Goal: Task Accomplishment & Management: Use online tool/utility

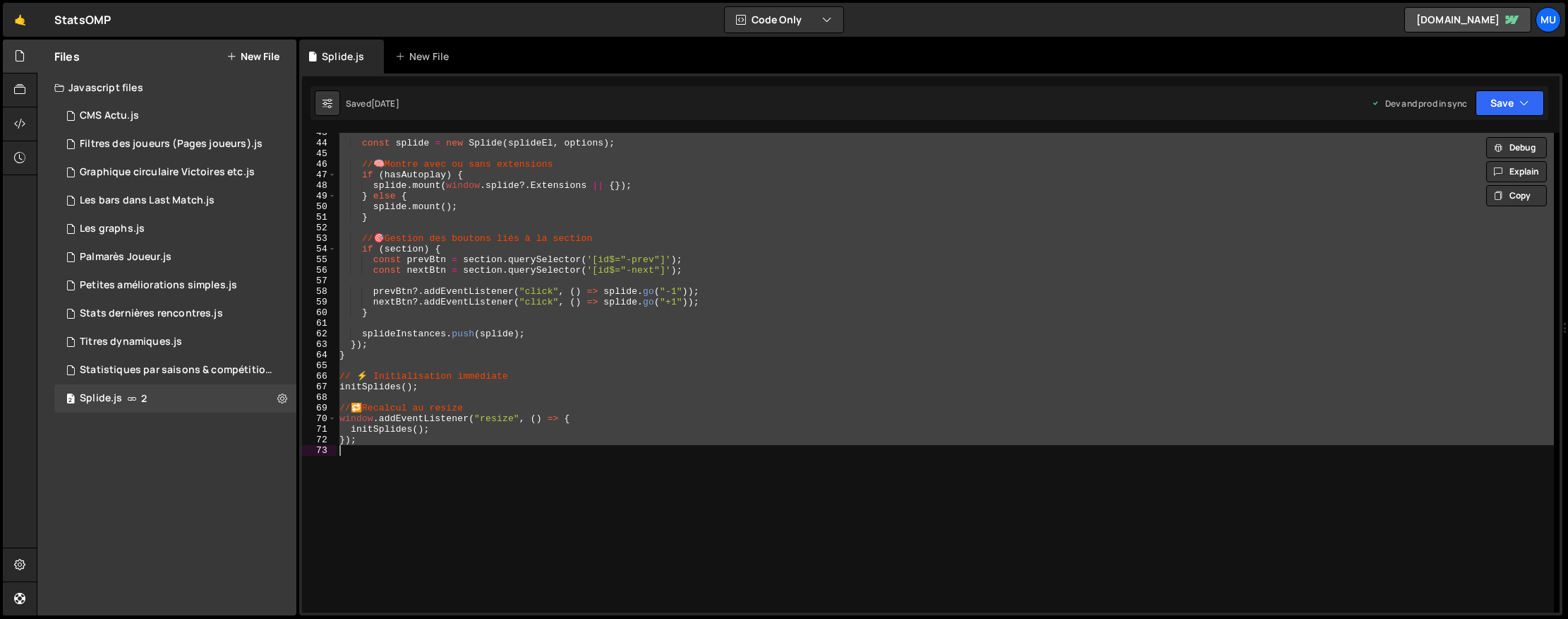
scroll to position [450, 0]
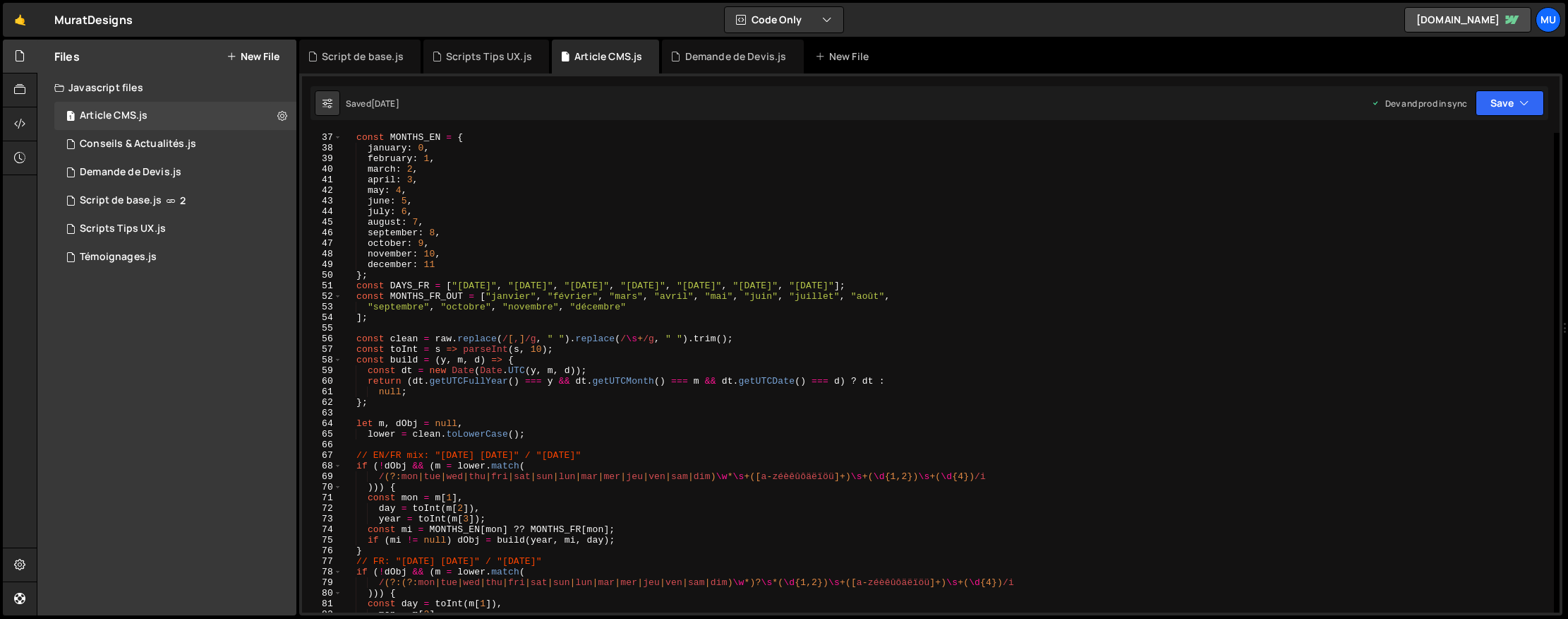
scroll to position [382, 0]
click at [122, 204] on div "Script de base.js" at bounding box center [121, 200] width 82 height 13
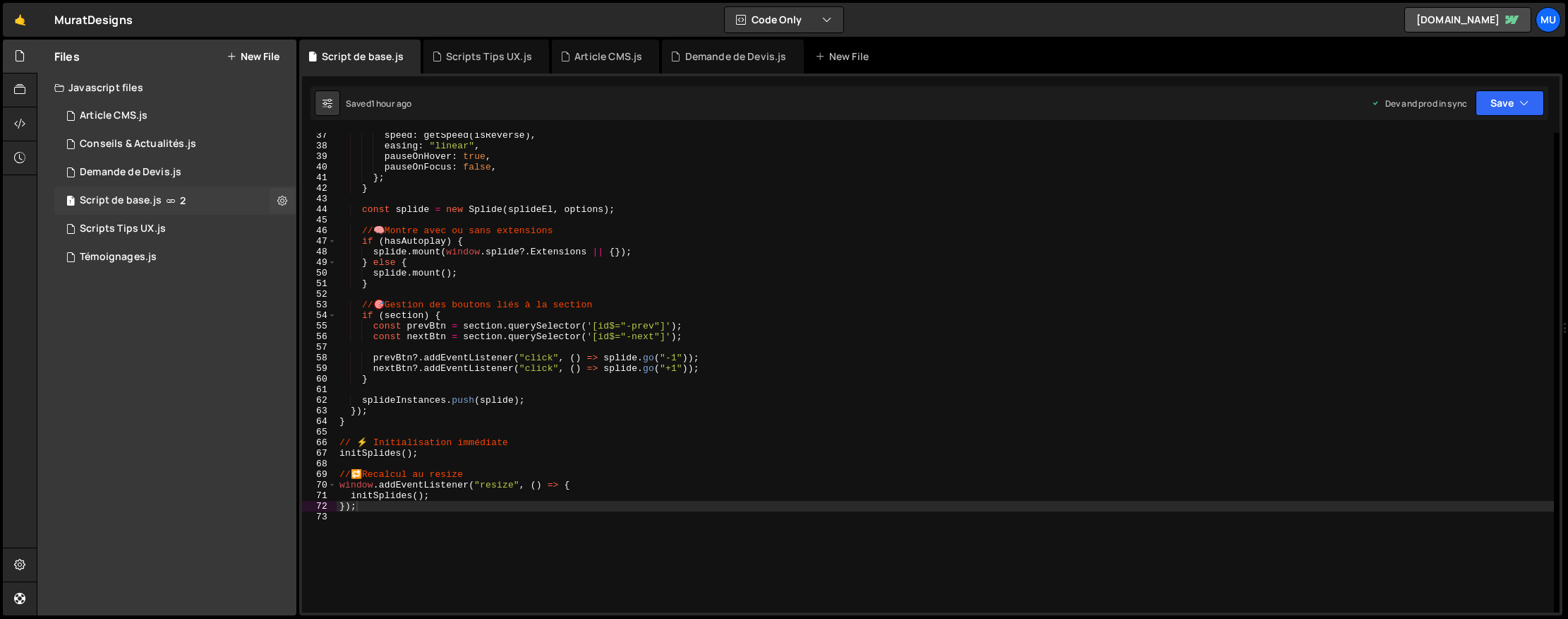
click at [149, 200] on div "Script de base.js" at bounding box center [121, 200] width 82 height 13
click at [285, 200] on icon at bounding box center [282, 199] width 10 height 13
type input "Script de base"
radio input "true"
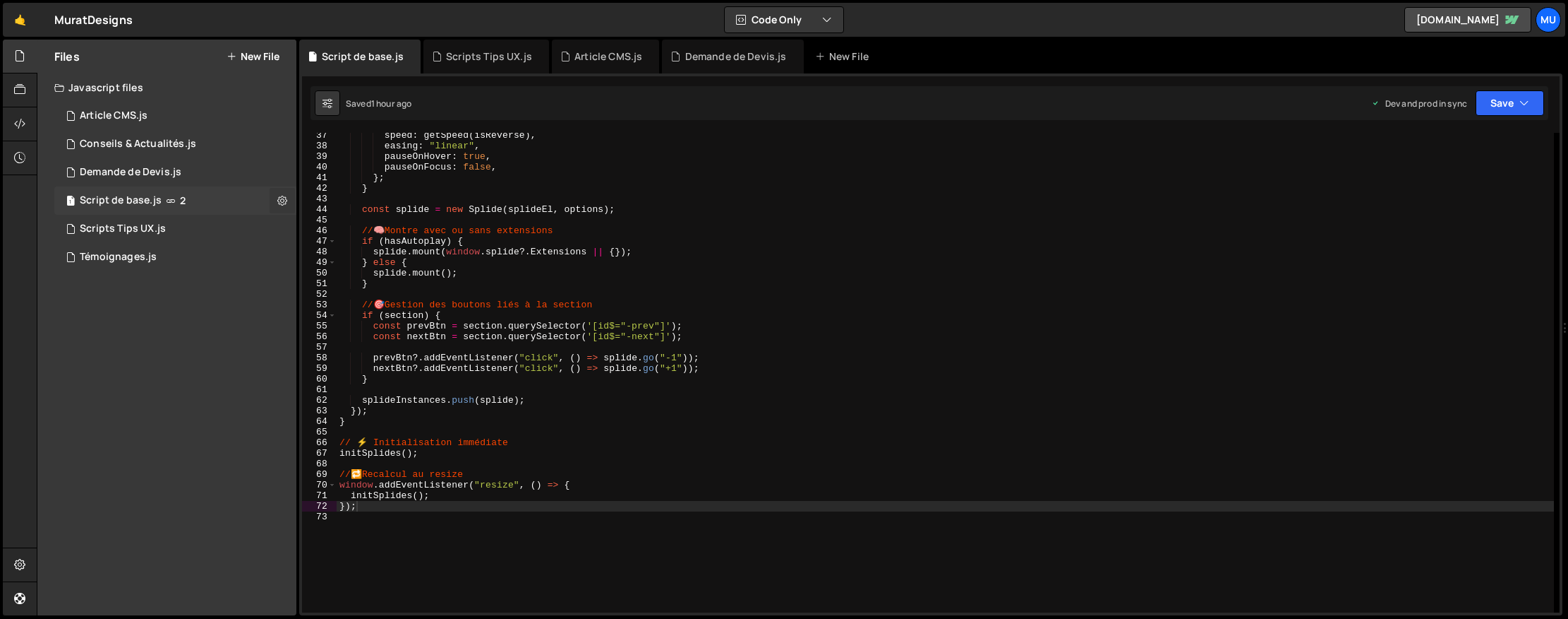
checkbox input "true"
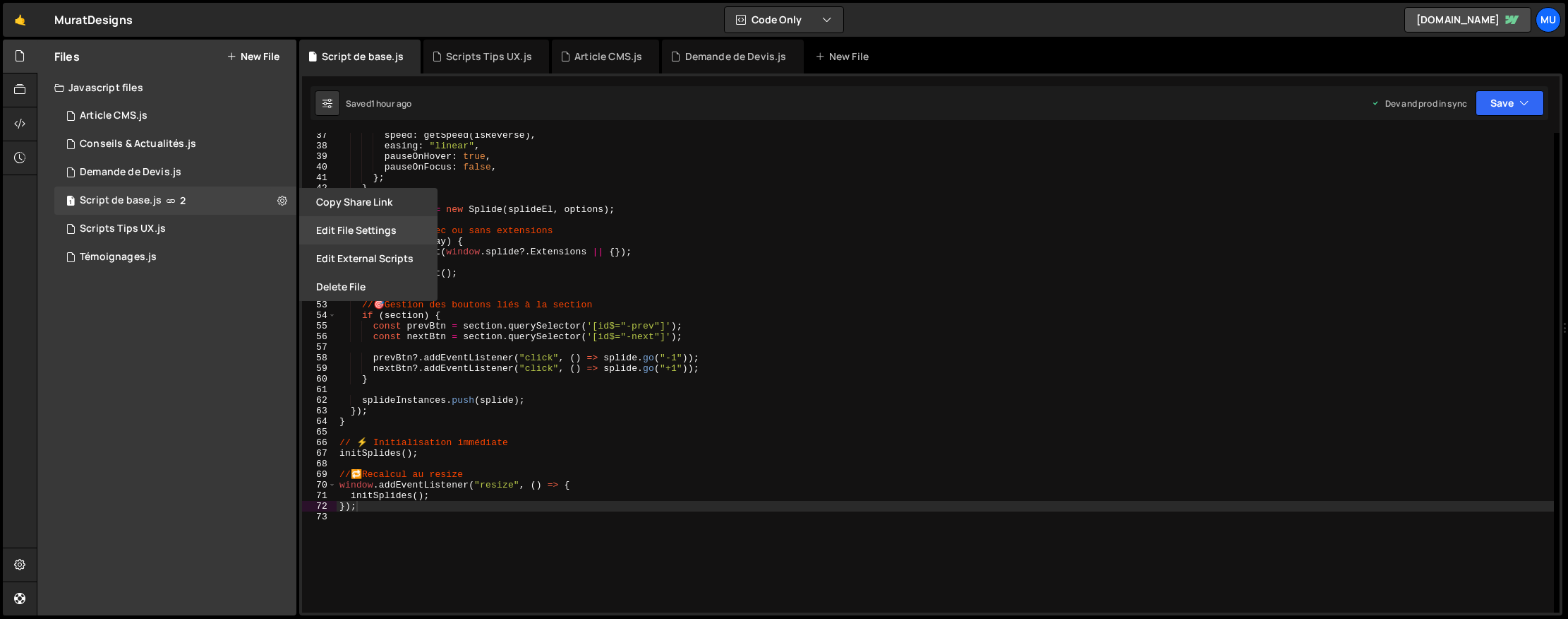
click at [358, 226] on button "Edit File Settings" at bounding box center [368, 230] width 138 height 28
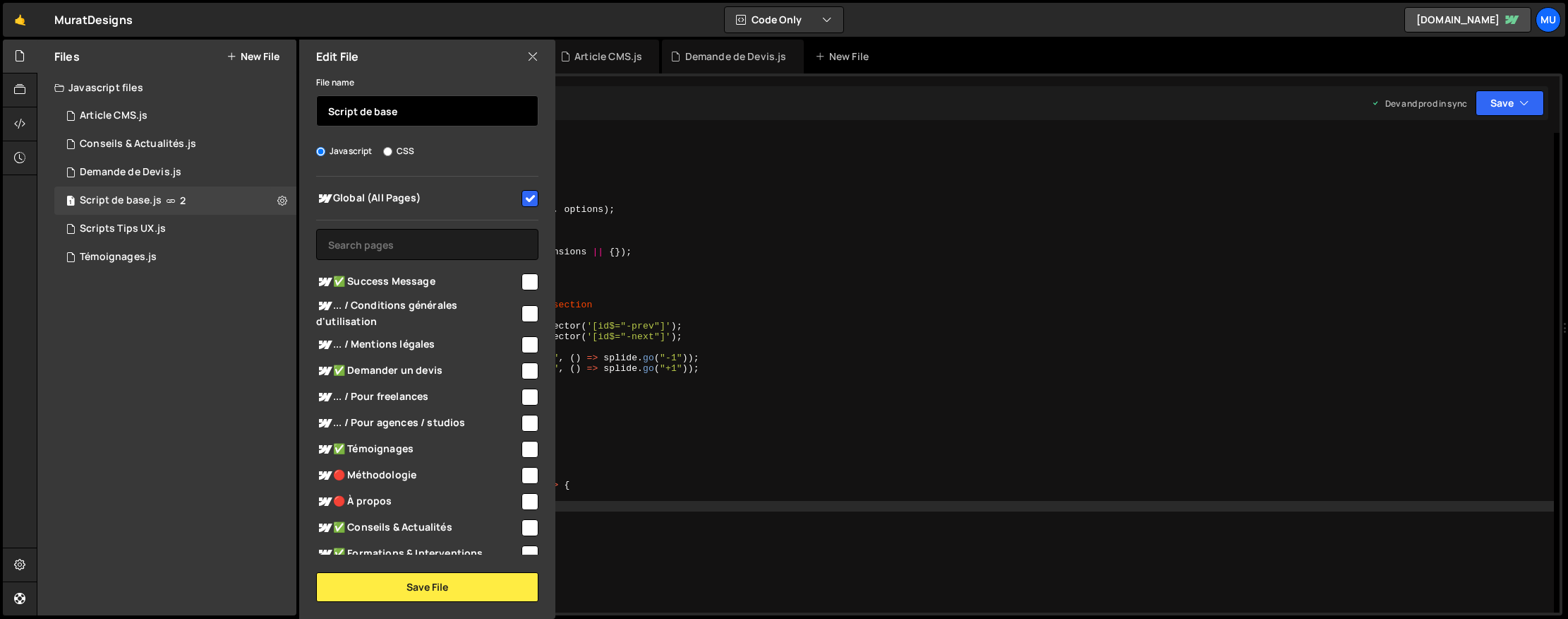
click at [372, 112] on input "Script de base" at bounding box center [426, 111] width 222 height 31
click at [391, 588] on button "Save File" at bounding box center [426, 587] width 222 height 30
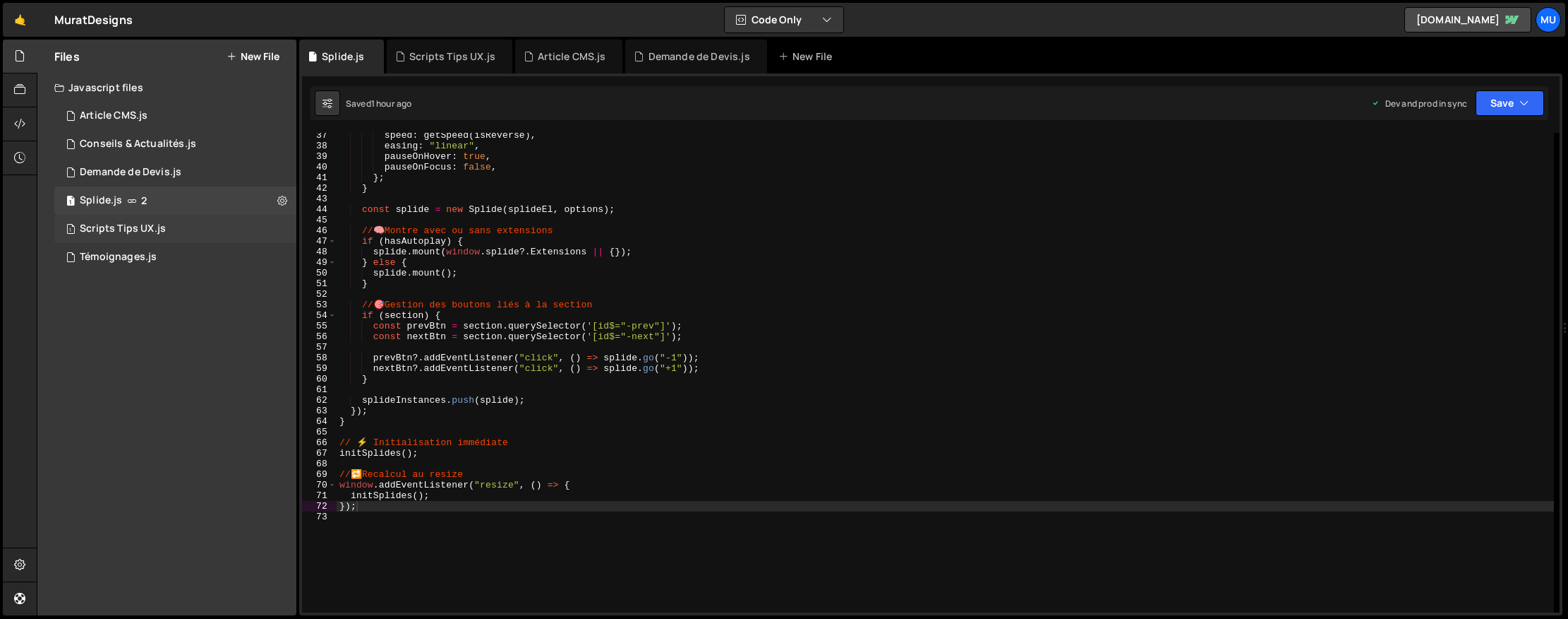
click at [163, 227] on div "Scripts Tips UX.js" at bounding box center [123, 228] width 86 height 13
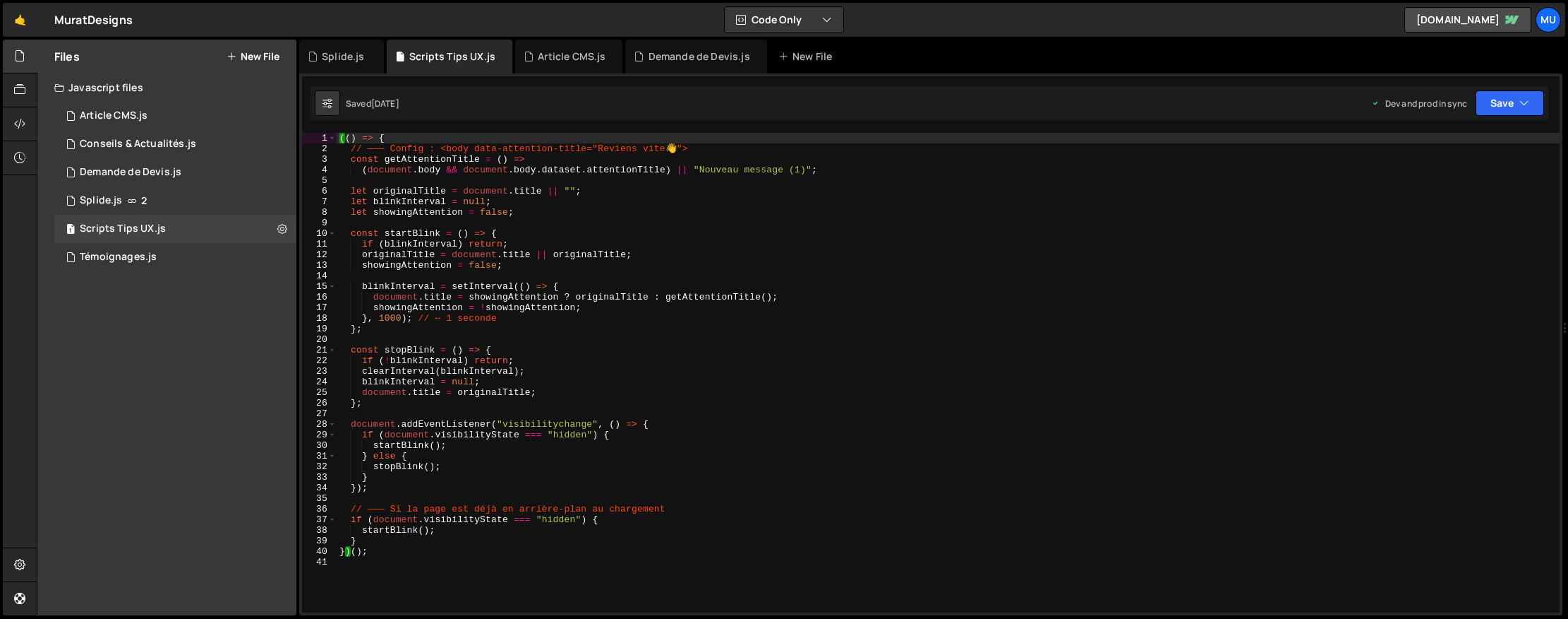
scroll to position [5, 0]
click at [192, 236] on div "1 Scripts Tips UX.js 0" at bounding box center [175, 229] width 242 height 28
click at [262, 57] on button "New File" at bounding box center [252, 56] width 53 height 11
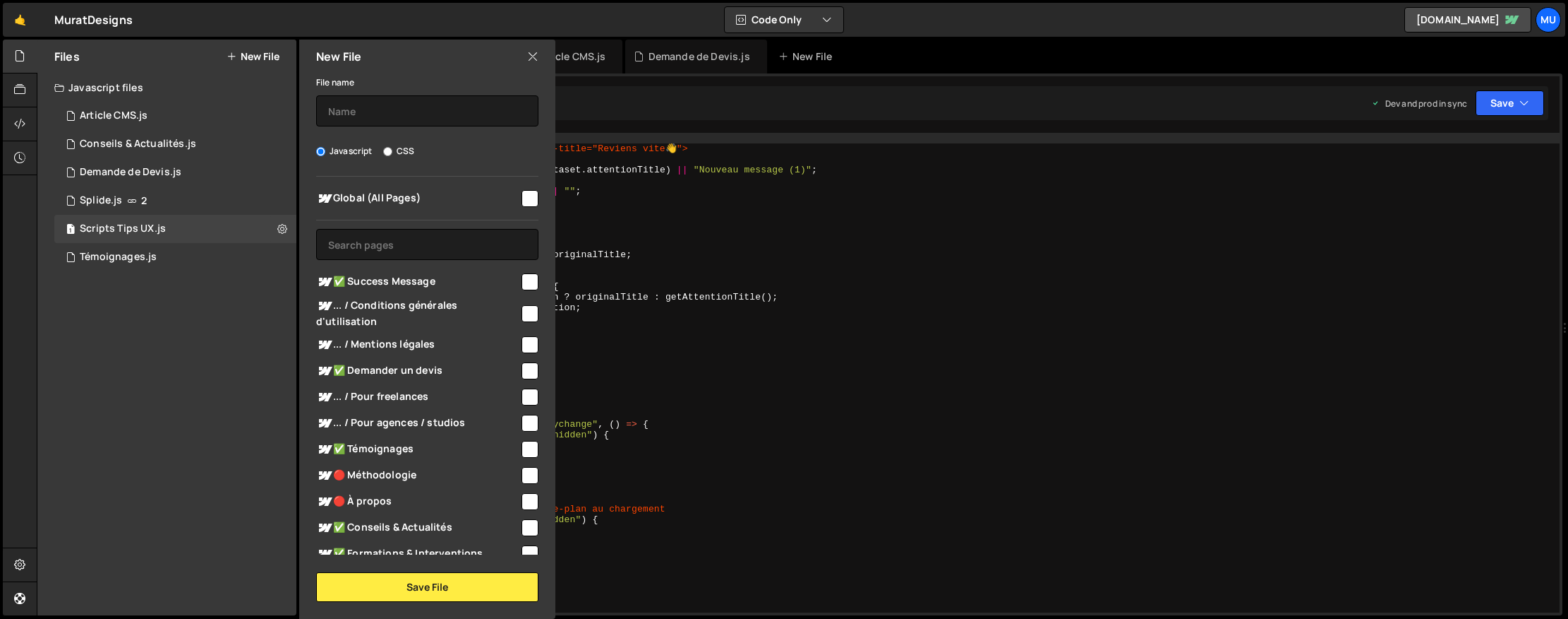
click at [379, 227] on div "Global (All Pages) ✅ Success Message" at bounding box center [427, 366] width 256 height 378
click at [375, 239] on input "text" at bounding box center [426, 245] width 222 height 31
click at [372, 107] on input "text" at bounding box center [426, 111] width 222 height 31
type input "D"
type input "Scripts de base"
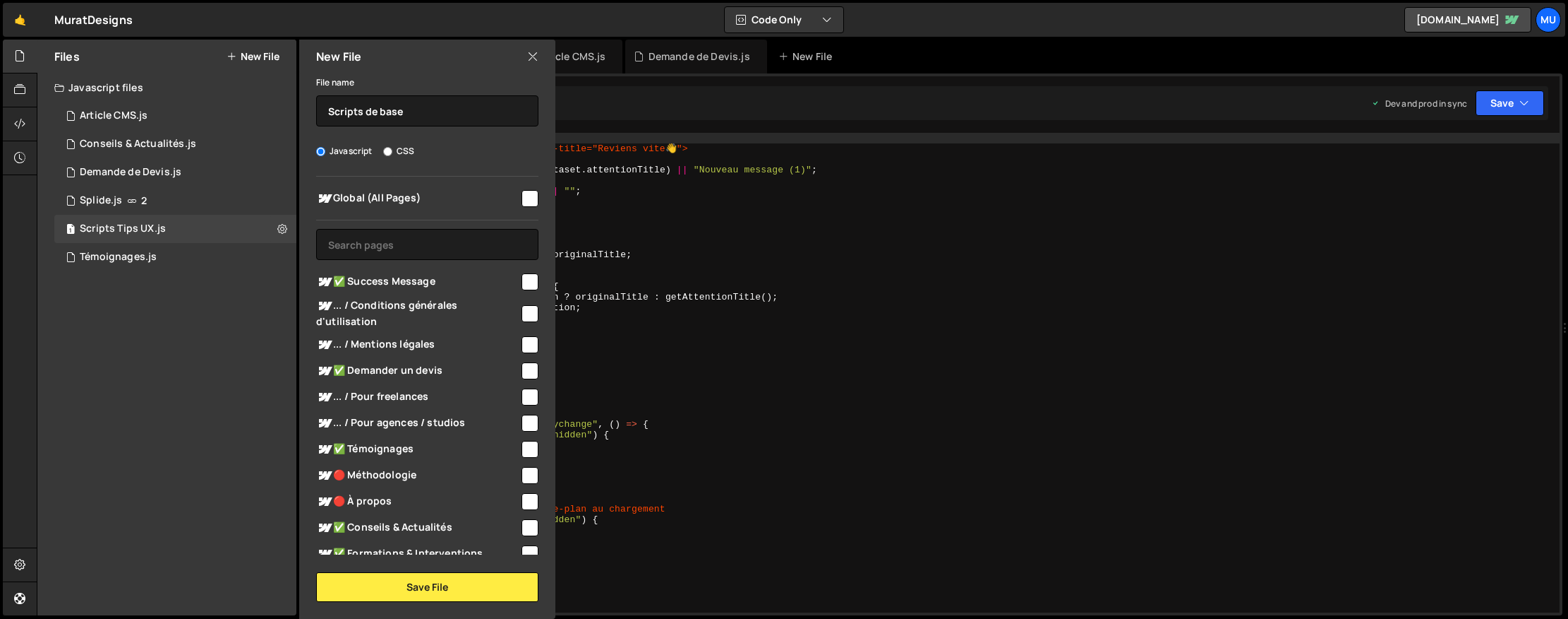
click at [521, 201] on input "checkbox" at bounding box center [529, 198] width 17 height 17
checkbox input "true"
click at [433, 585] on button "Save File" at bounding box center [426, 587] width 222 height 30
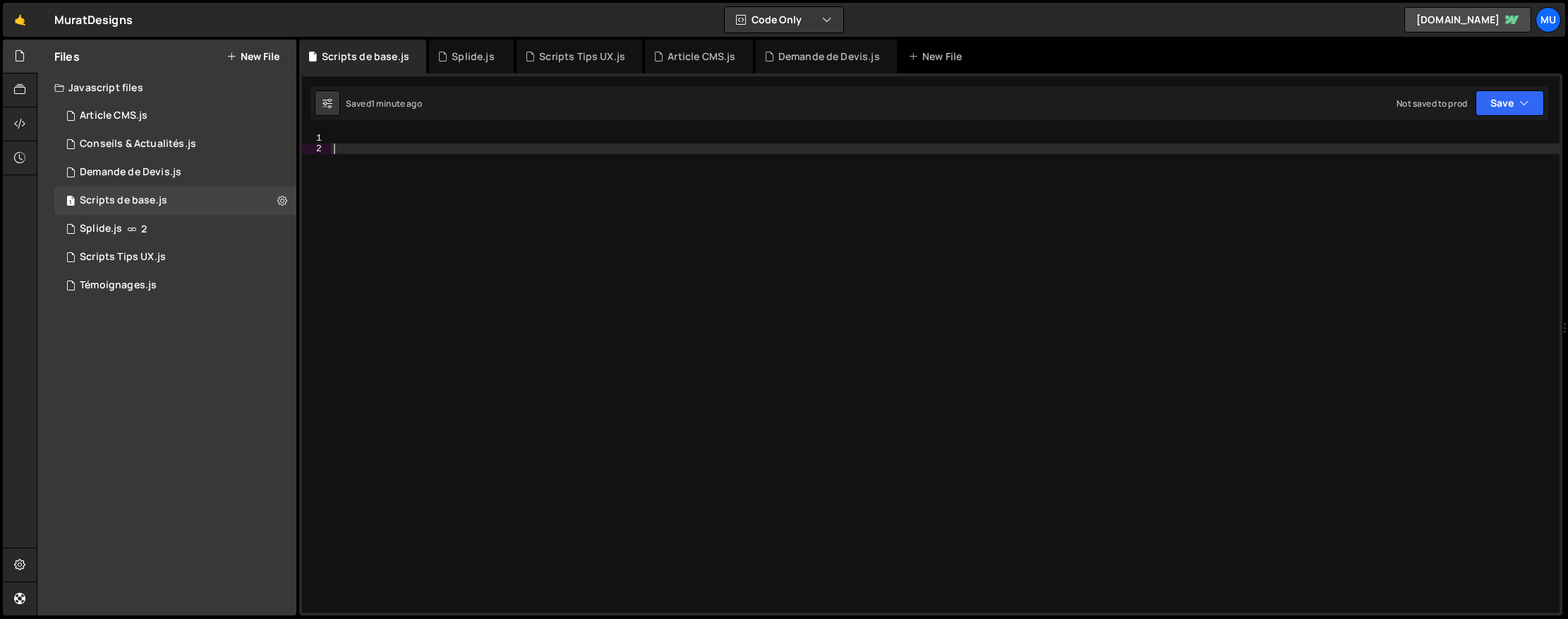
click at [1084, 233] on div at bounding box center [945, 382] width 1229 height 501
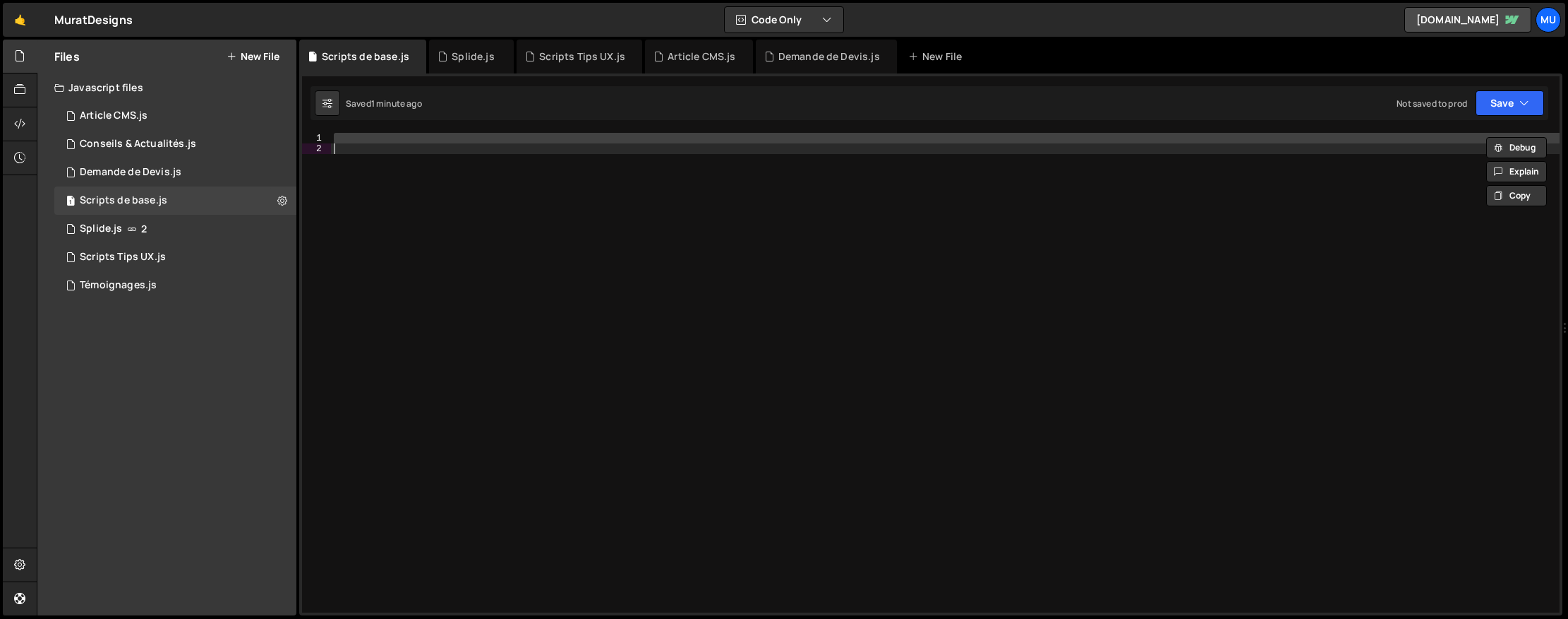
paste textarea
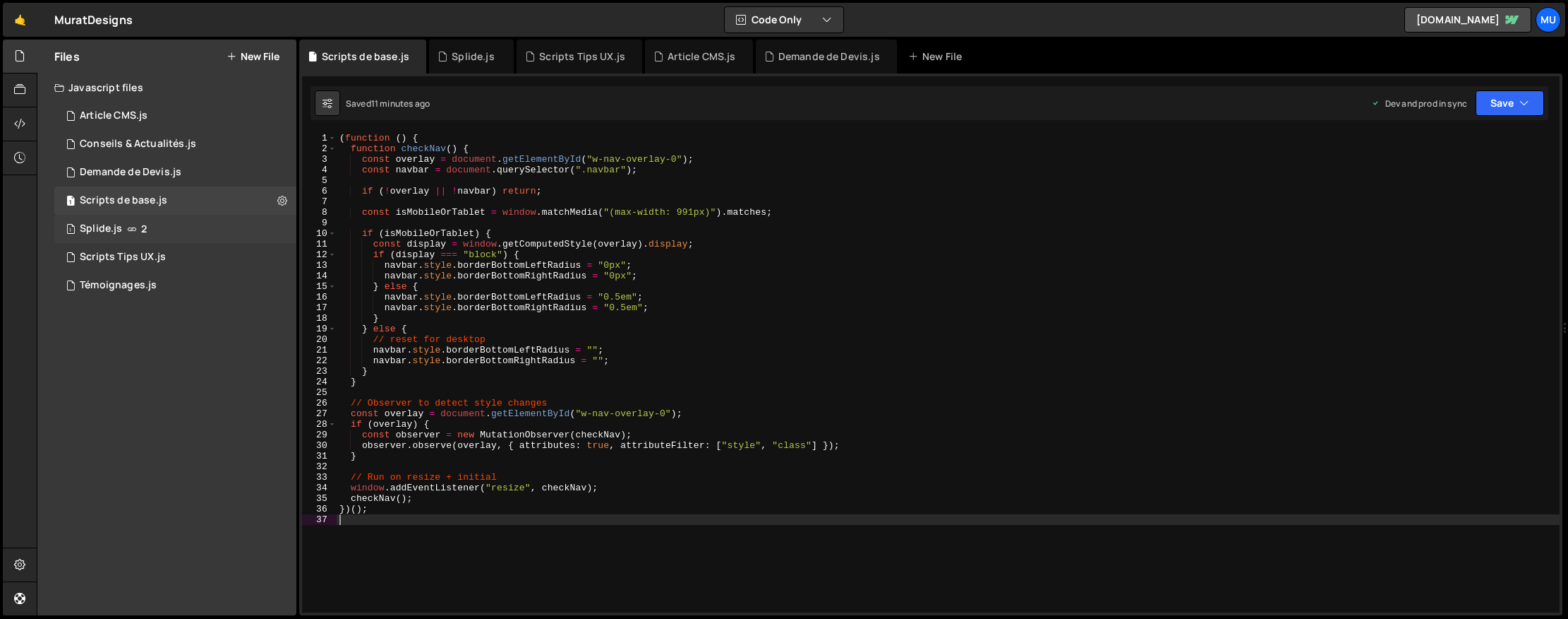
click at [162, 222] on div "1 Splide.js 2" at bounding box center [175, 229] width 242 height 28
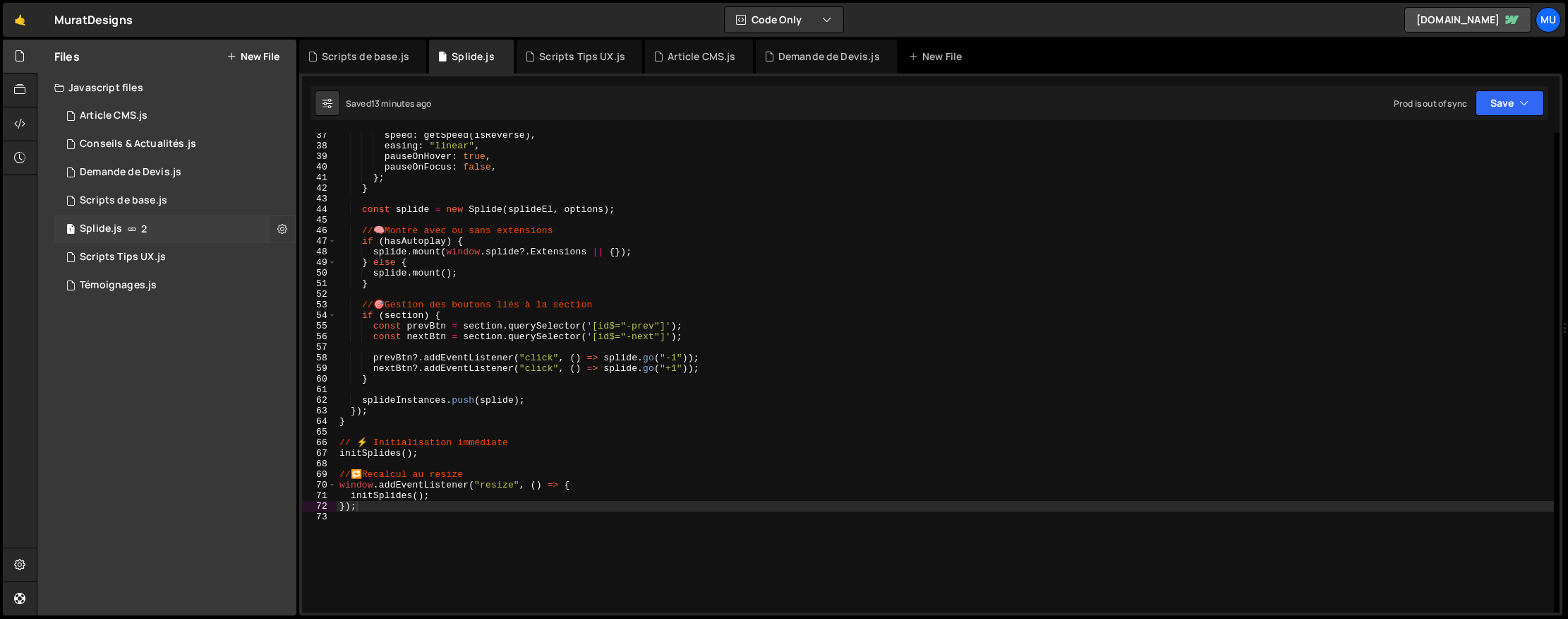
click at [275, 230] on button at bounding box center [282, 228] width 25 height 25
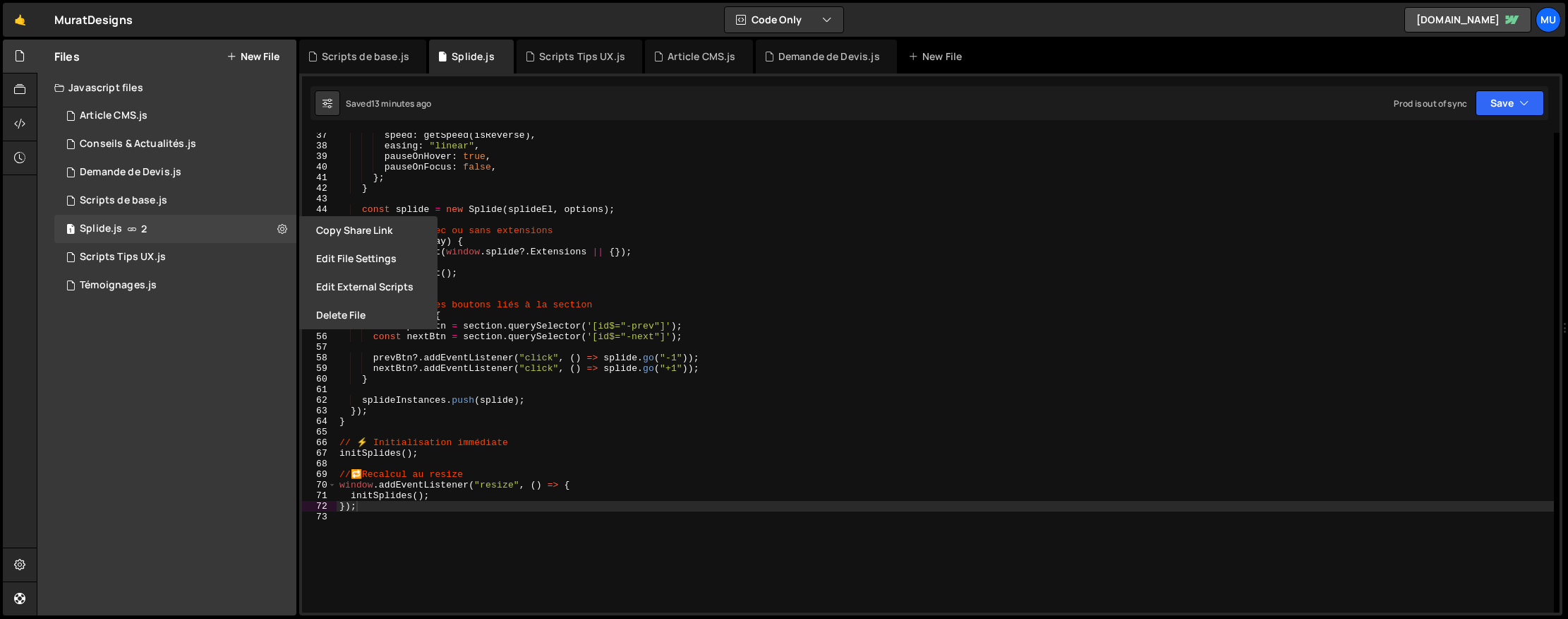
type textarea "const prevBtn = section.querySelector('[id$="-prev"]');"
click at [575, 325] on div "speed : getSpeed ( isReverse ) , easing : "linear" , pauseOnHover : true , paus…" at bounding box center [945, 380] width 1217 height 501
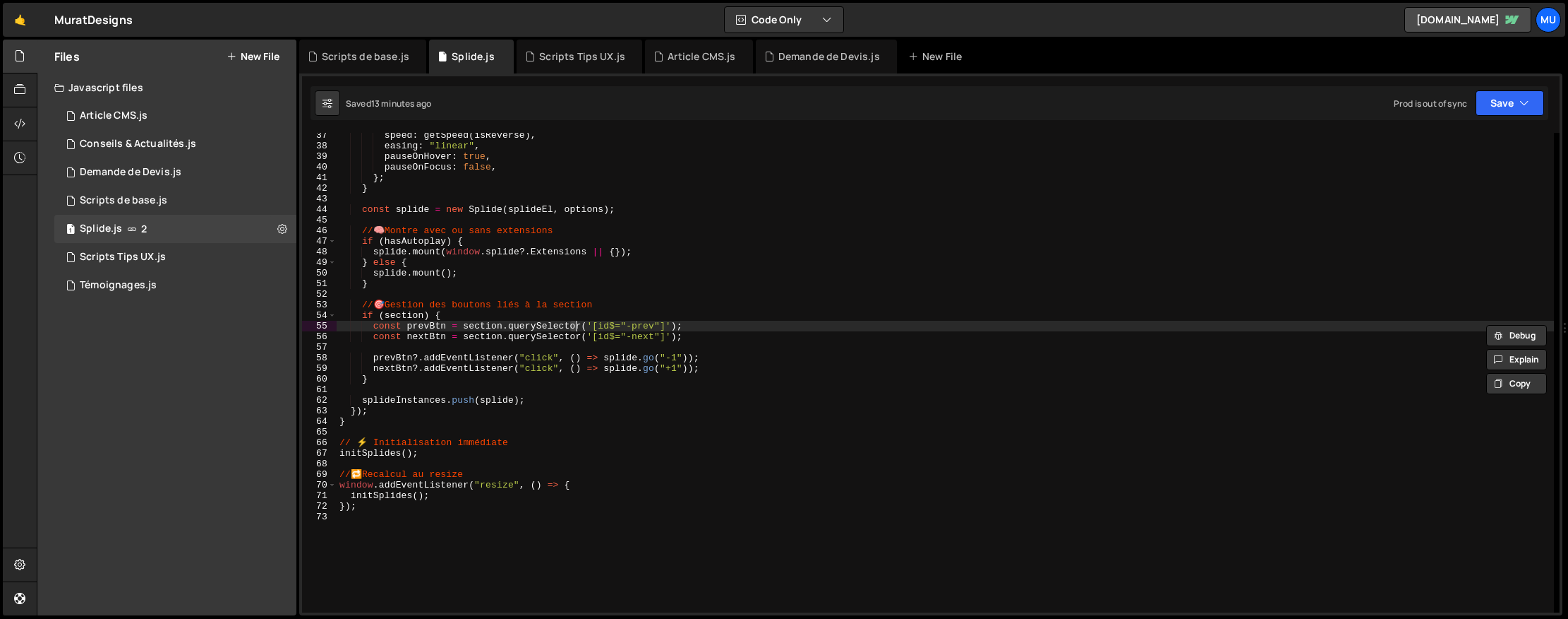
click at [598, 346] on div "speed : getSpeed ( isReverse ) , easing : "linear" , pauseOnHover : true , paus…" at bounding box center [945, 380] width 1217 height 501
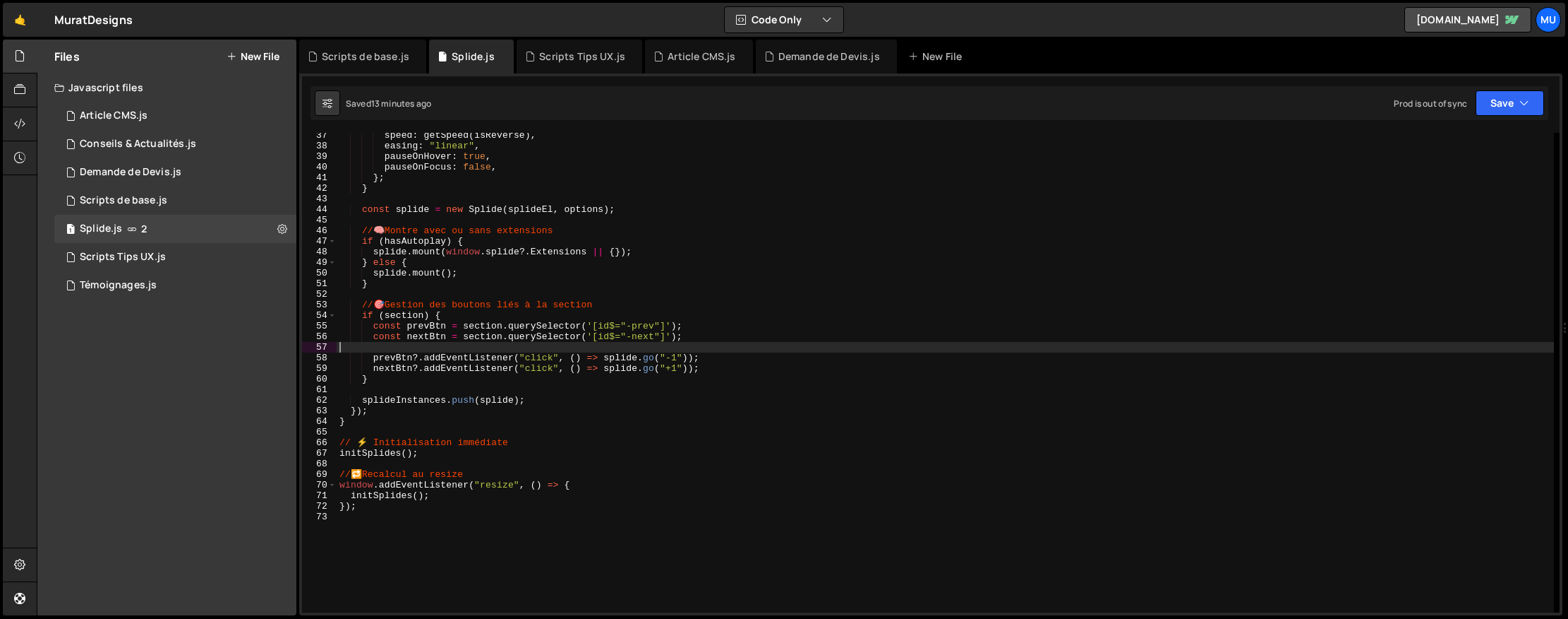
type textarea "});"
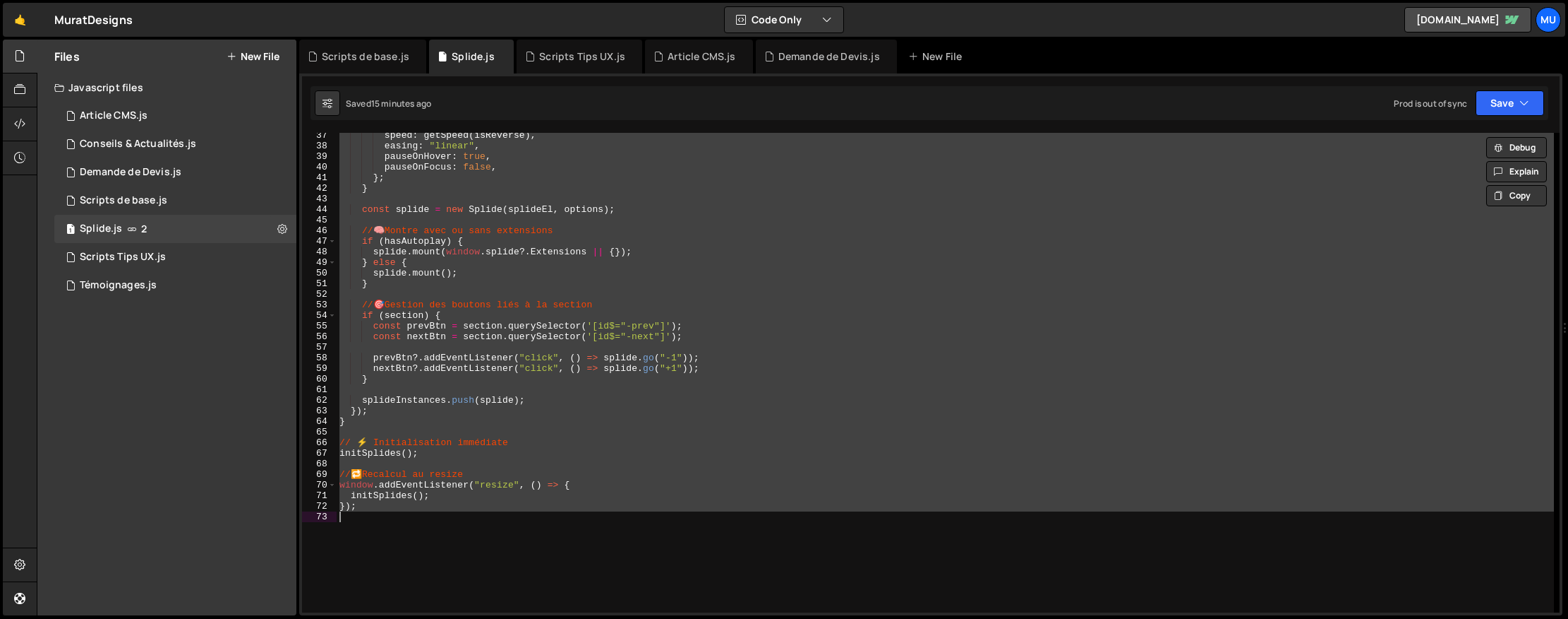
click at [762, 296] on div "speed : getSpeed ( isReverse ) , easing : "linear" , pauseOnHover : true , paus…" at bounding box center [945, 372] width 1217 height 480
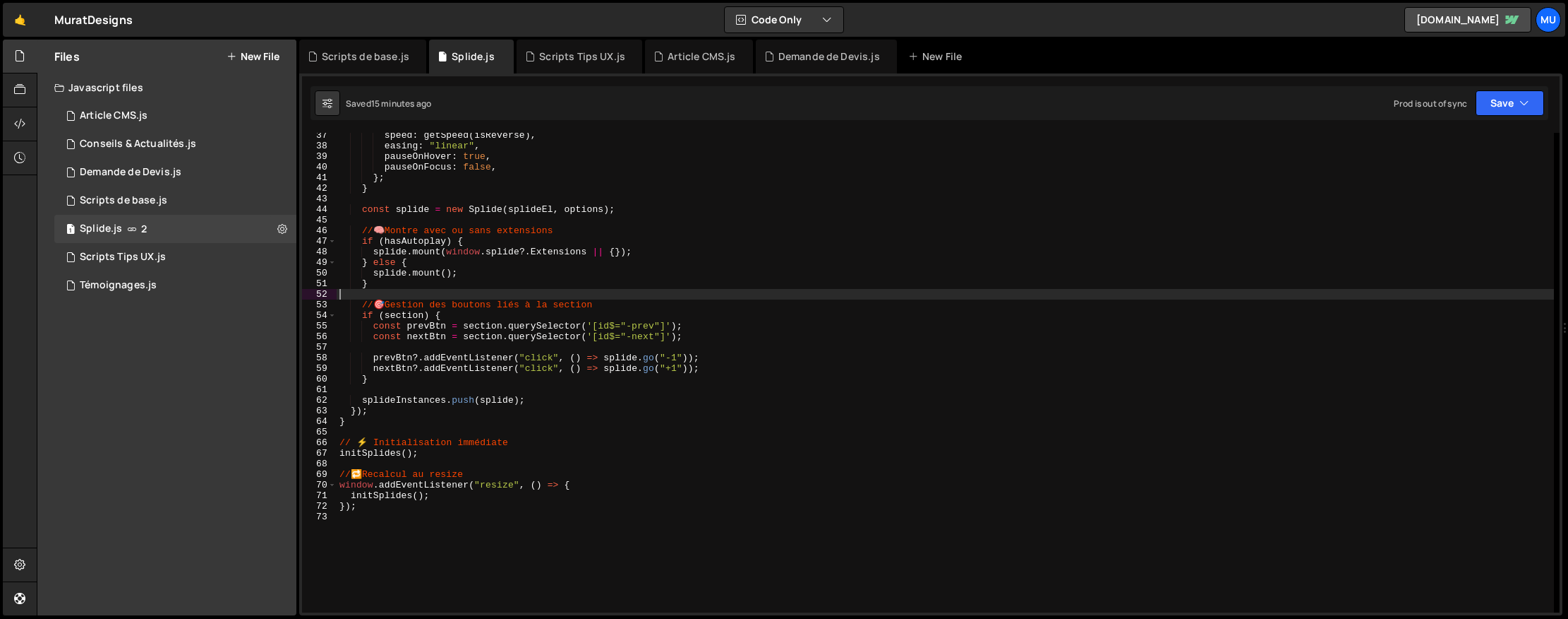
click at [667, 337] on div "speed : getSpeed ( isReverse ) , easing : "linear" , pauseOnHover : true , paus…" at bounding box center [945, 380] width 1217 height 501
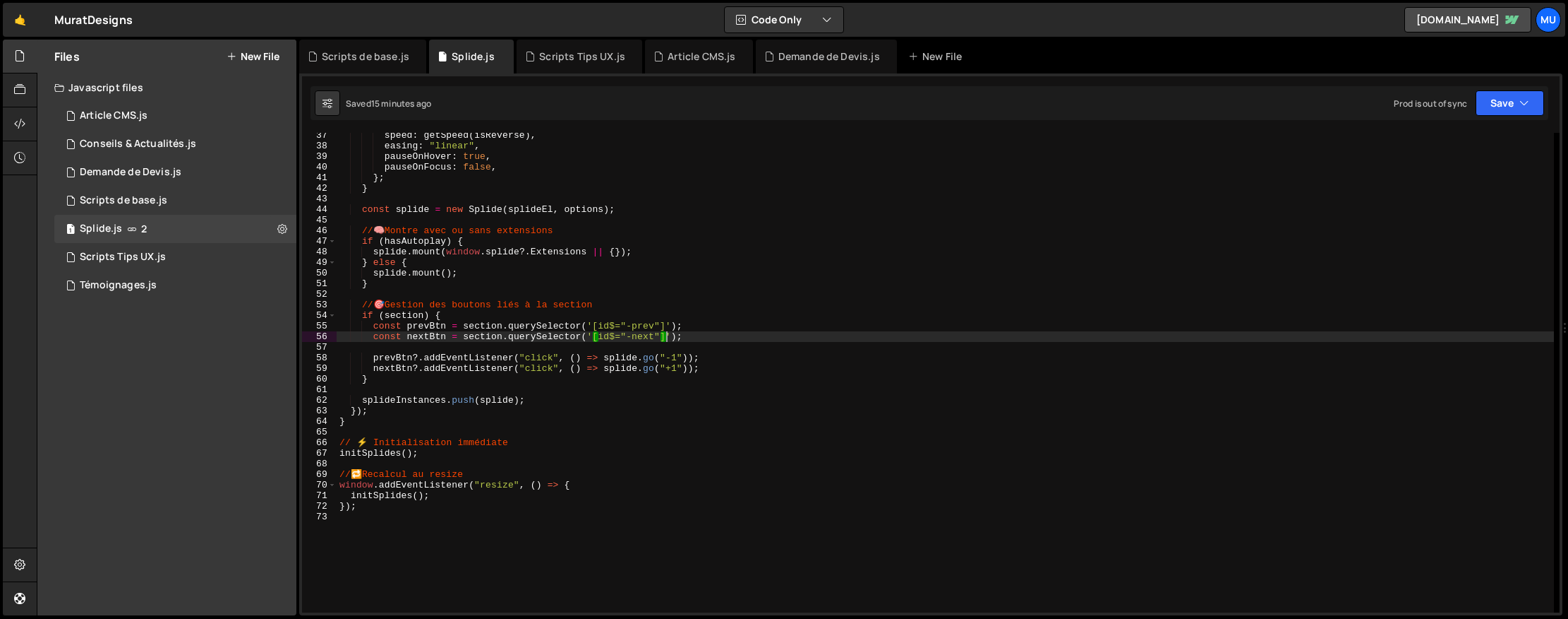
type textarea "});"
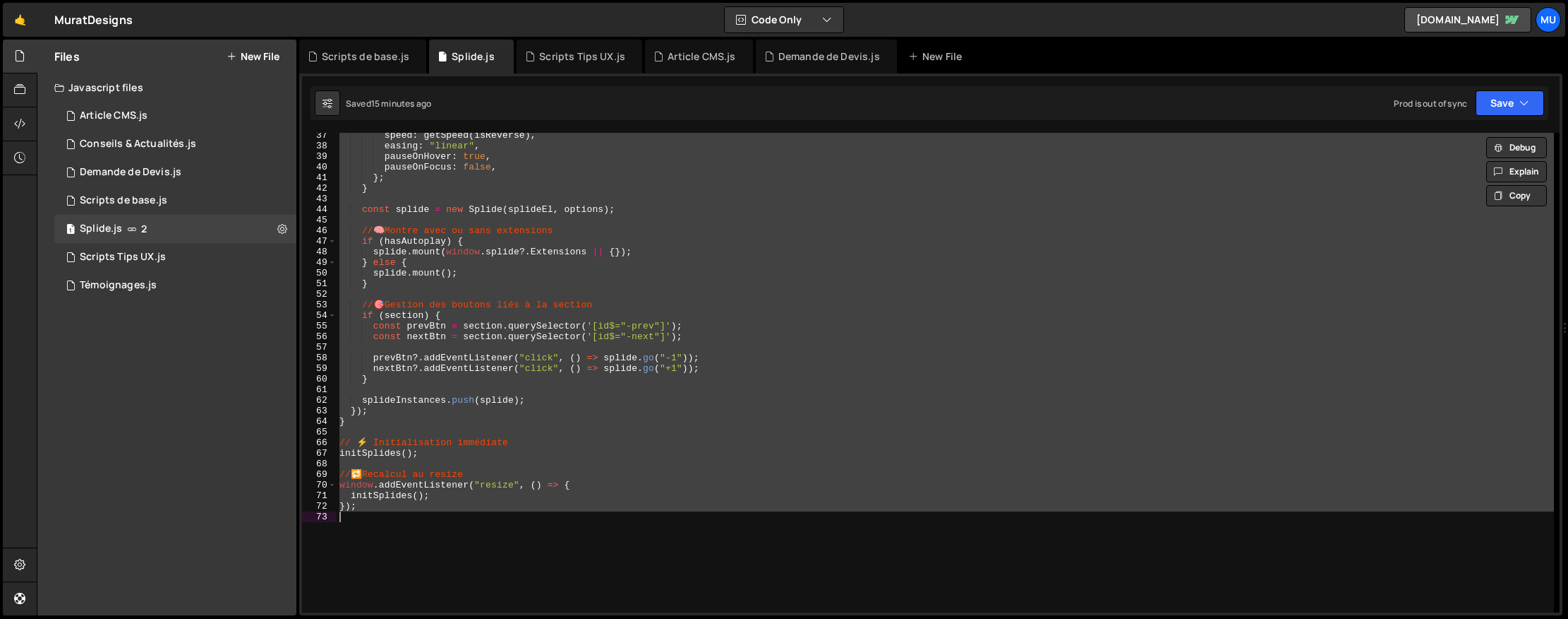
paste textarea
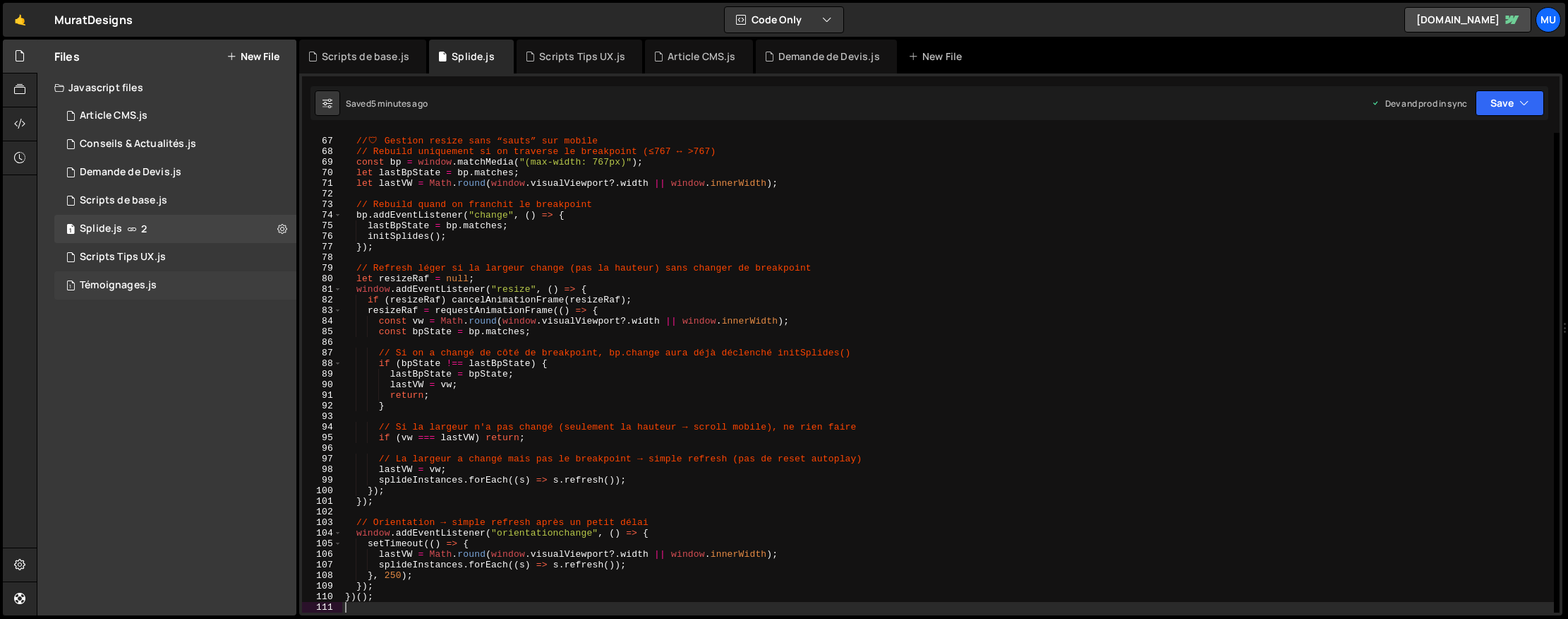
click at [120, 286] on div "Témoignages.js" at bounding box center [118, 285] width 77 height 13
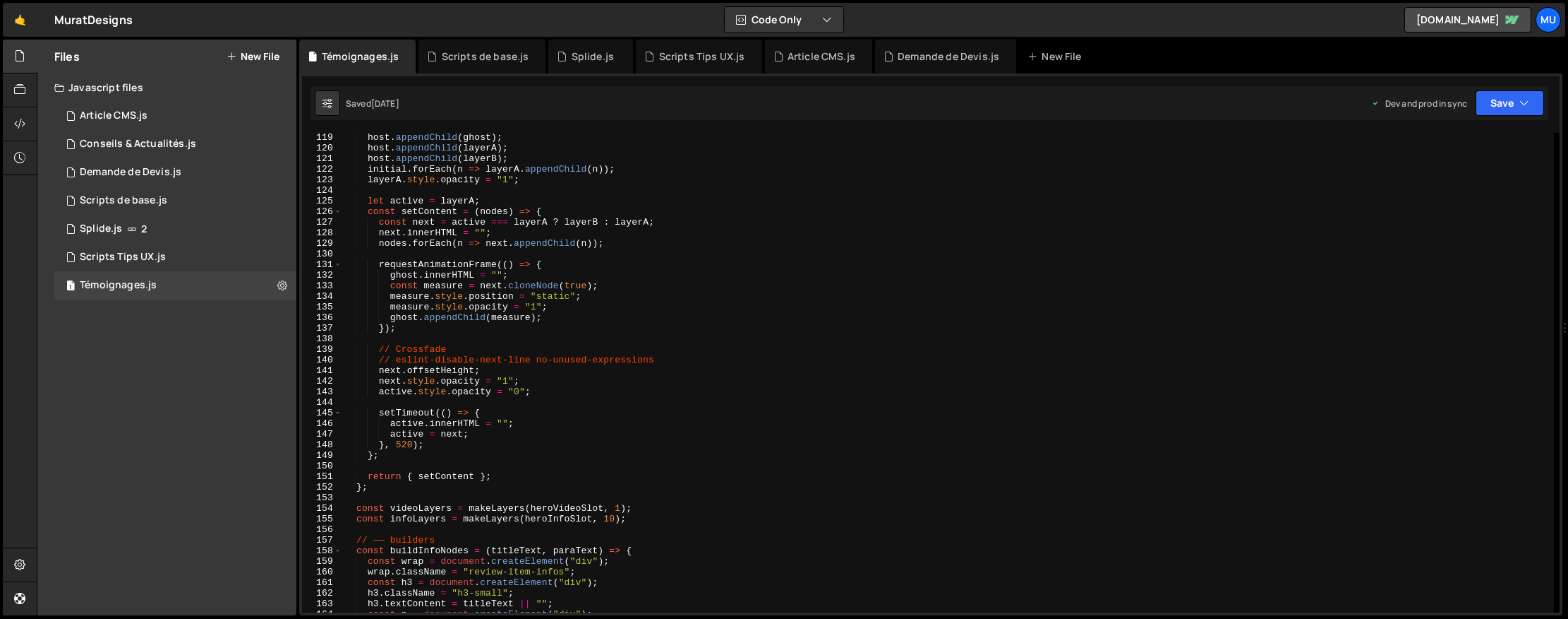
scroll to position [1605, 0]
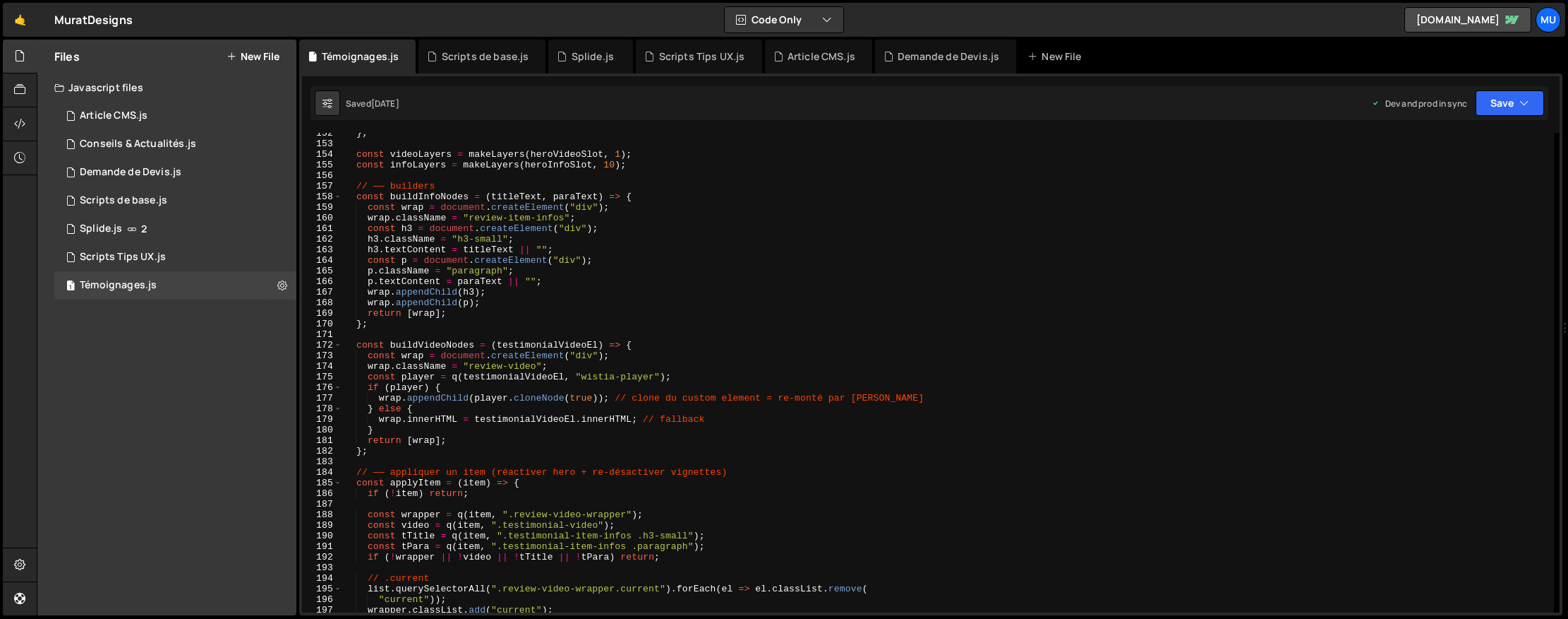
click at [919, 355] on div "} ; const videoLayers = makeLayers ( heroVideoSlot , 1 ) ; const infoLayers = m…" at bounding box center [948, 378] width 1212 height 501
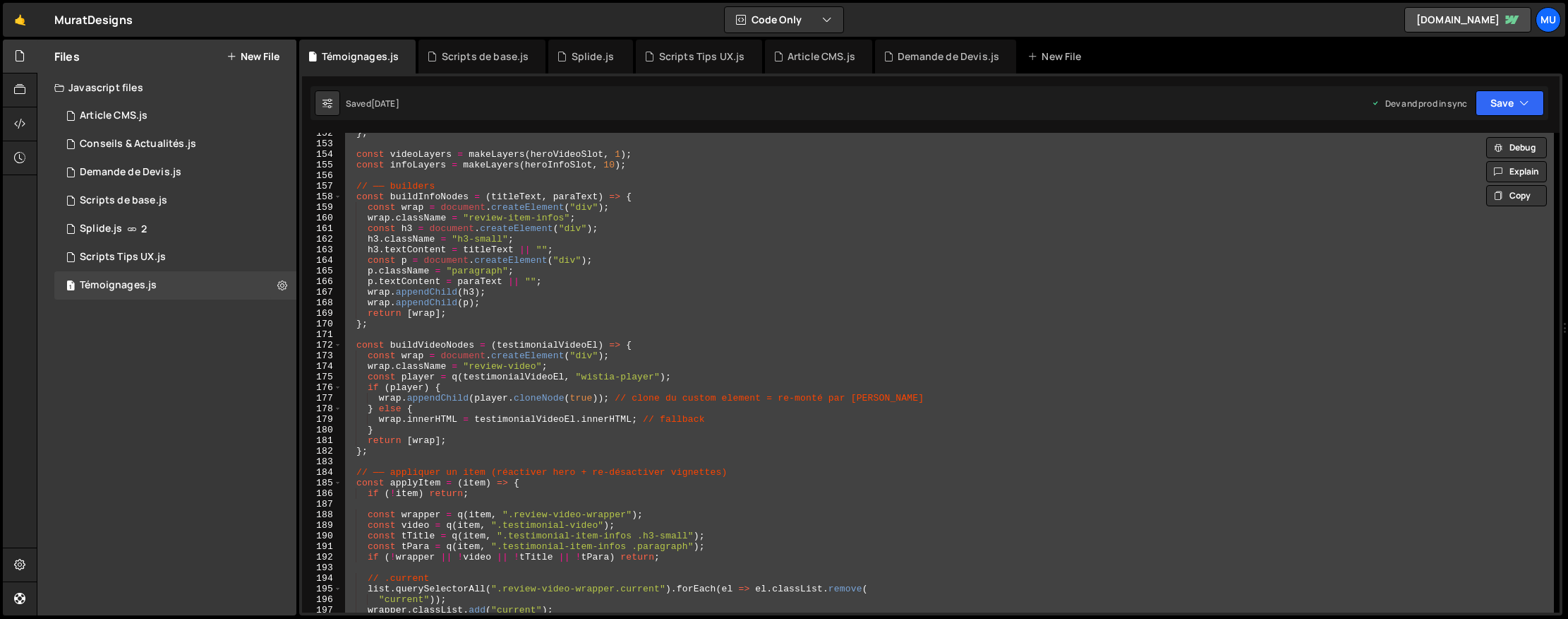
click at [733, 273] on div "} ; const videoLayers = makeLayers ( heroVideoSlot , 1 ) ; const infoLayers = m…" at bounding box center [948, 372] width 1212 height 480
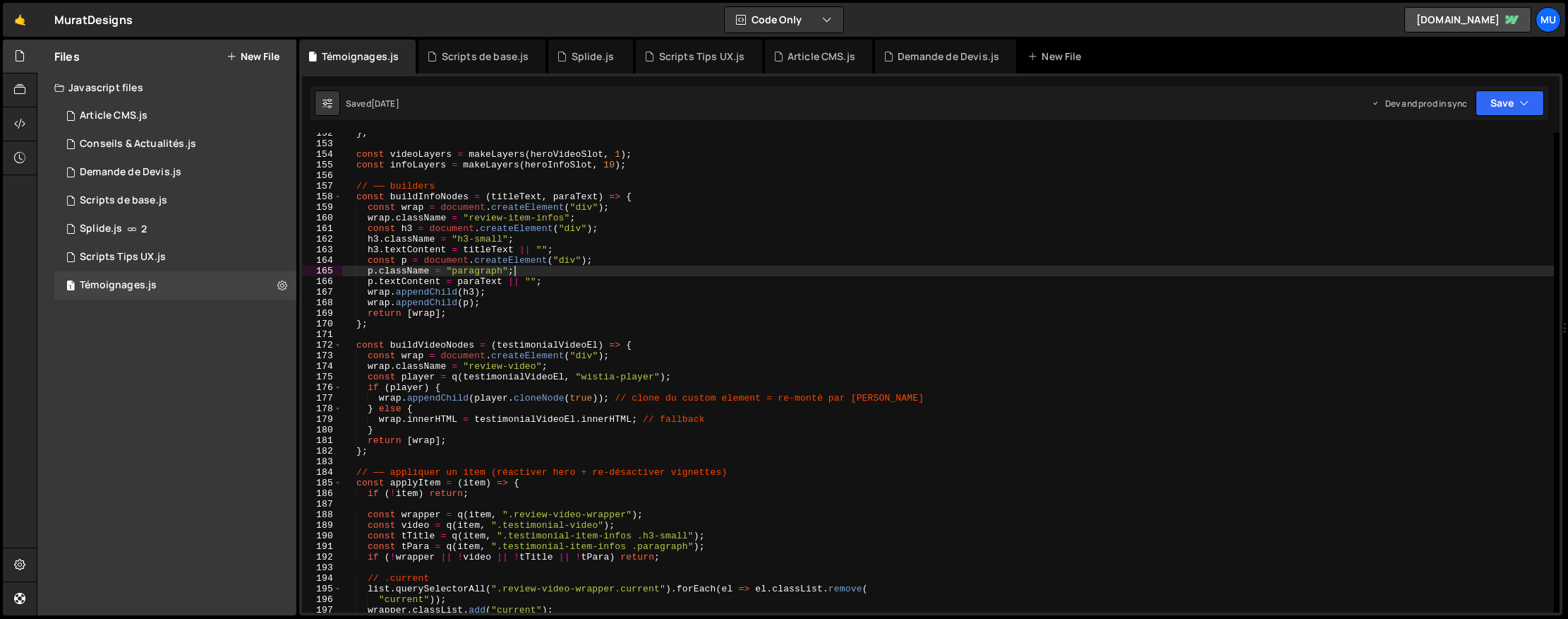
type textarea "})();"
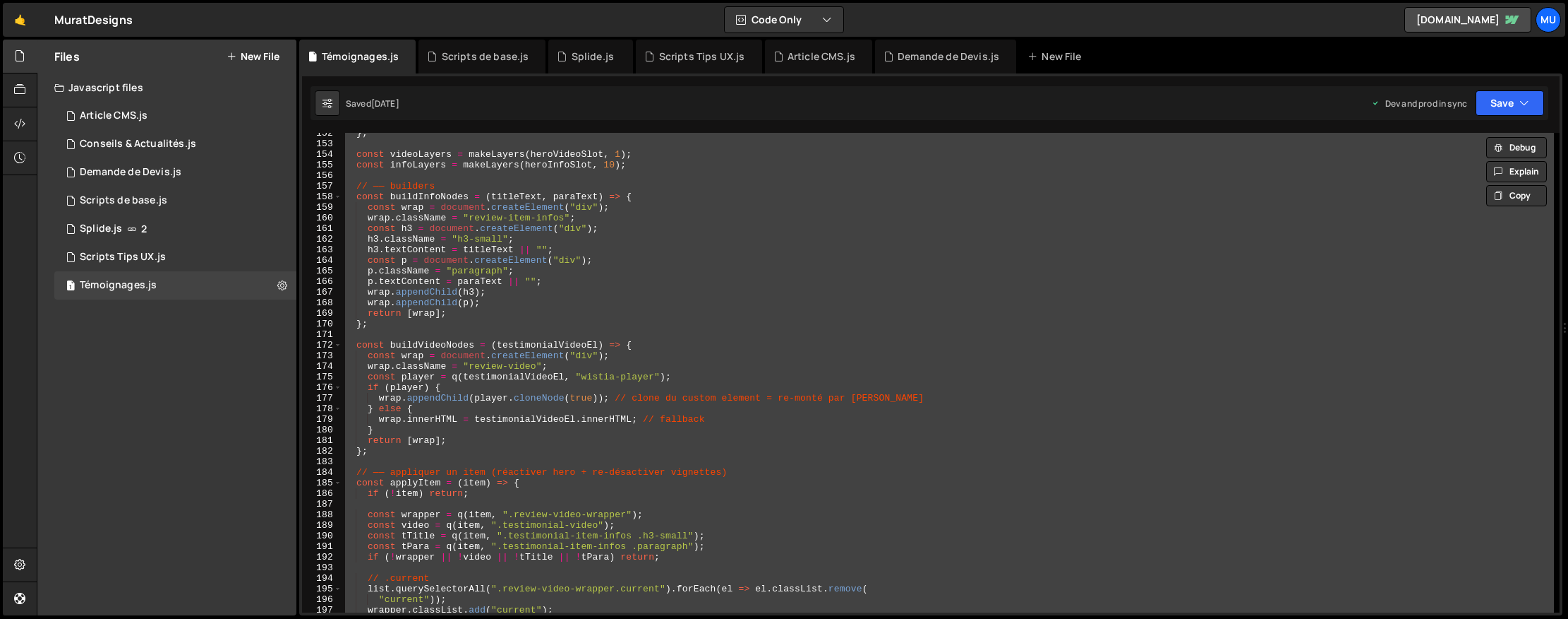
paste textarea
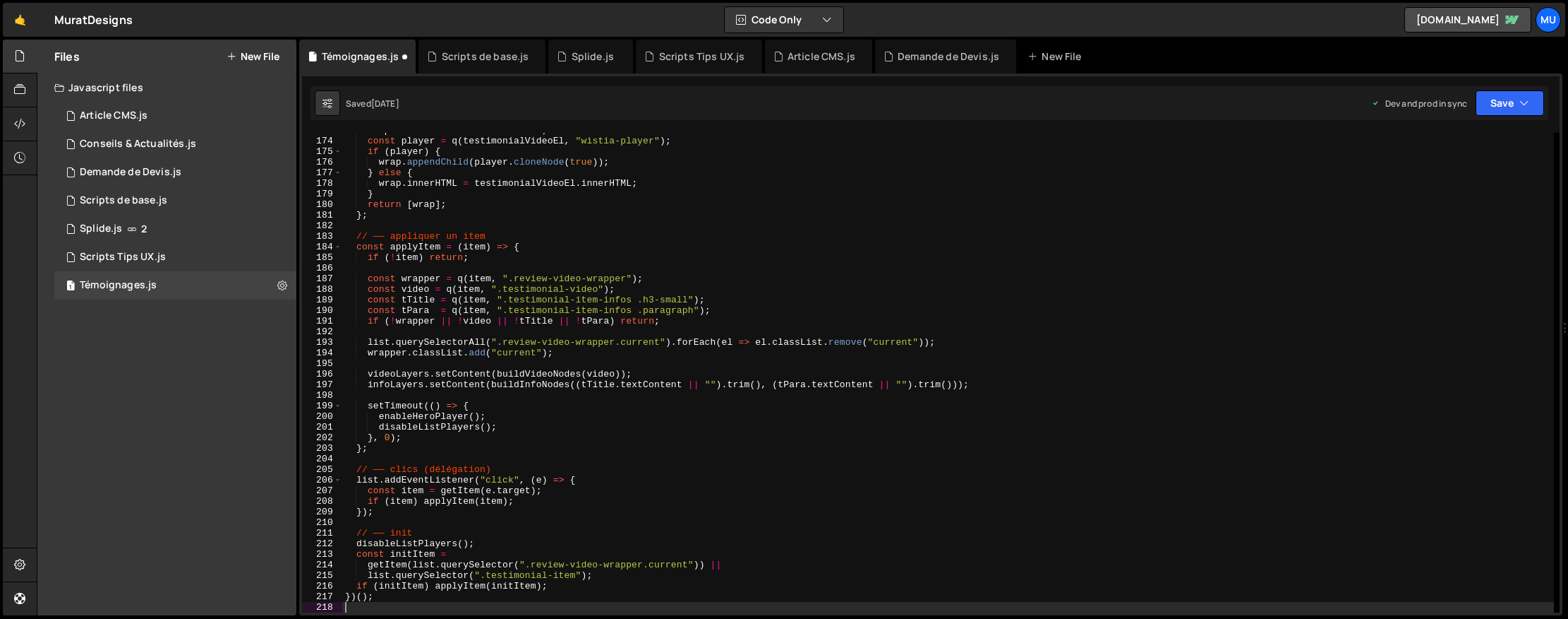
scroll to position [1830, 0]
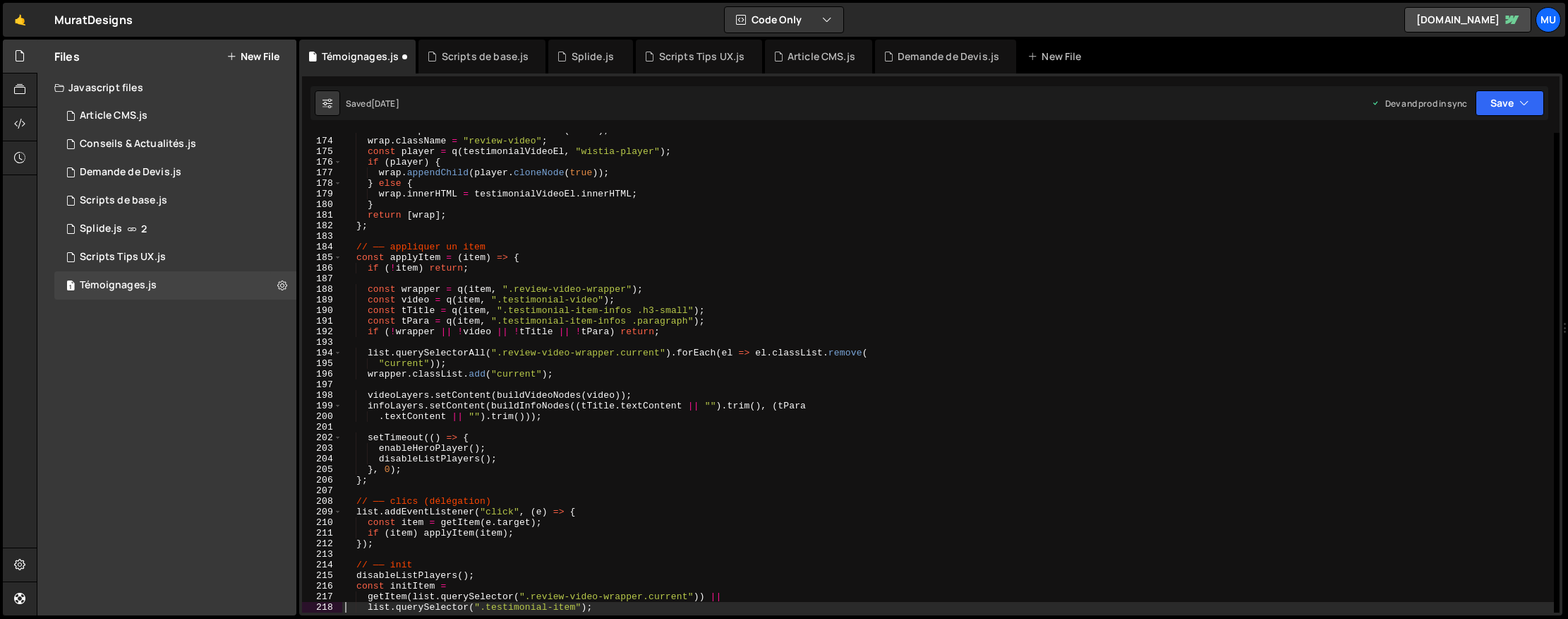
type textarea "list.querySelector(".testimonial-item");"
click at [181, 324] on div "Files New File Javascript files 1 Article CMS.js 0 1 Conseils & Actualités.js 0…" at bounding box center [167, 326] width 259 height 575
click at [144, 204] on div "Scripts de base.js" at bounding box center [124, 200] width 88 height 13
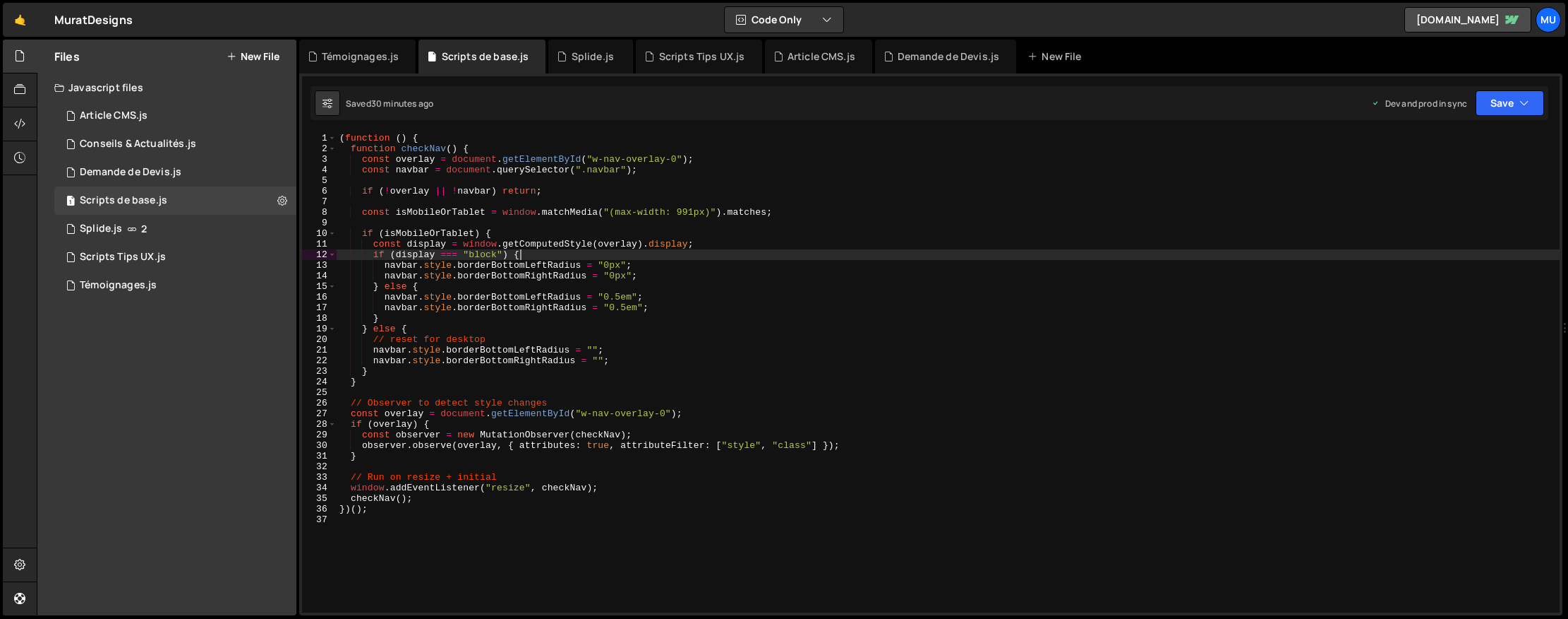
click at [543, 251] on div "( function ( ) { function checkNav ( ) { const overlay = document . getElementB…" at bounding box center [948, 382] width 1223 height 501
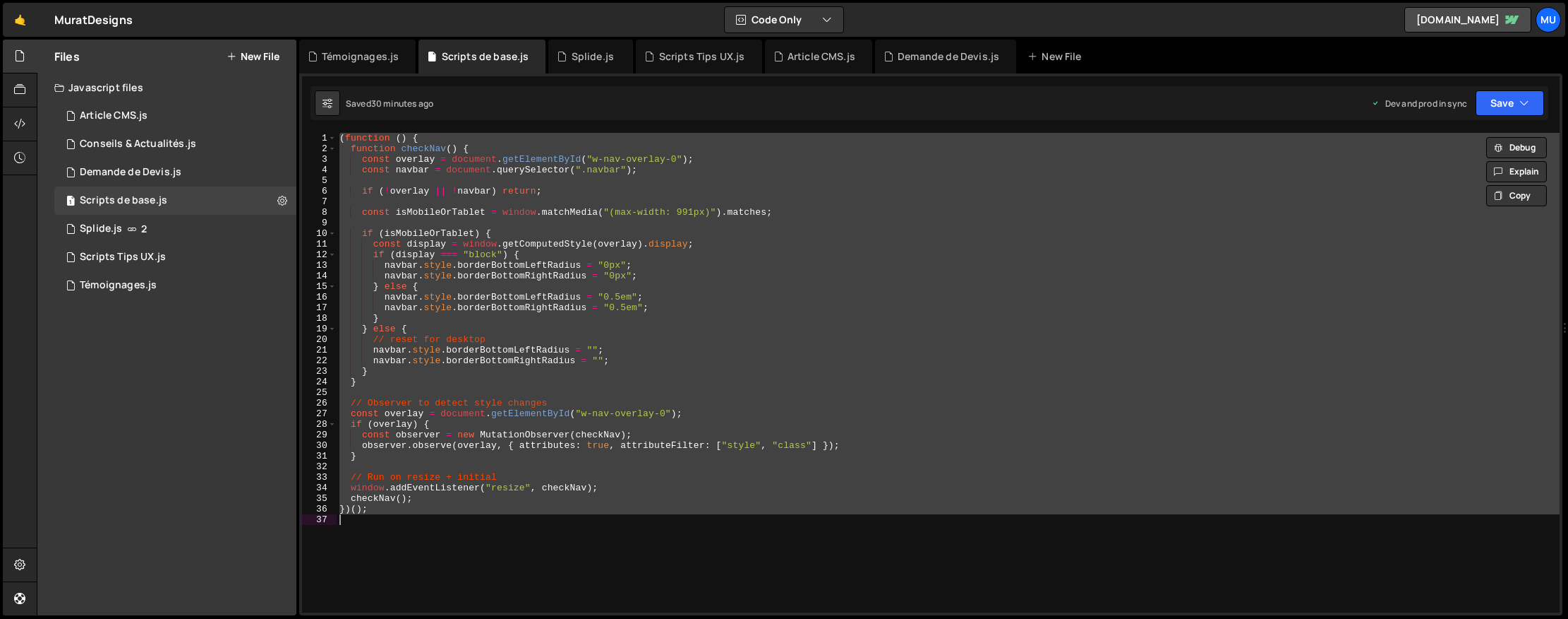
click at [753, 402] on div "( function ( ) { function checkNav ( ) { const overlay = document . getElementB…" at bounding box center [948, 372] width 1223 height 480
type textarea "// Observer to detect style changes"
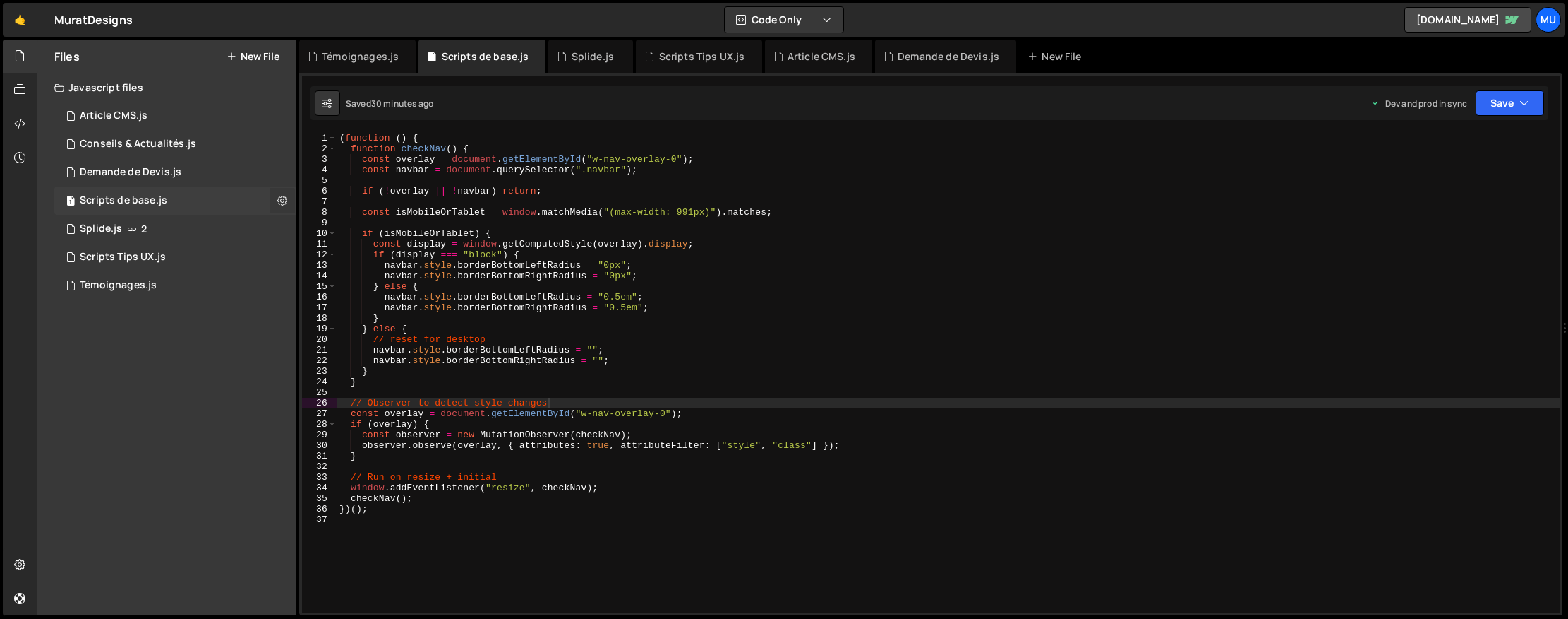
click at [287, 200] on button at bounding box center [282, 200] width 25 height 25
type input "Scripts de base"
radio input "true"
checkbox input "true"
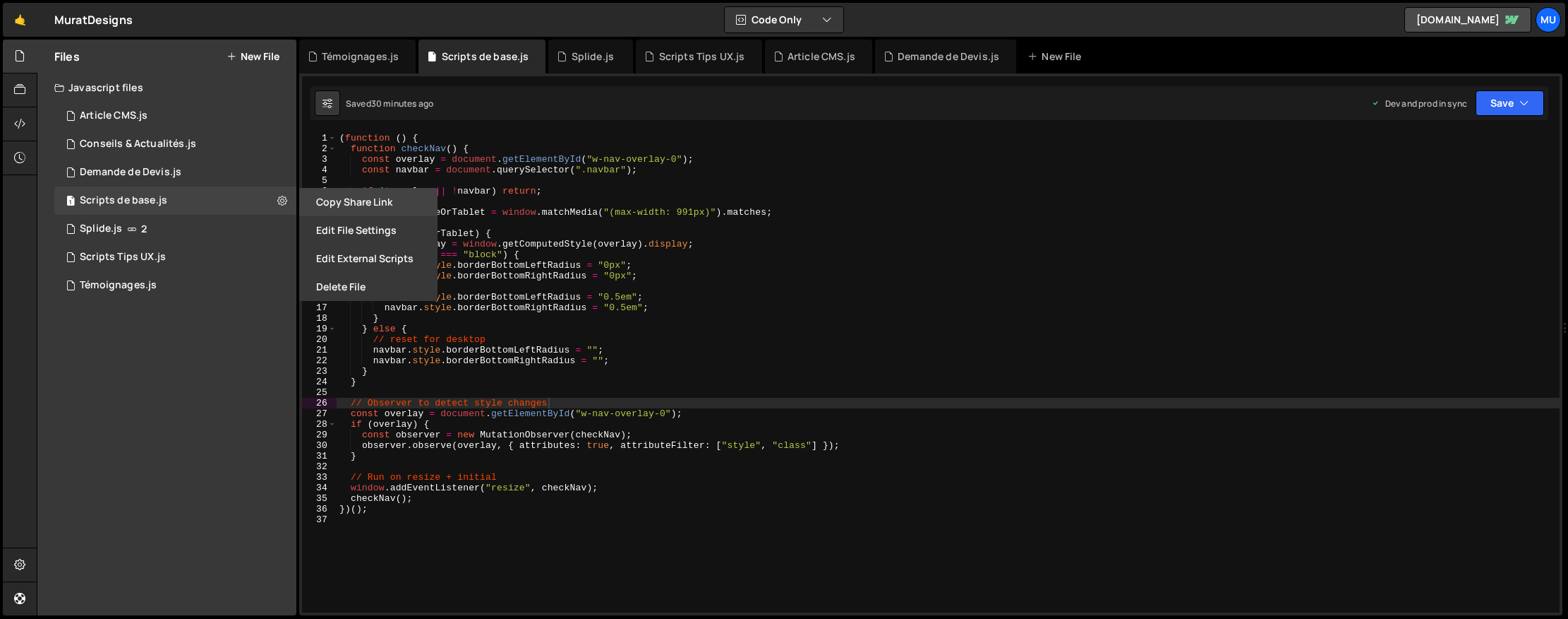
click at [376, 200] on button "Copy share link" at bounding box center [368, 202] width 138 height 28
click at [363, 222] on button "Edit File Settings" at bounding box center [368, 230] width 138 height 28
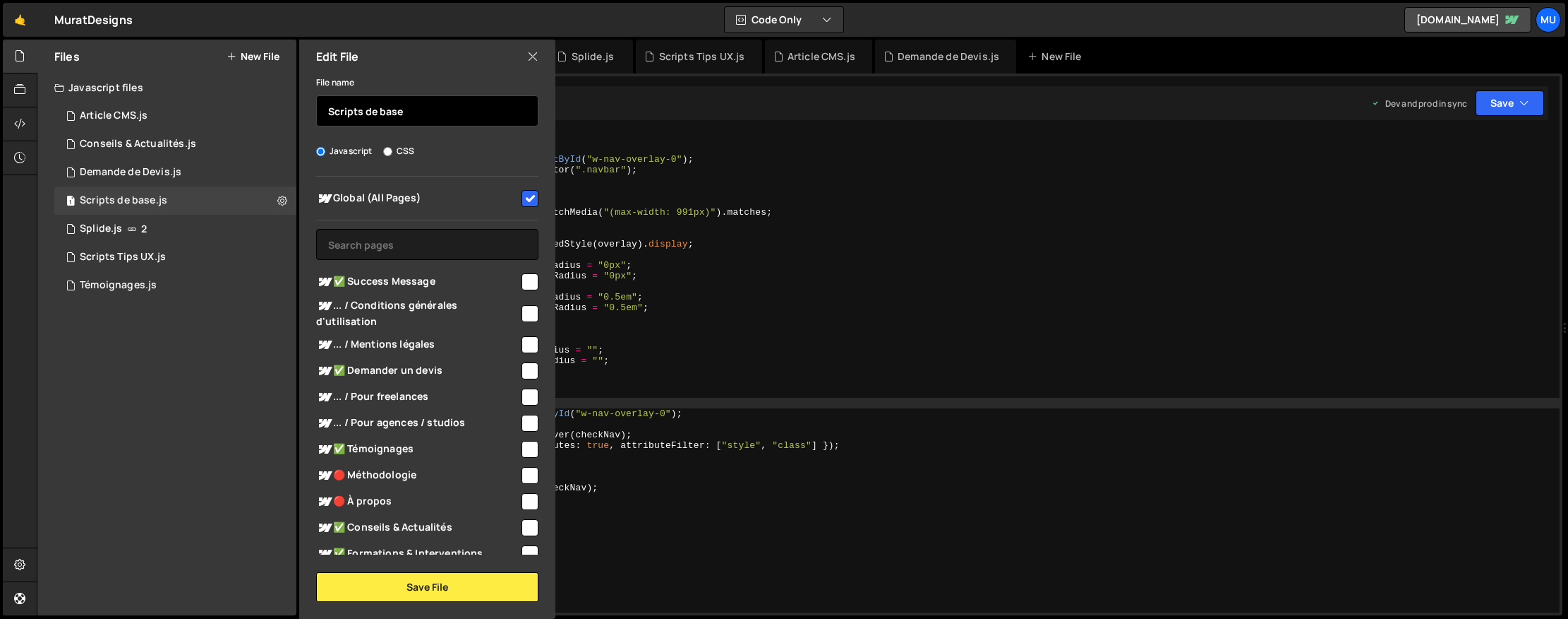
click at [398, 115] on input "Scripts de base" at bounding box center [426, 111] width 222 height 31
drag, startPoint x: 411, startPoint y: 116, endPoint x: 371, endPoint y: 105, distance: 41.5
click at [371, 113] on input "Scripts de base" at bounding box center [426, 111] width 222 height 31
type input "Script Navbar"
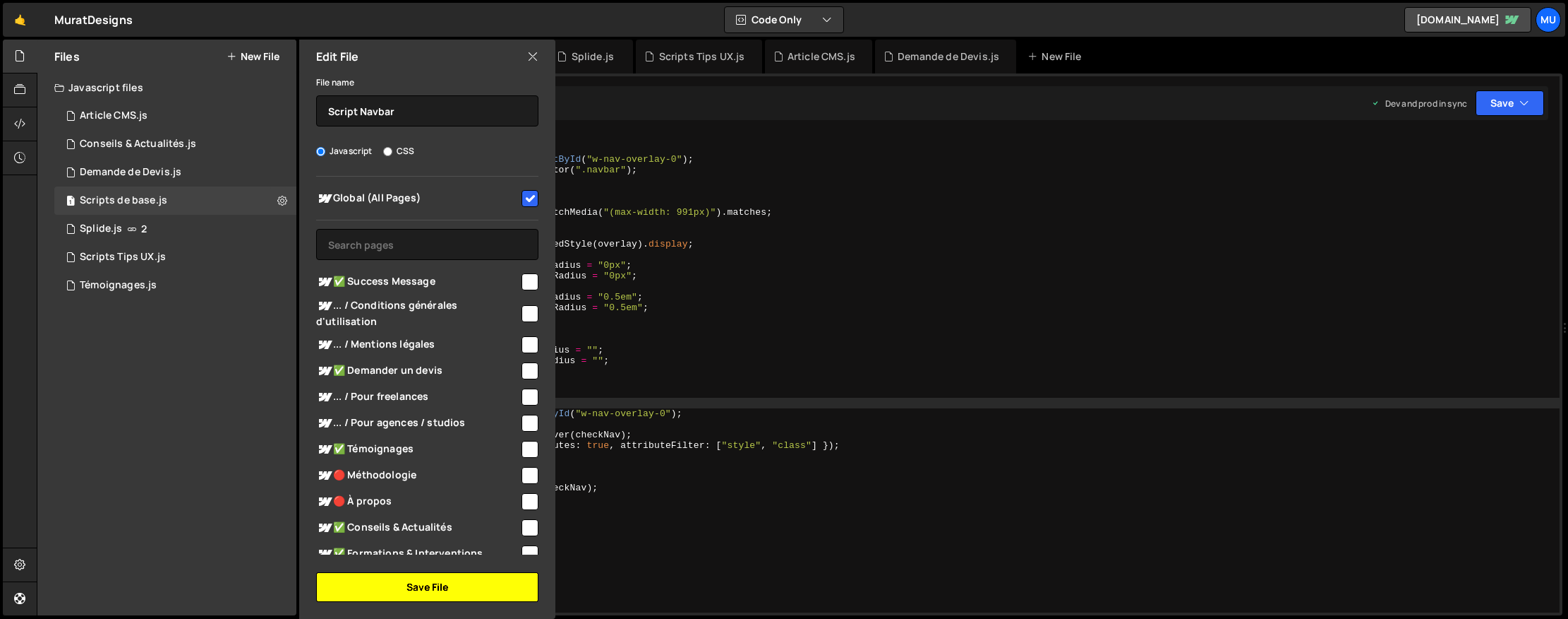
click at [391, 582] on button "Save File" at bounding box center [426, 587] width 222 height 30
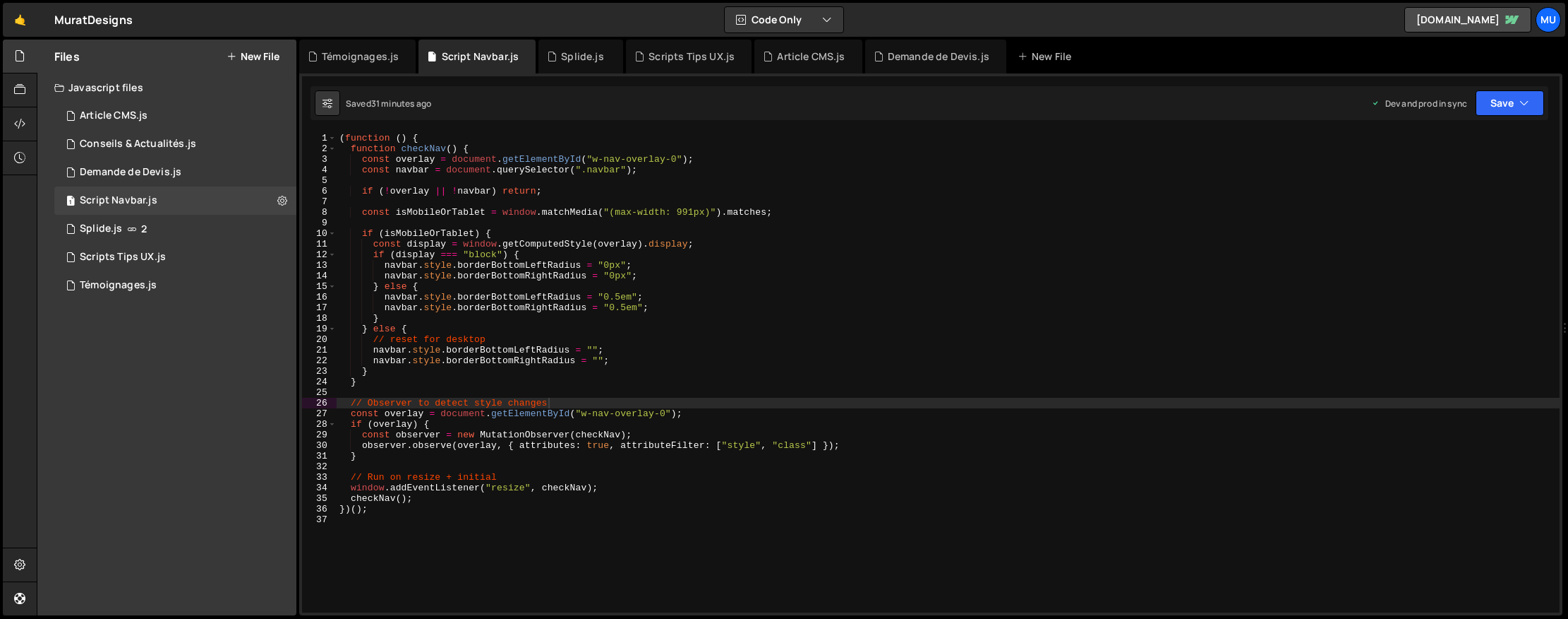
drag, startPoint x: 224, startPoint y: 388, endPoint x: 242, endPoint y: 347, distance: 44.8
click at [224, 388] on div "Files New File Javascript files 1 Article CMS.js 0 1 Conseils & Actualités.js 0…" at bounding box center [167, 326] width 259 height 575
click at [282, 47] on div "Files New File" at bounding box center [167, 56] width 259 height 34
click at [277, 57] on button "New File" at bounding box center [252, 56] width 53 height 11
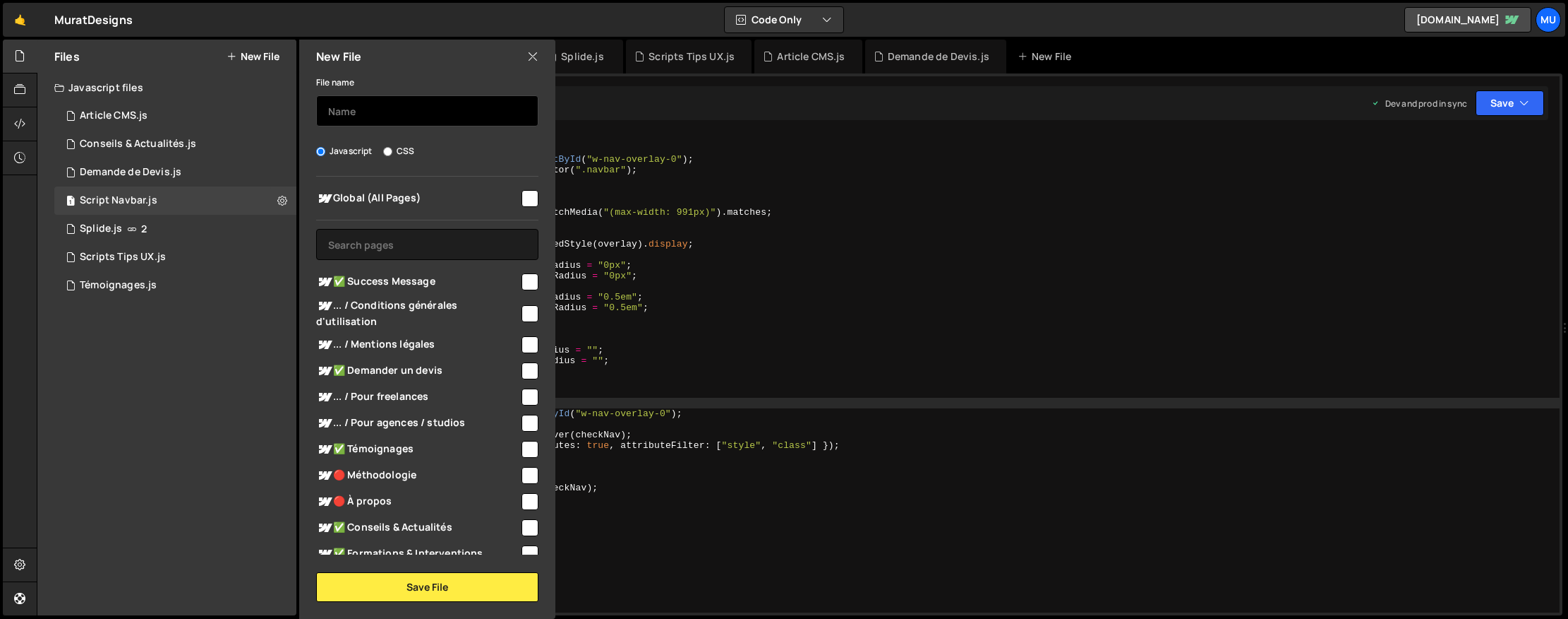
click at [413, 118] on input "text" at bounding box center [426, 111] width 222 height 31
click at [174, 382] on div "Files New File Javascript files 1 Article CMS.js 0 1 Conseils & Actualités.js 0…" at bounding box center [167, 326] width 259 height 575
click at [377, 192] on span "Global (All Pages)" at bounding box center [418, 198] width 204 height 17
checkbox input "true"
click at [379, 89] on div "File name" at bounding box center [426, 99] width 222 height 53
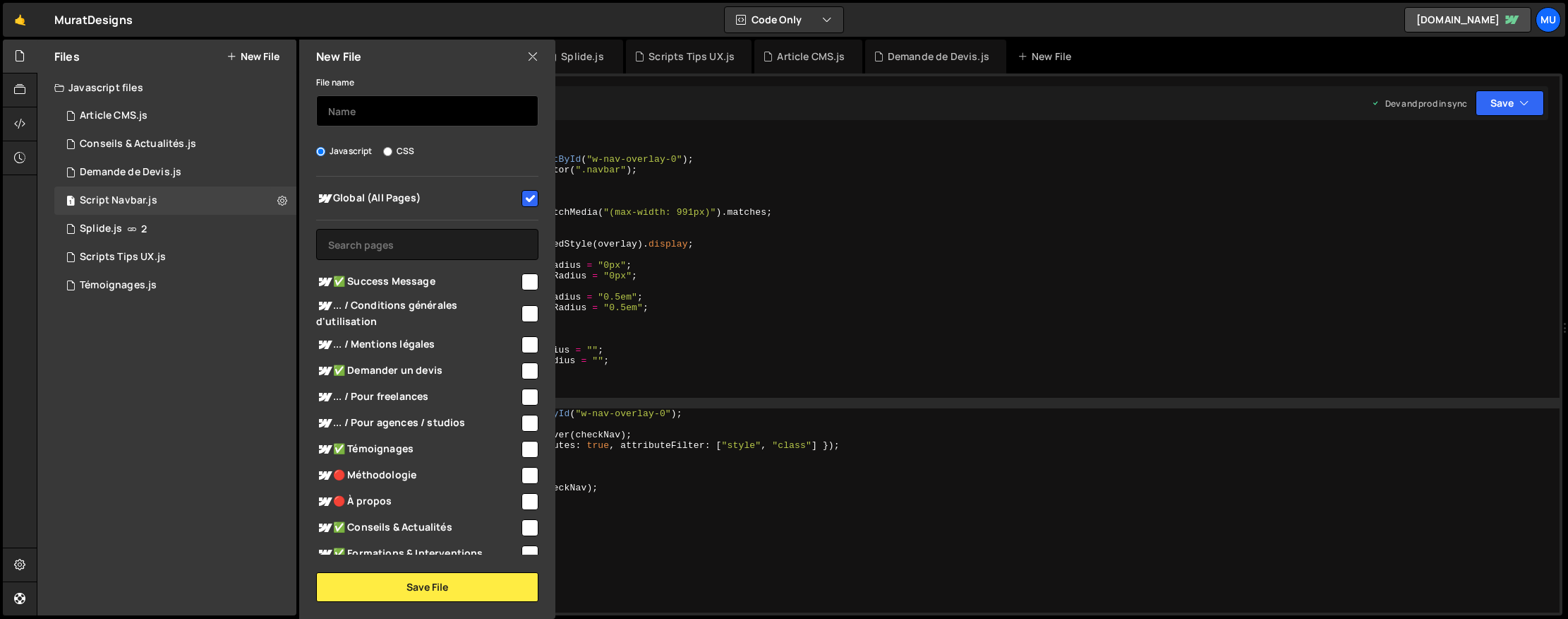
click at [379, 111] on input "text" at bounding box center [426, 111] width 222 height 31
type input "Script de base"
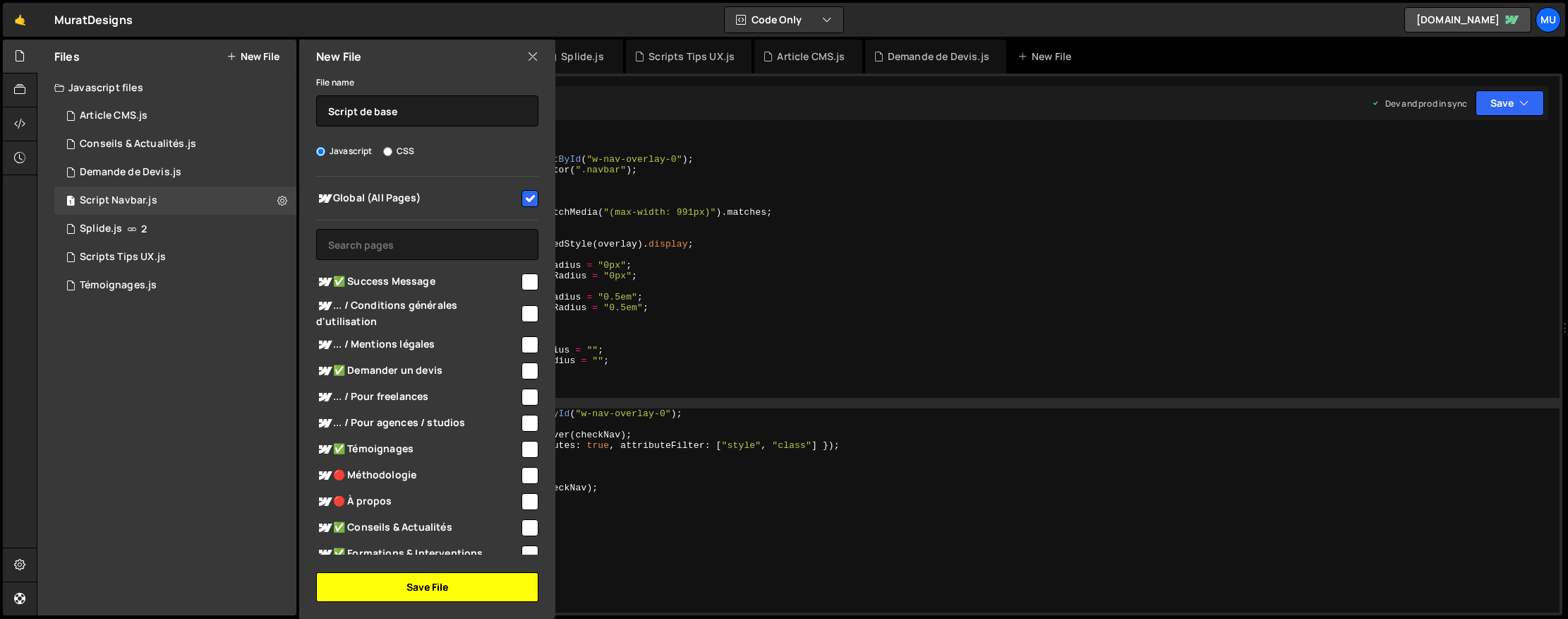
click at [456, 593] on button "Save File" at bounding box center [426, 587] width 222 height 30
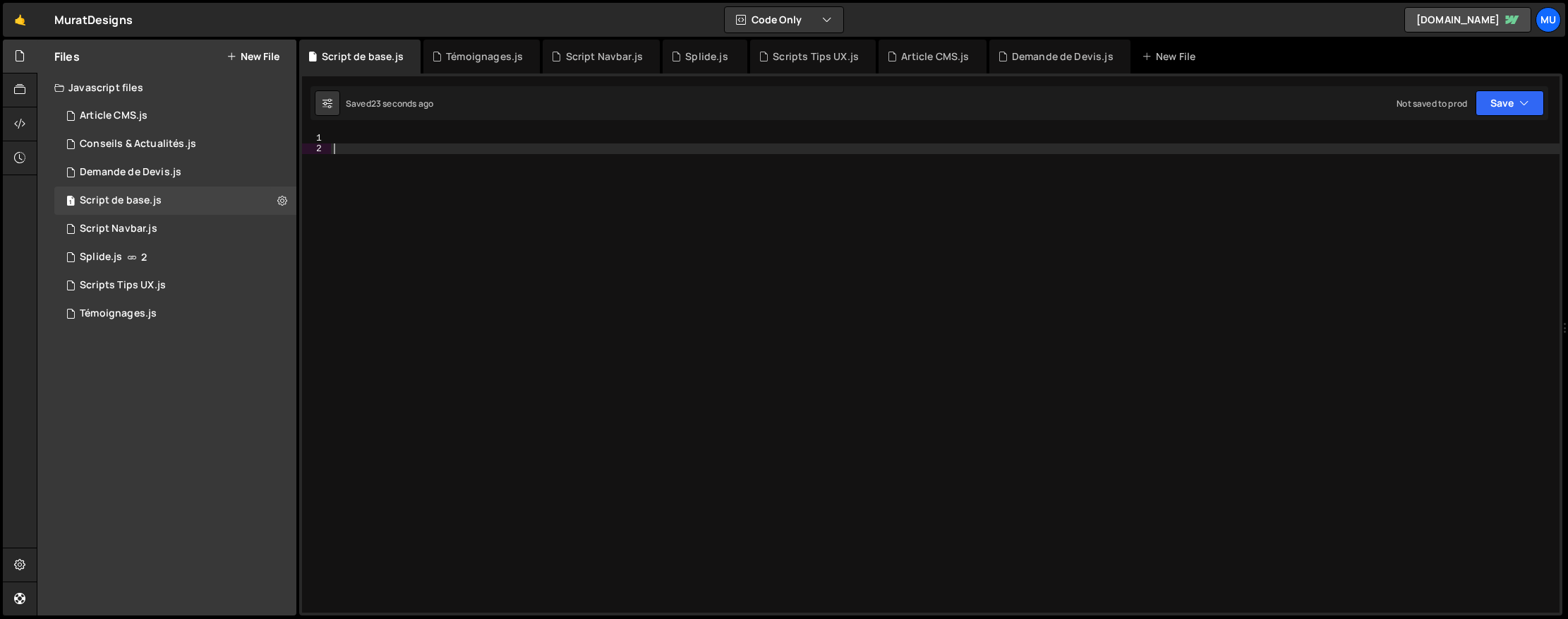
drag, startPoint x: 1044, startPoint y: 235, endPoint x: 1054, endPoint y: 236, distance: 10.0
click at [1044, 235] on div at bounding box center [945, 382] width 1229 height 501
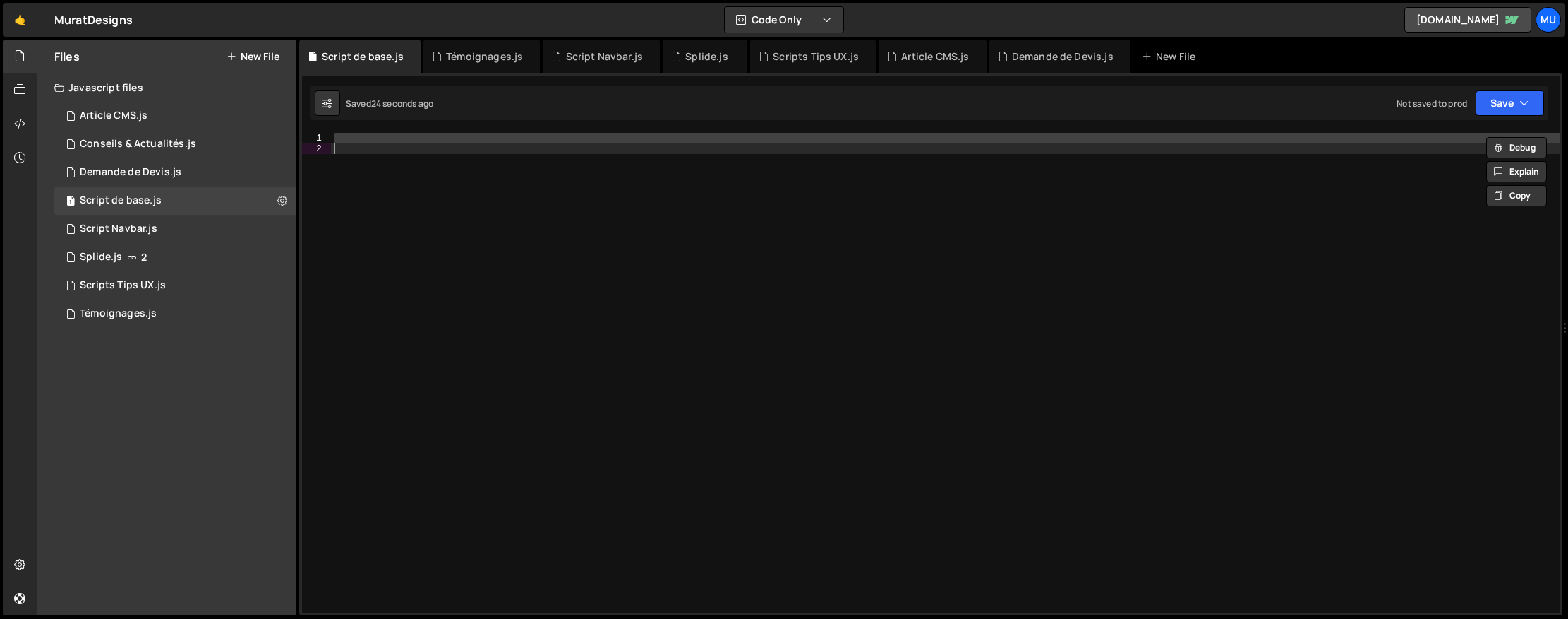
paste textarea
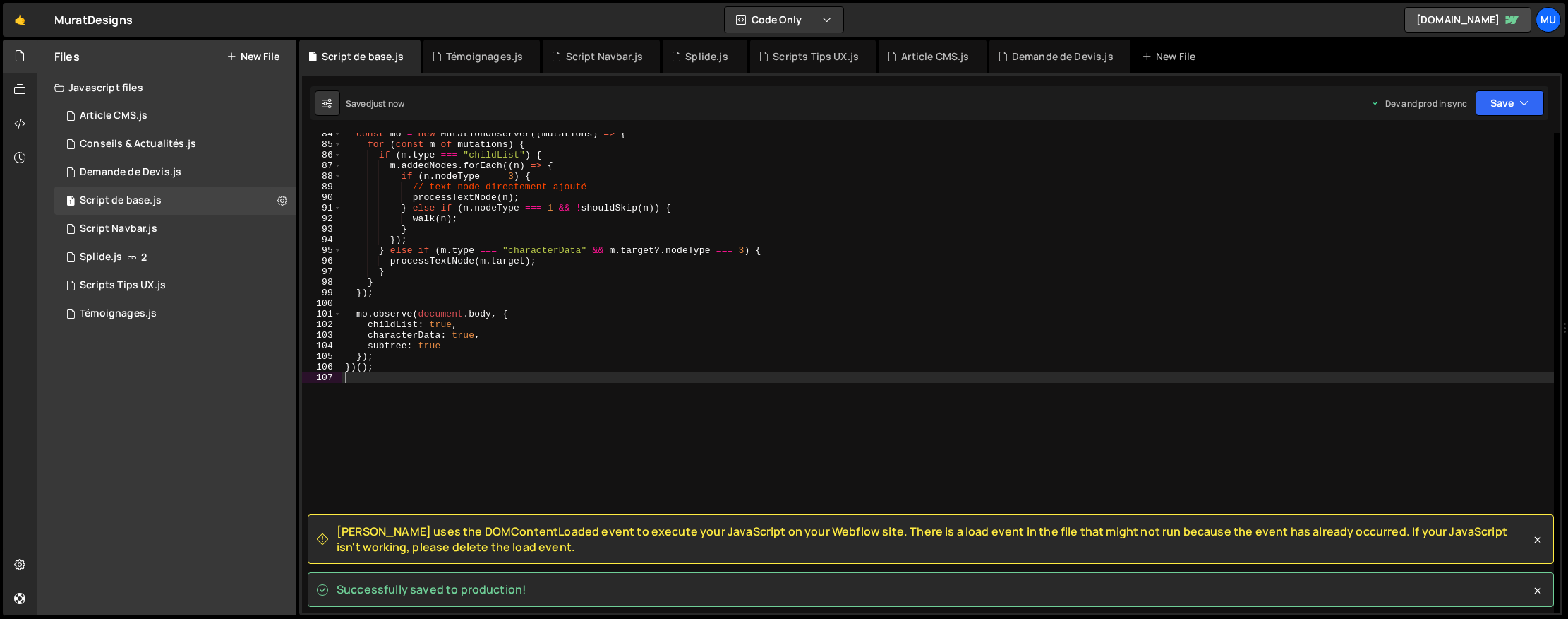
scroll to position [0, 0]
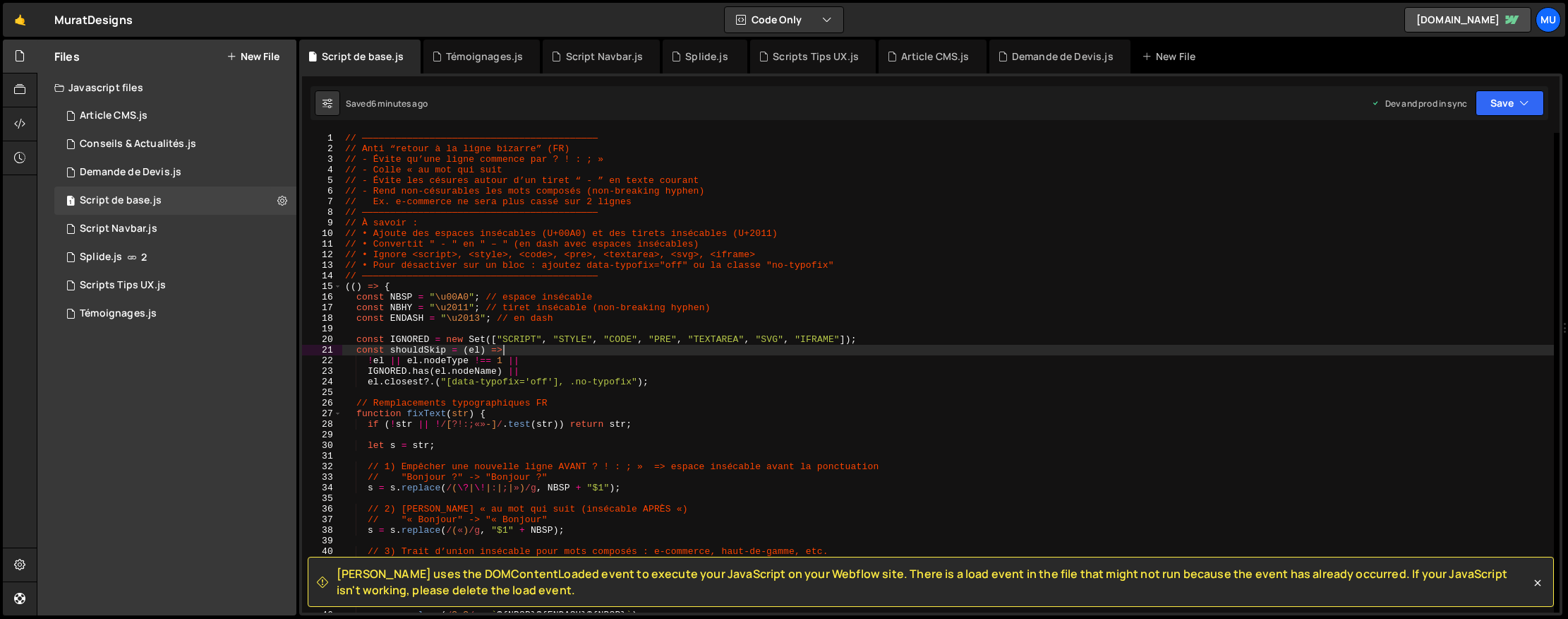
click at [716, 345] on div "// —————————————————————————————————————————— // Anti “retour à la ligne bizarr…" at bounding box center [948, 382] width 1212 height 501
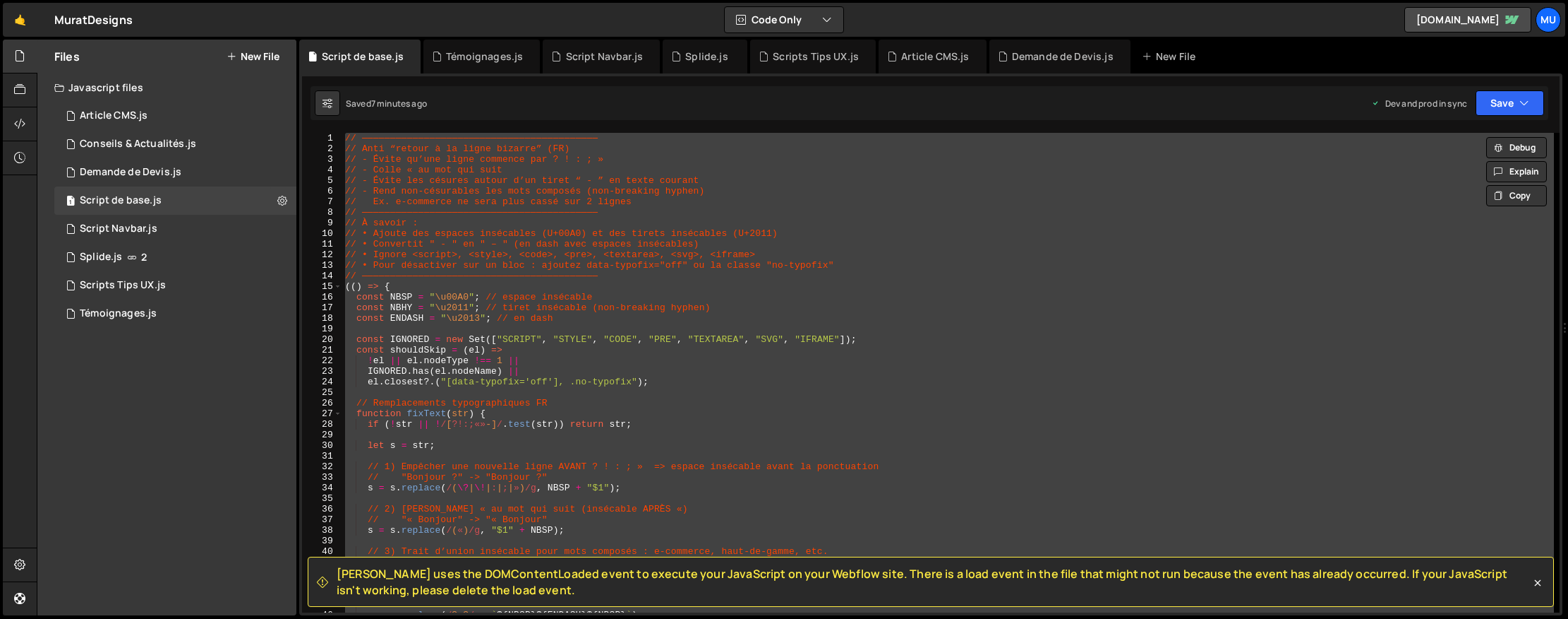
drag, startPoint x: 1209, startPoint y: 294, endPoint x: 1237, endPoint y: 296, distance: 28.1
click at [1209, 294] on div "// —————————————————————————————————————————— // Anti “retour à la ligne bizarr…" at bounding box center [948, 372] width 1212 height 480
click at [723, 290] on div "// —————————————————————————————————————————— // Anti “retour à la ligne bizarr…" at bounding box center [948, 372] width 1212 height 480
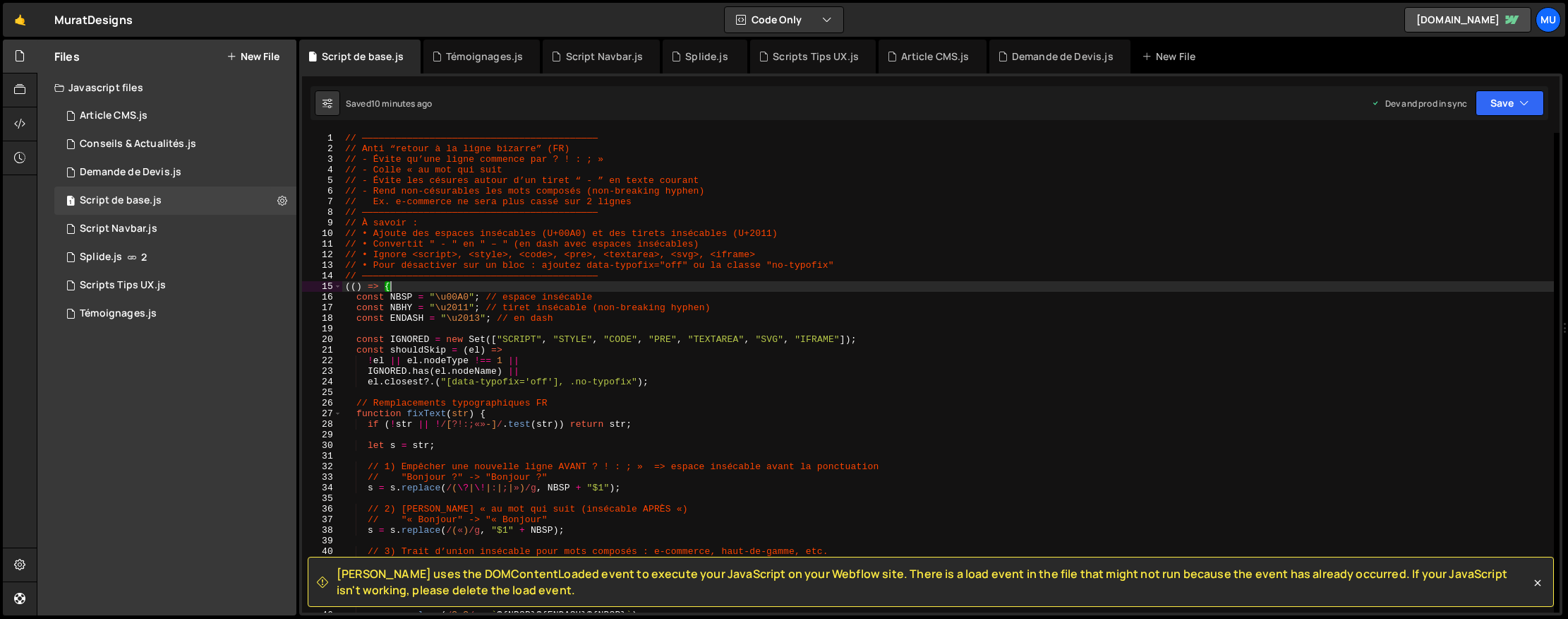
type textarea "})();"
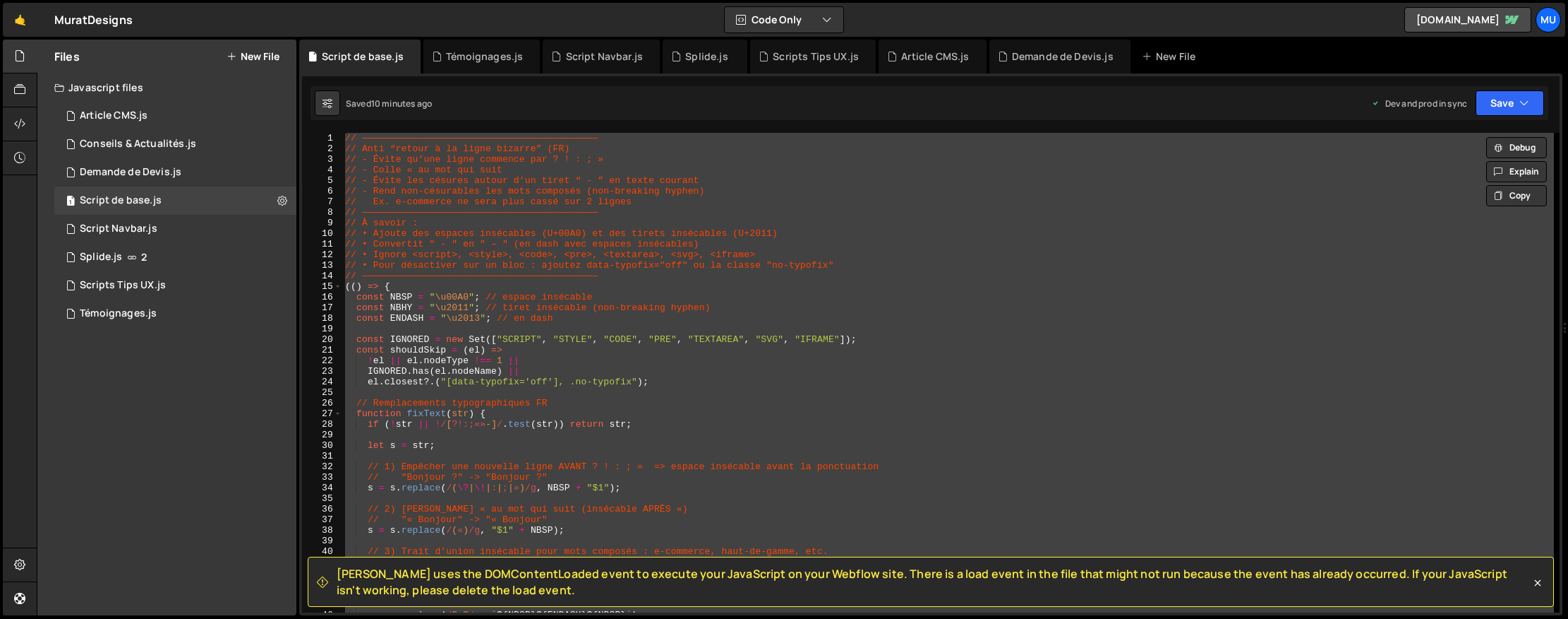
paste textarea
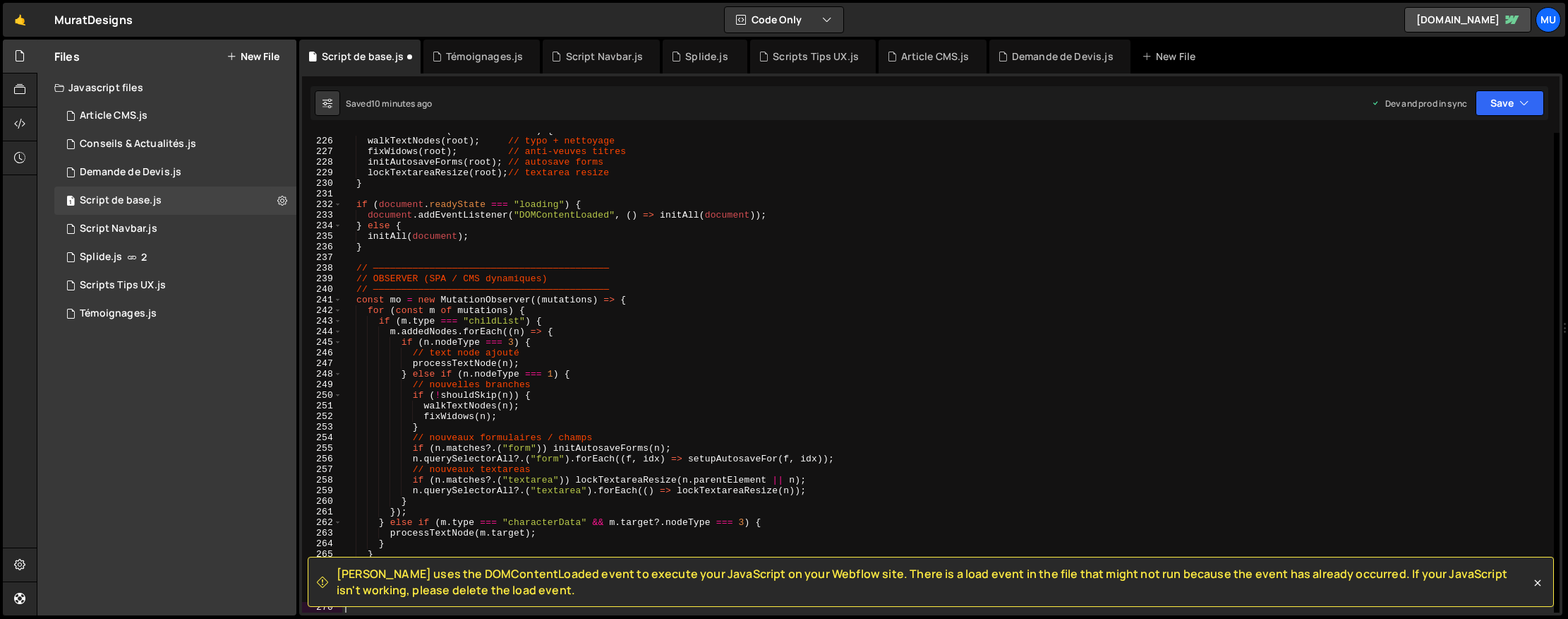
type textarea "})();"
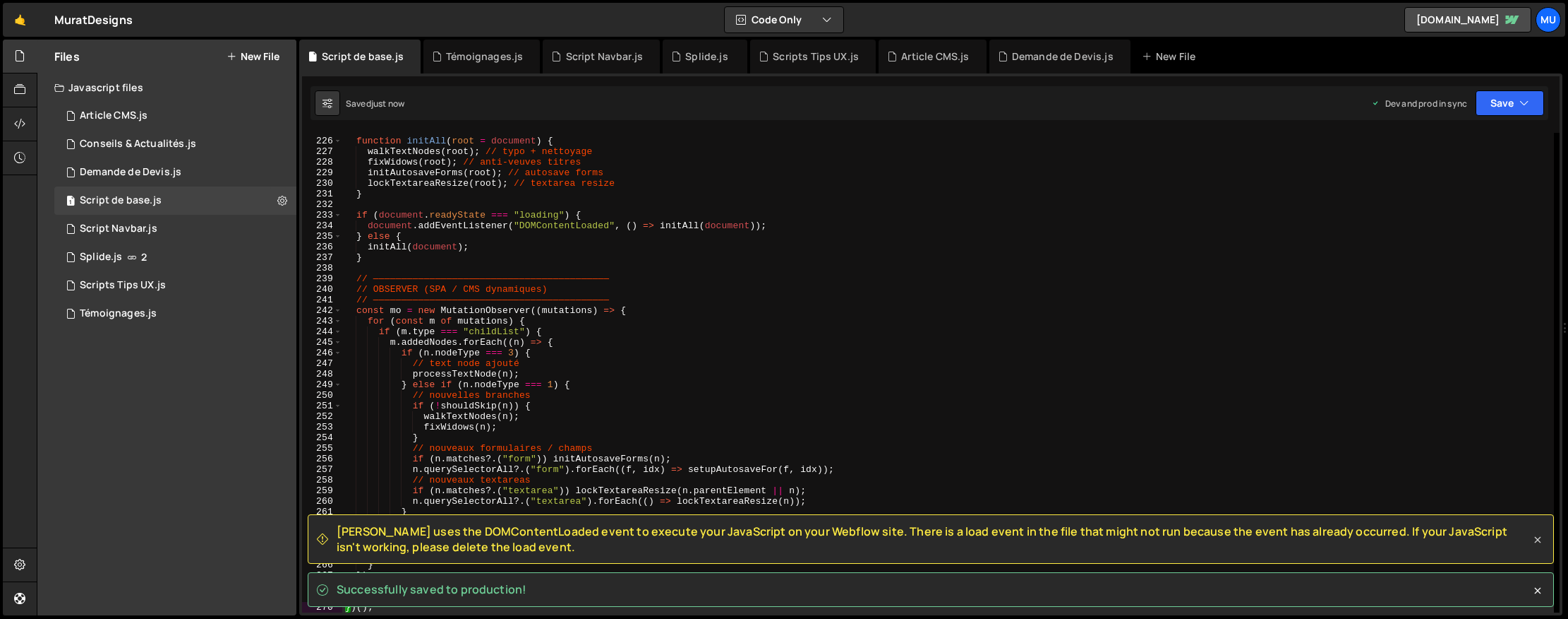
click at [1538, 540] on icon at bounding box center [1538, 539] width 6 height 6
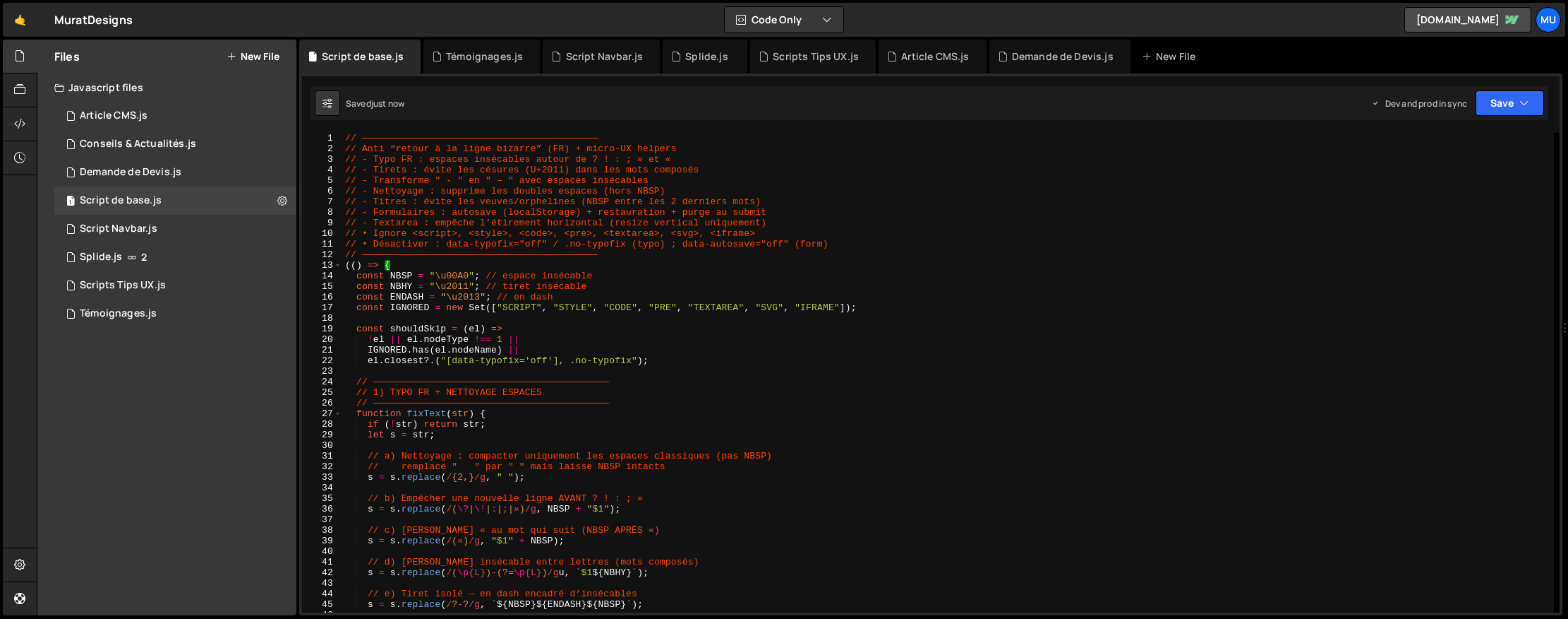
scroll to position [0, 0]
click at [257, 42] on div "Files New File" at bounding box center [167, 56] width 259 height 34
click at [249, 54] on button "New File" at bounding box center [252, 56] width 53 height 11
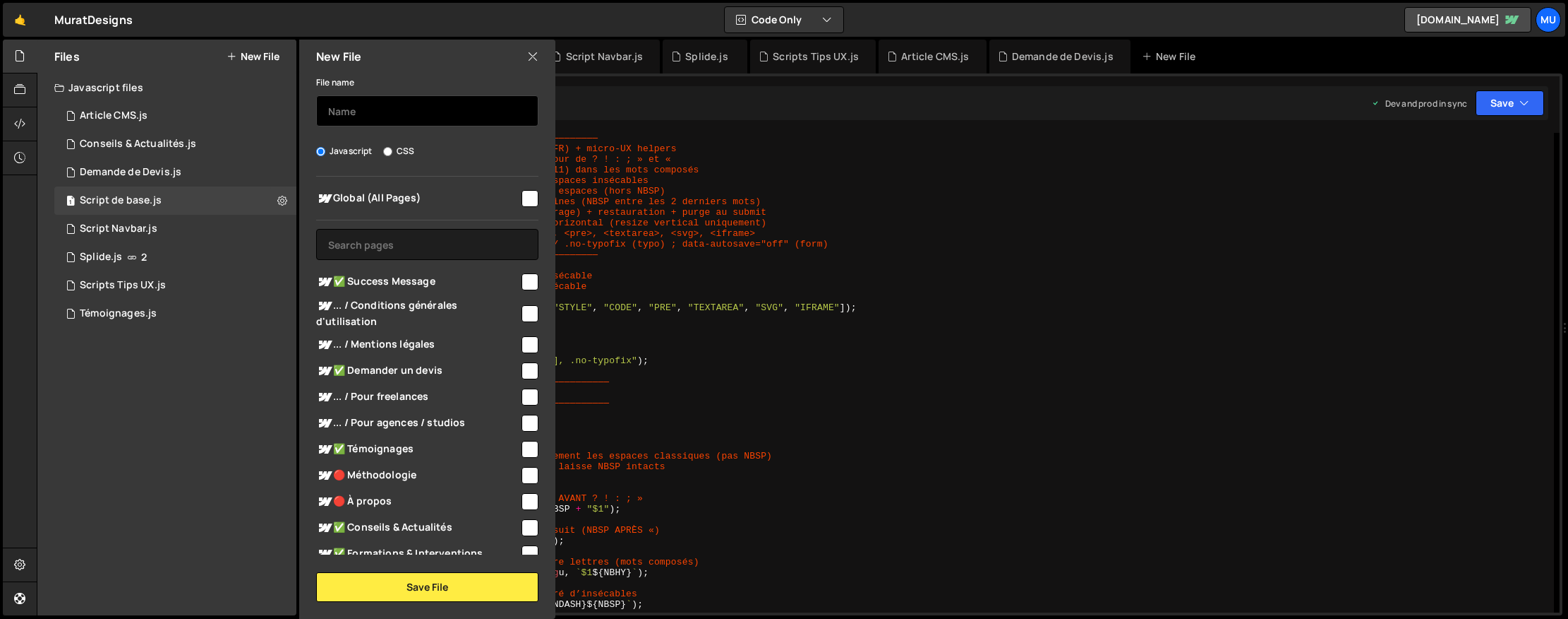
click at [398, 103] on input "text" at bounding box center [426, 111] width 222 height 31
type input "test"
click at [412, 204] on span "Global (All Pages)" at bounding box center [418, 198] width 204 height 17
checkbox input "true"
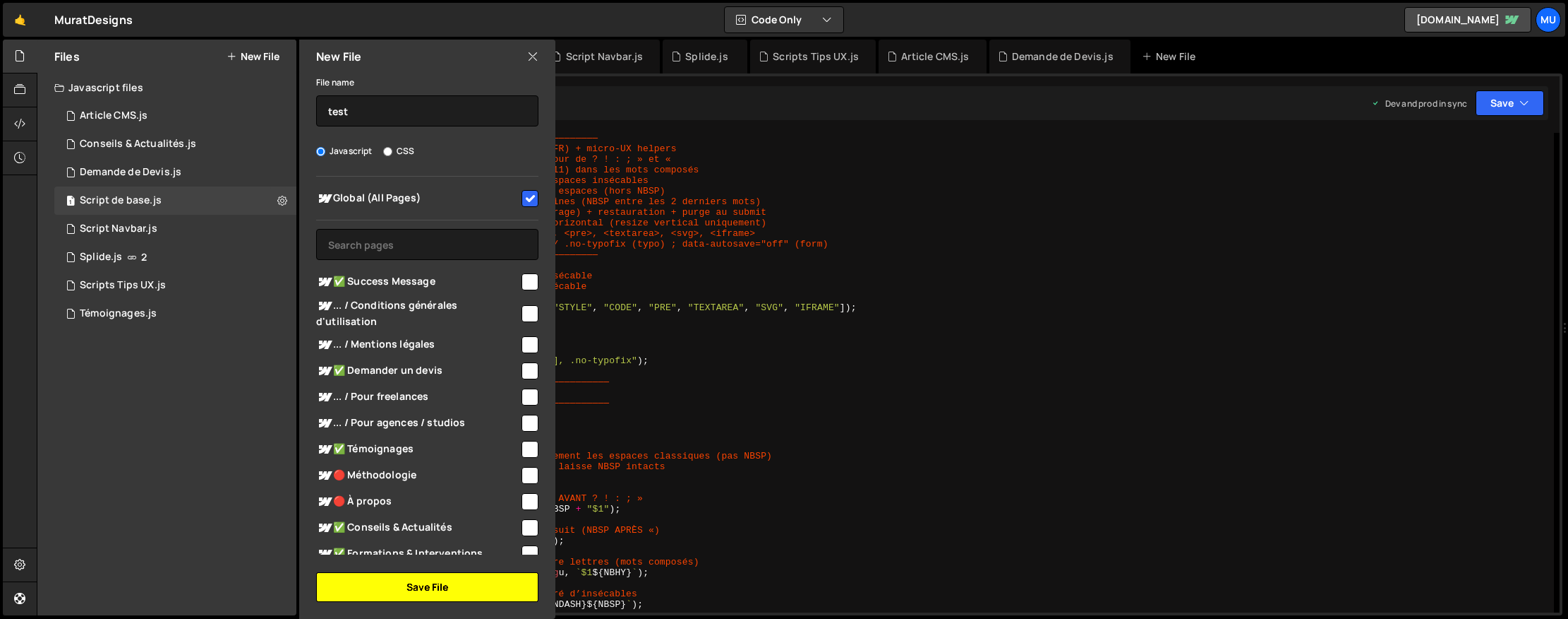
click at [411, 591] on button "Save File" at bounding box center [426, 587] width 222 height 30
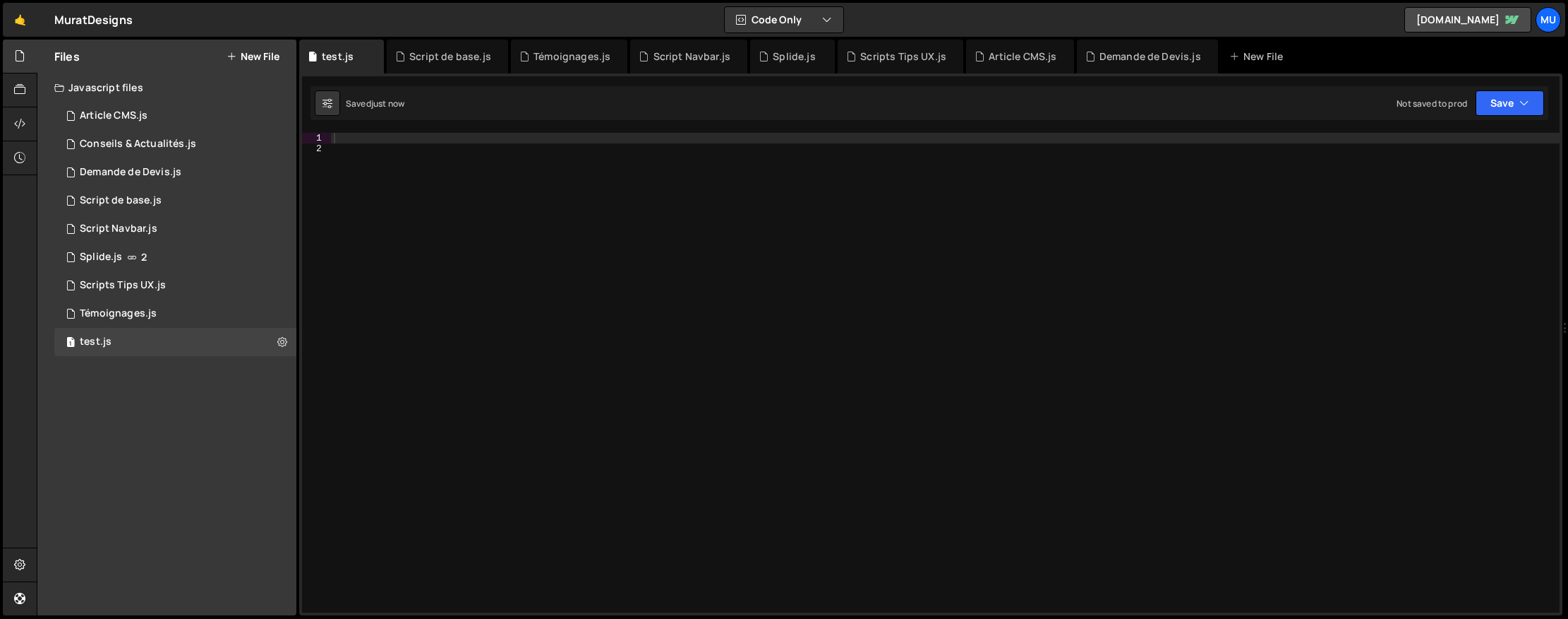
click at [676, 293] on div at bounding box center [945, 382] width 1229 height 501
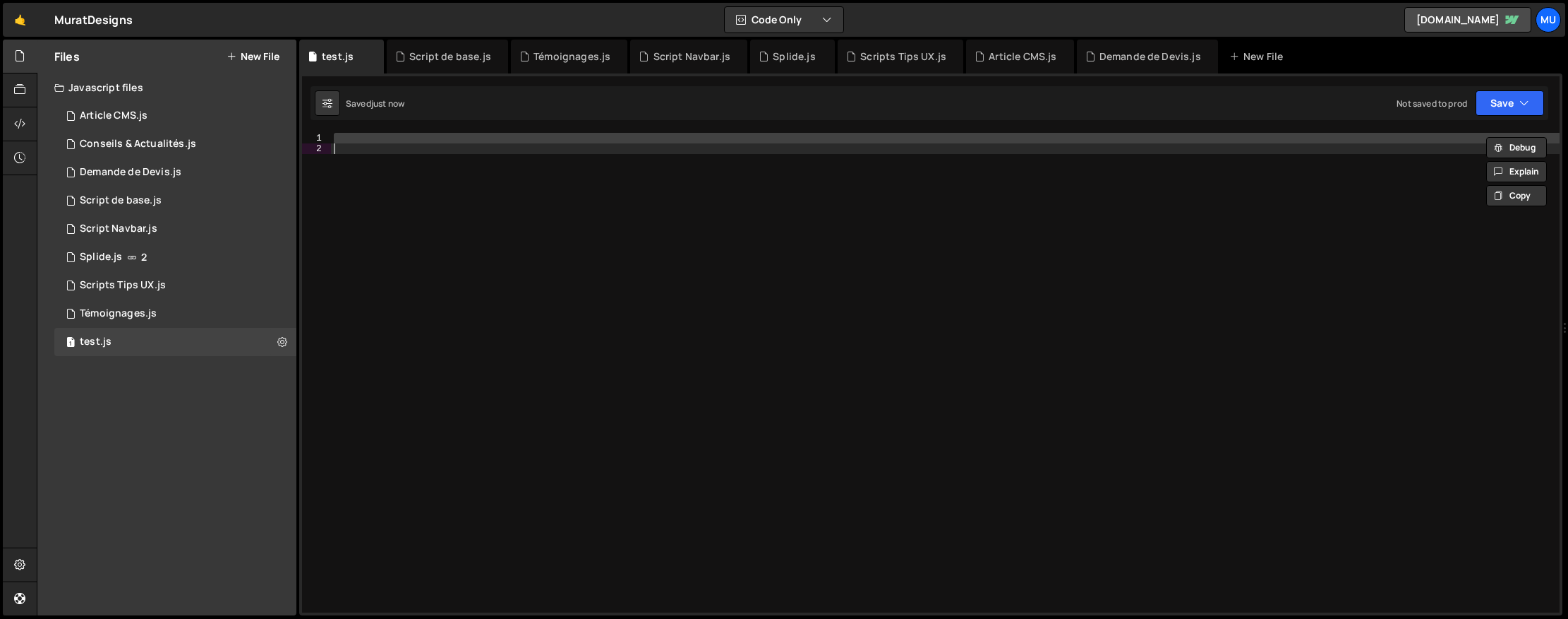
paste textarea
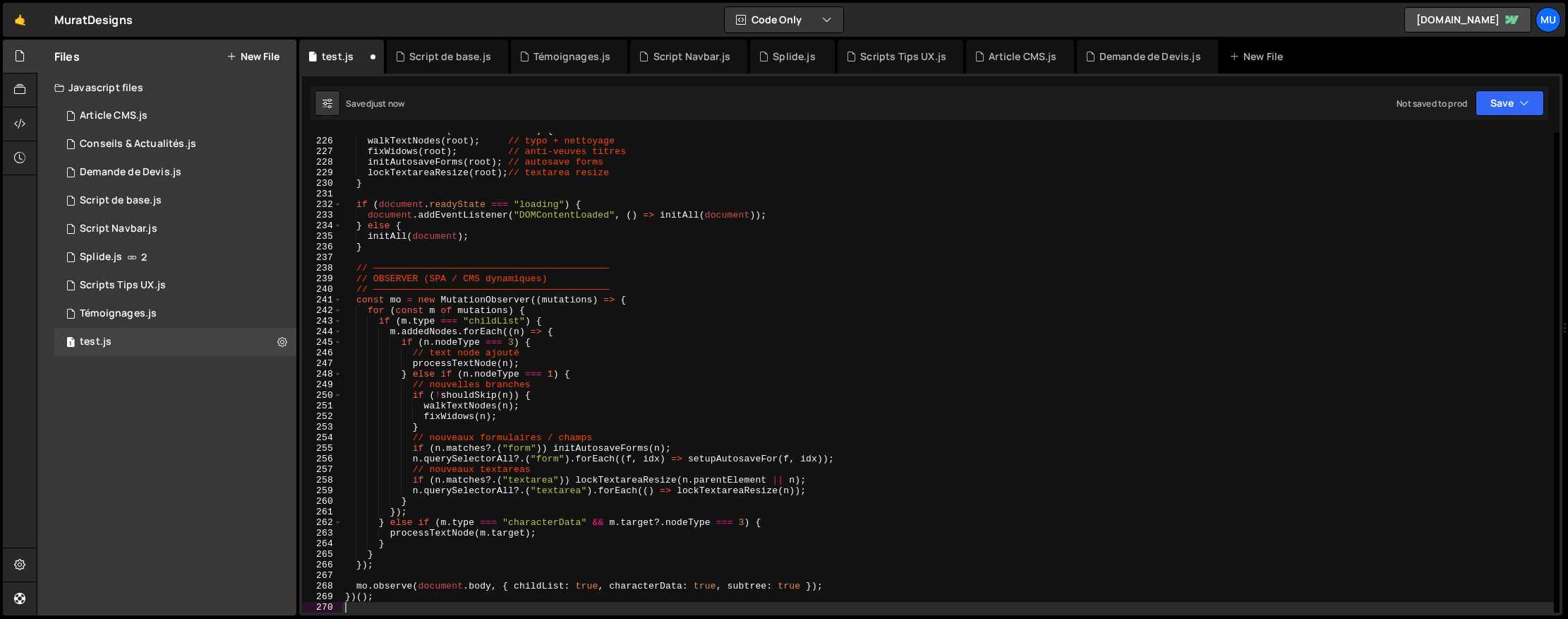
scroll to position [2380, 0]
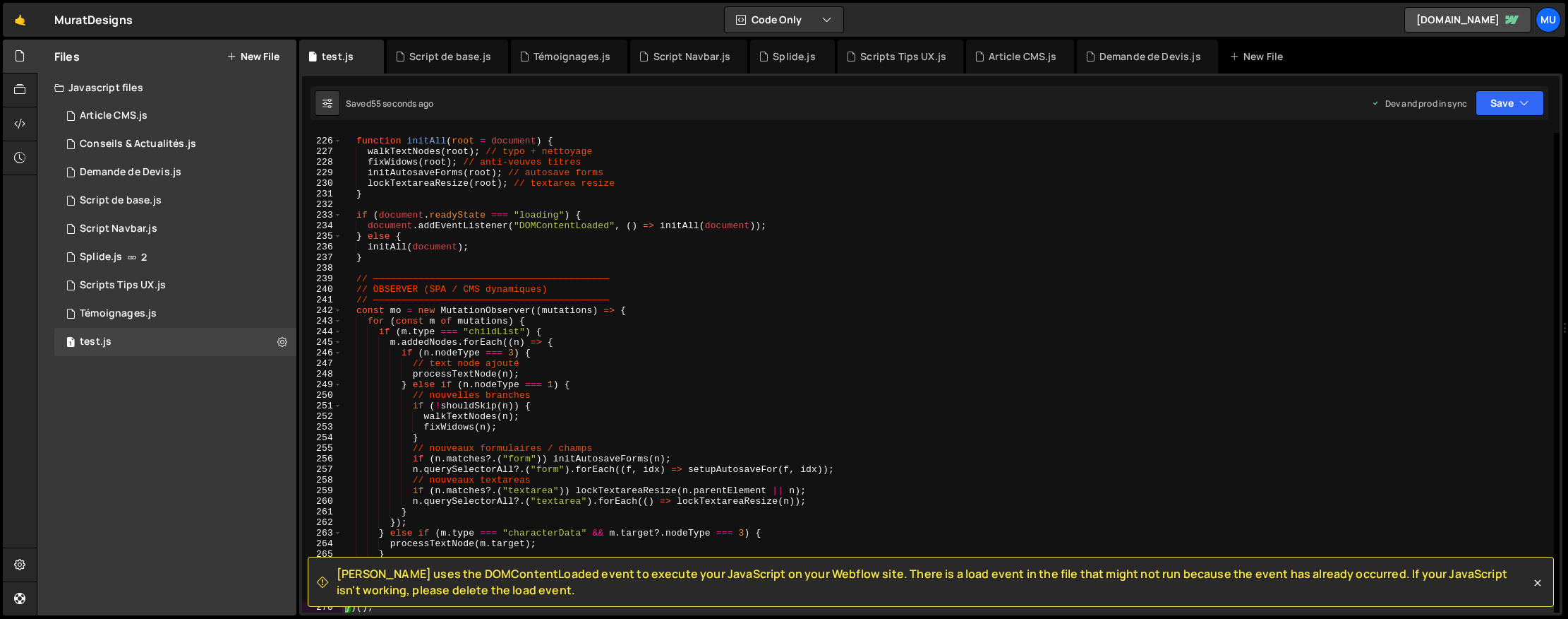
click at [906, 333] on div "// —————————————————————————————————————————— function initAll ( root = documen…" at bounding box center [948, 375] width 1212 height 501
type textarea "})();"
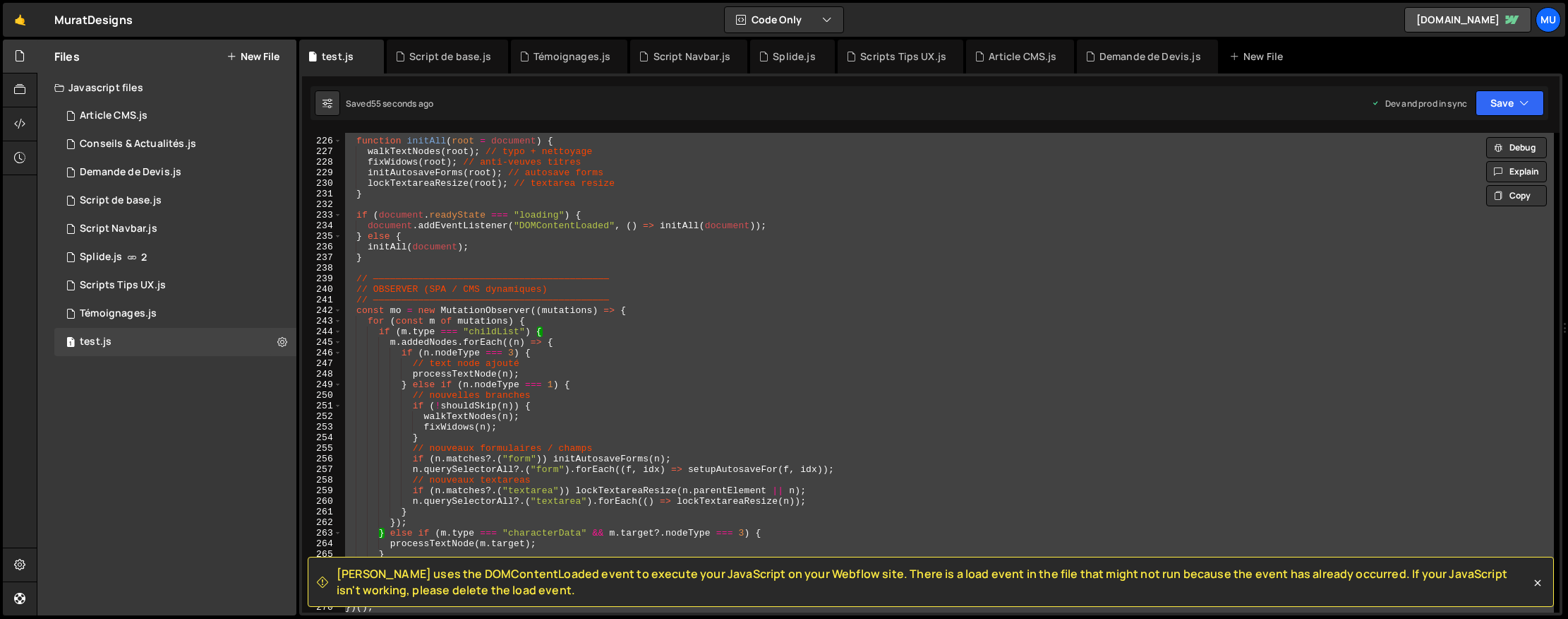
paste textarea
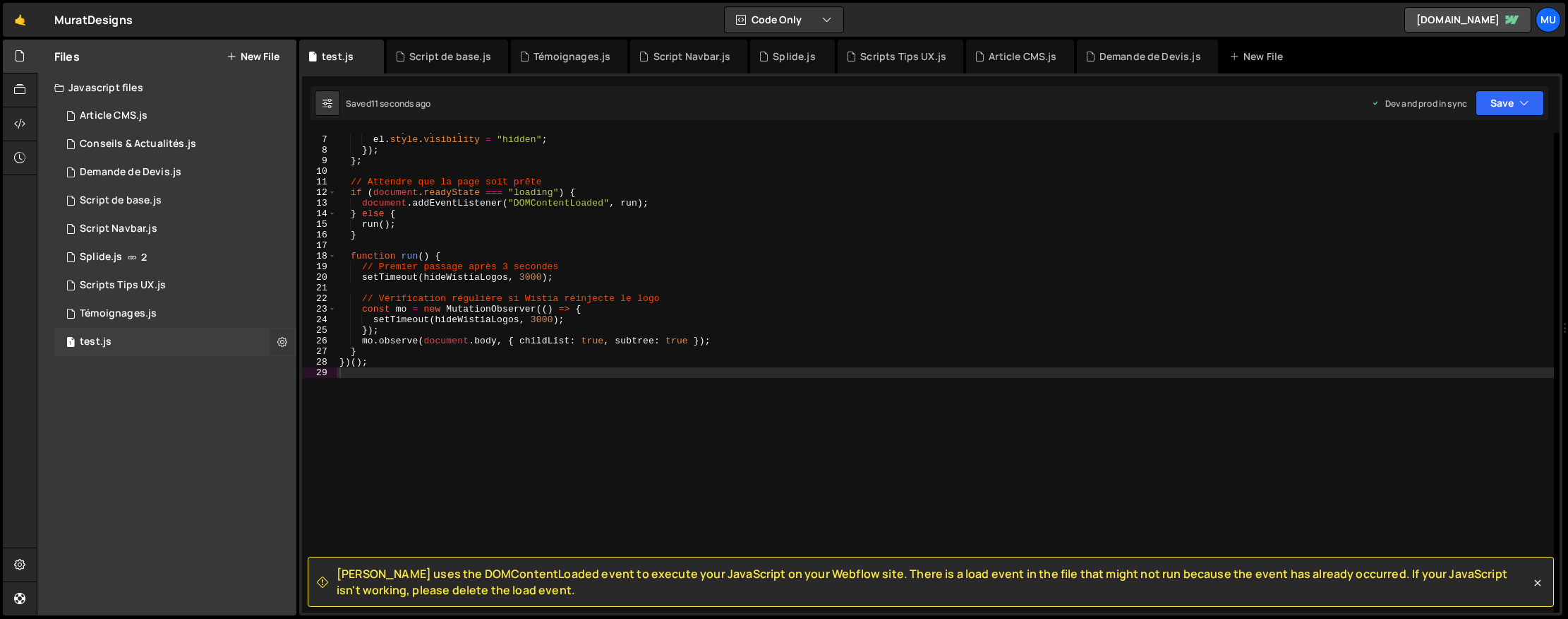
click at [280, 340] on icon at bounding box center [282, 340] width 10 height 13
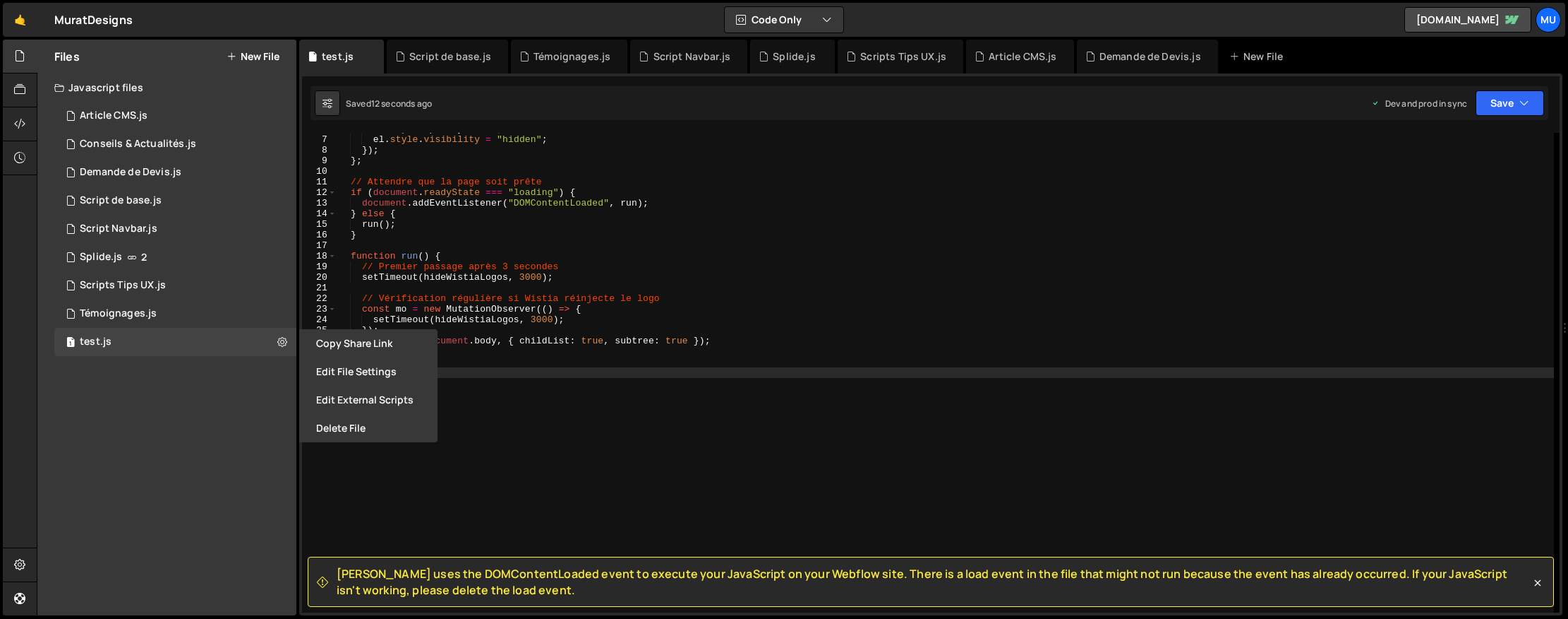
click at [335, 427] on button "Delete File" at bounding box center [368, 427] width 138 height 28
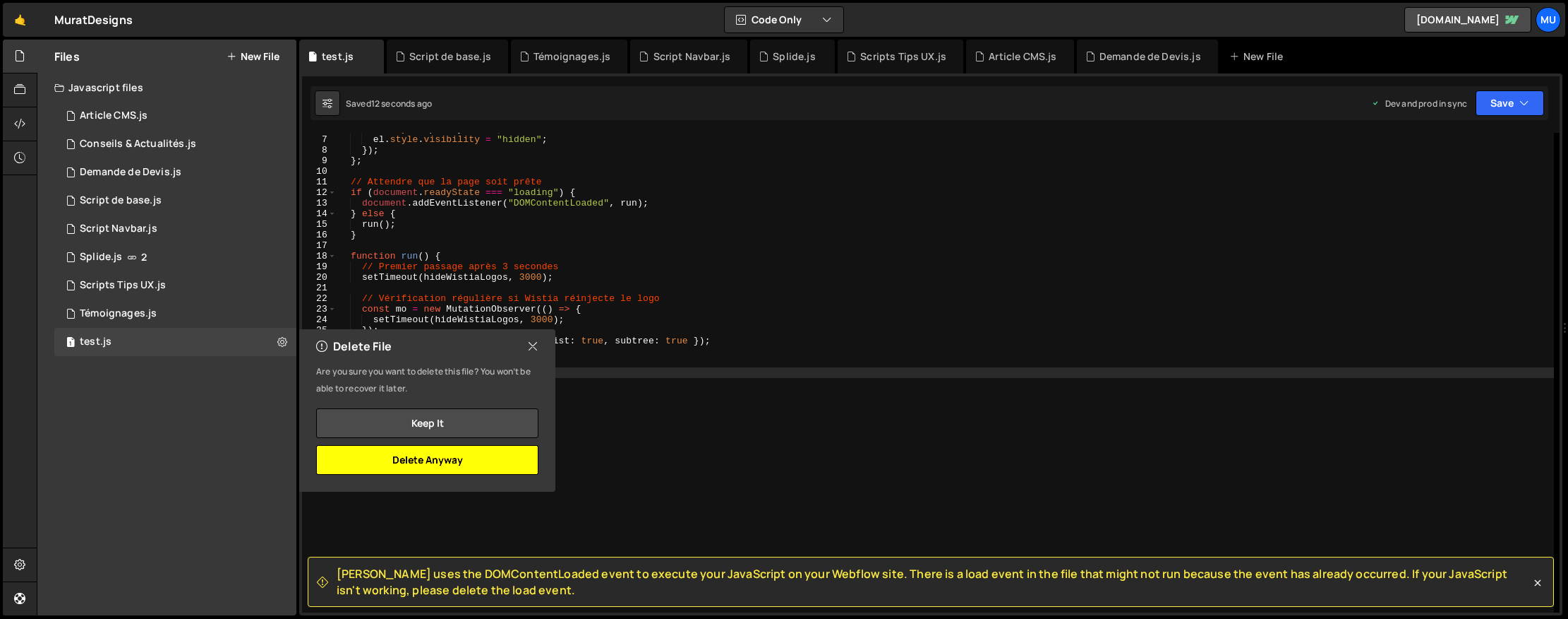
click at [458, 466] on button "Delete Anyway" at bounding box center [426, 460] width 222 height 30
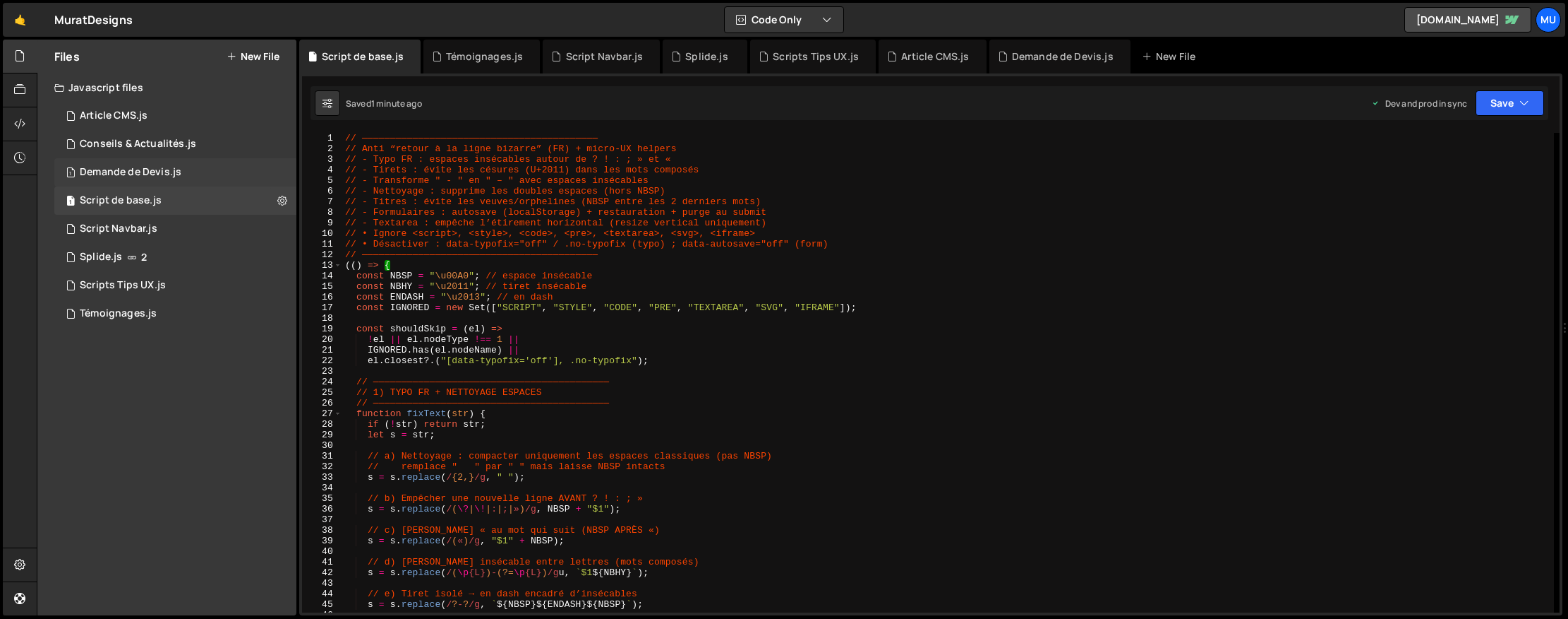
click at [174, 178] on div "1 Demande de Devis.js 0" at bounding box center [175, 172] width 242 height 28
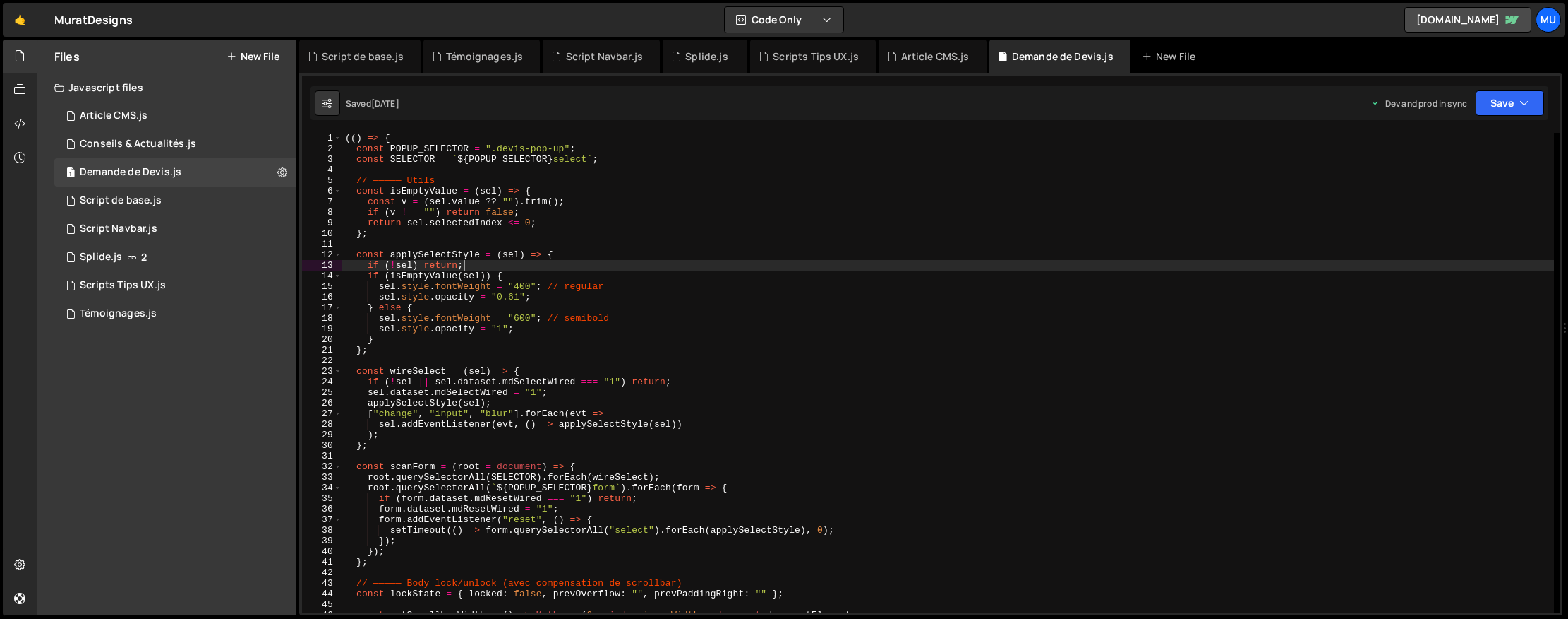
click at [566, 270] on div "(( ) => { const POPUP_SELECTOR = ".devis-pop-up" ; const SELECTOR = ` ${ POPUP_…" at bounding box center [948, 382] width 1212 height 501
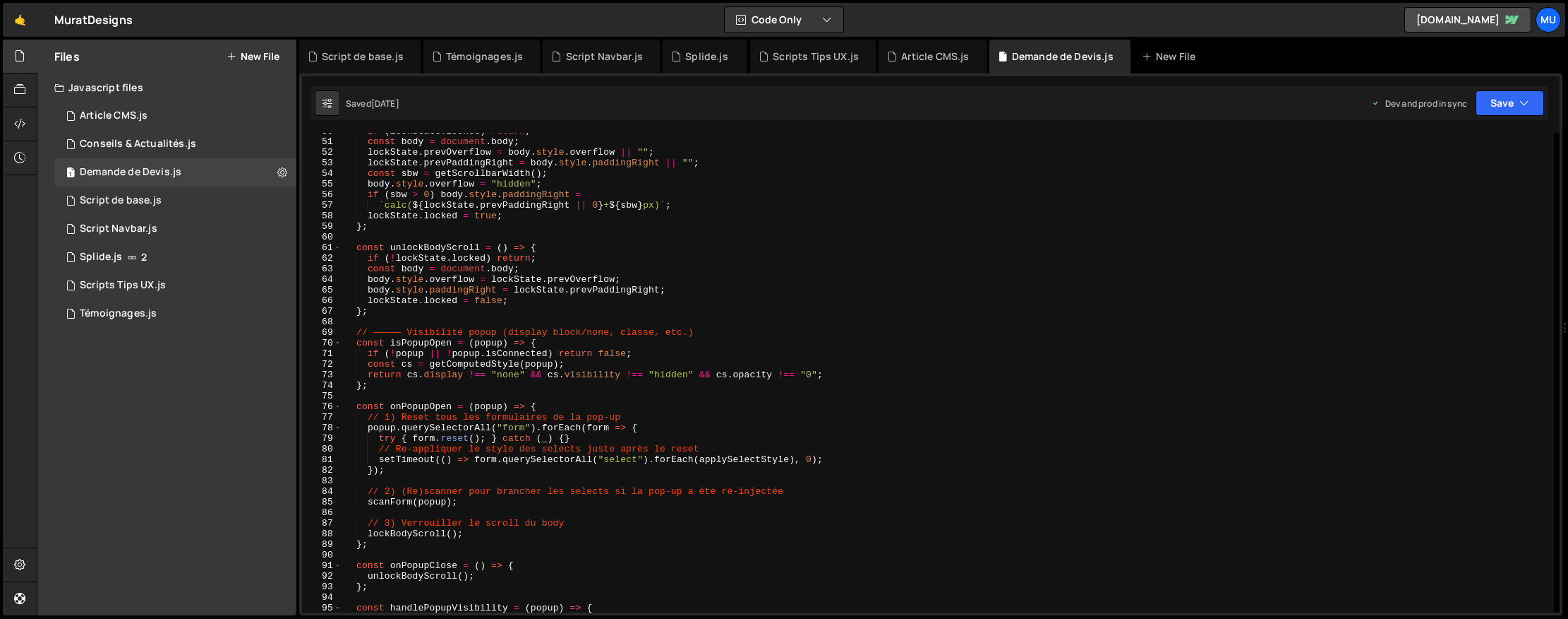
click at [635, 350] on div "if ( lockState . locked ) return ; const body = document . body ; lockState . p…" at bounding box center [948, 375] width 1212 height 501
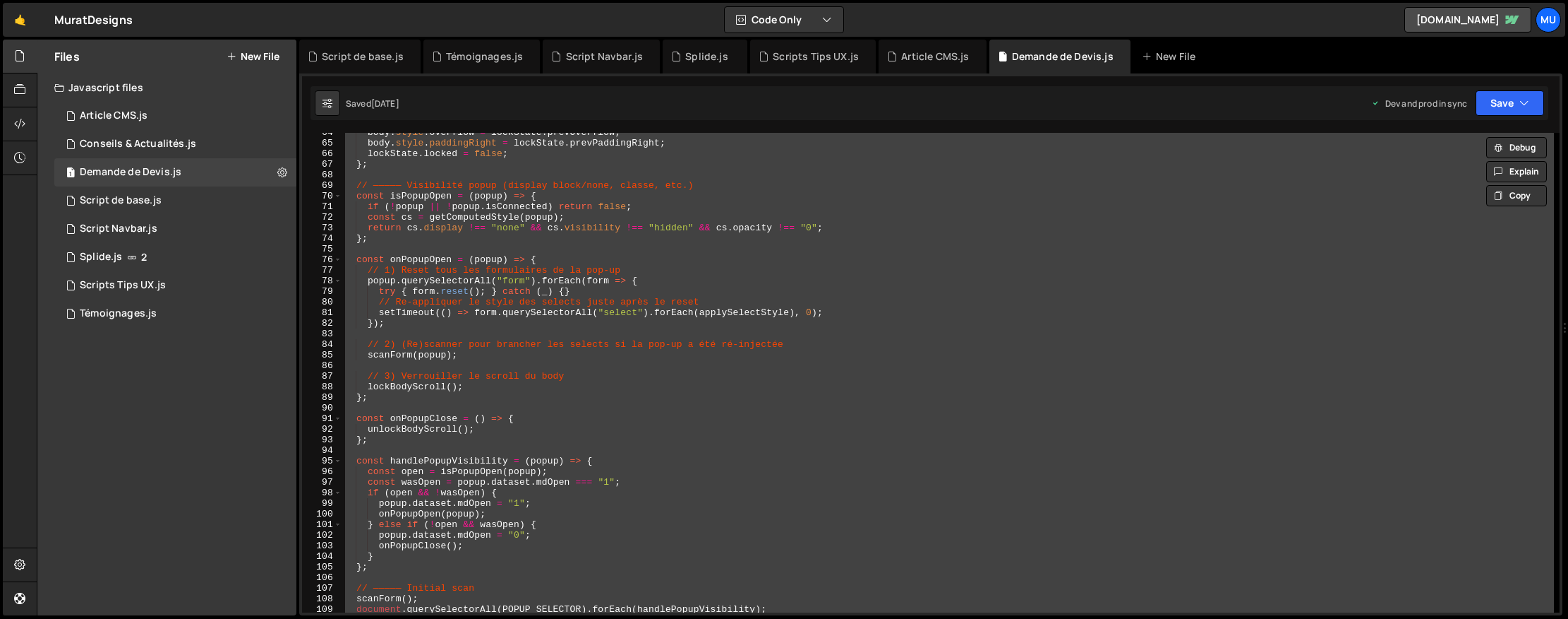
scroll to position [761, 0]
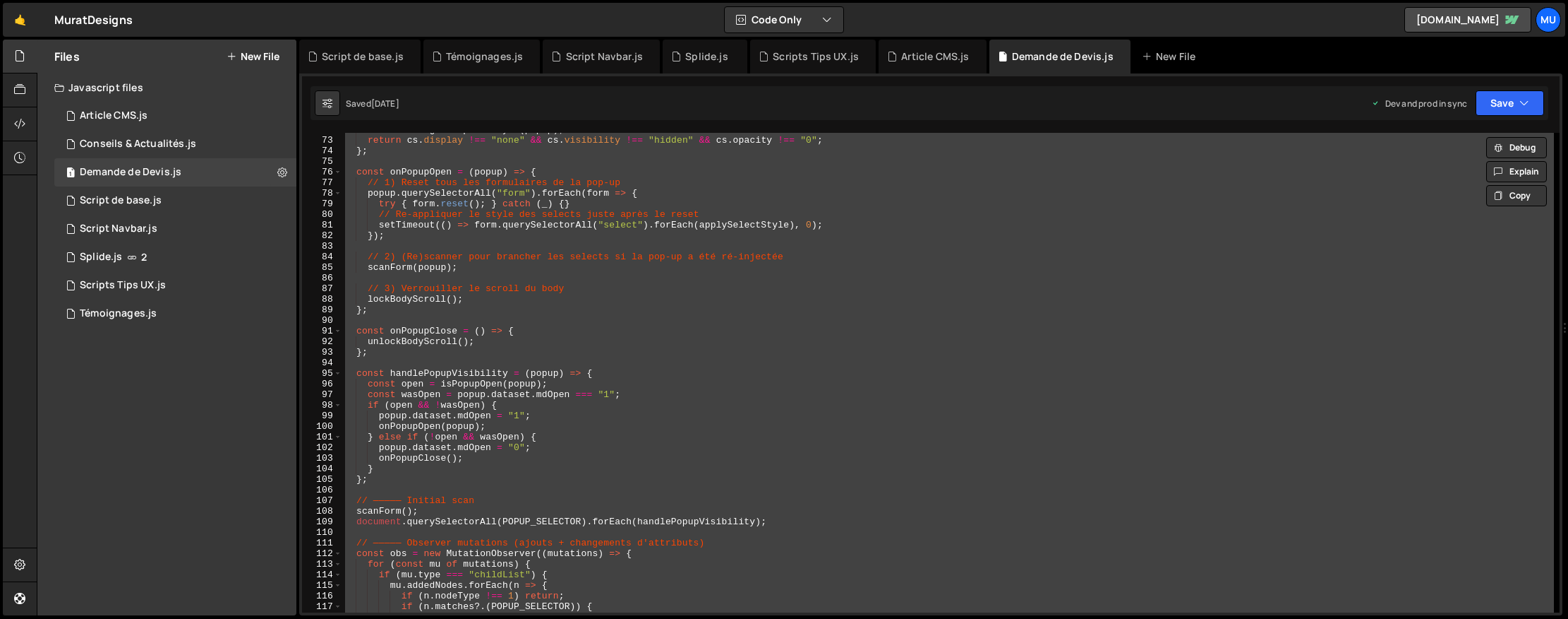
click at [647, 422] on div "const cs = getComputedStyle ( popup ) ; return cs . display !== "none" && cs . …" at bounding box center [948, 372] width 1212 height 480
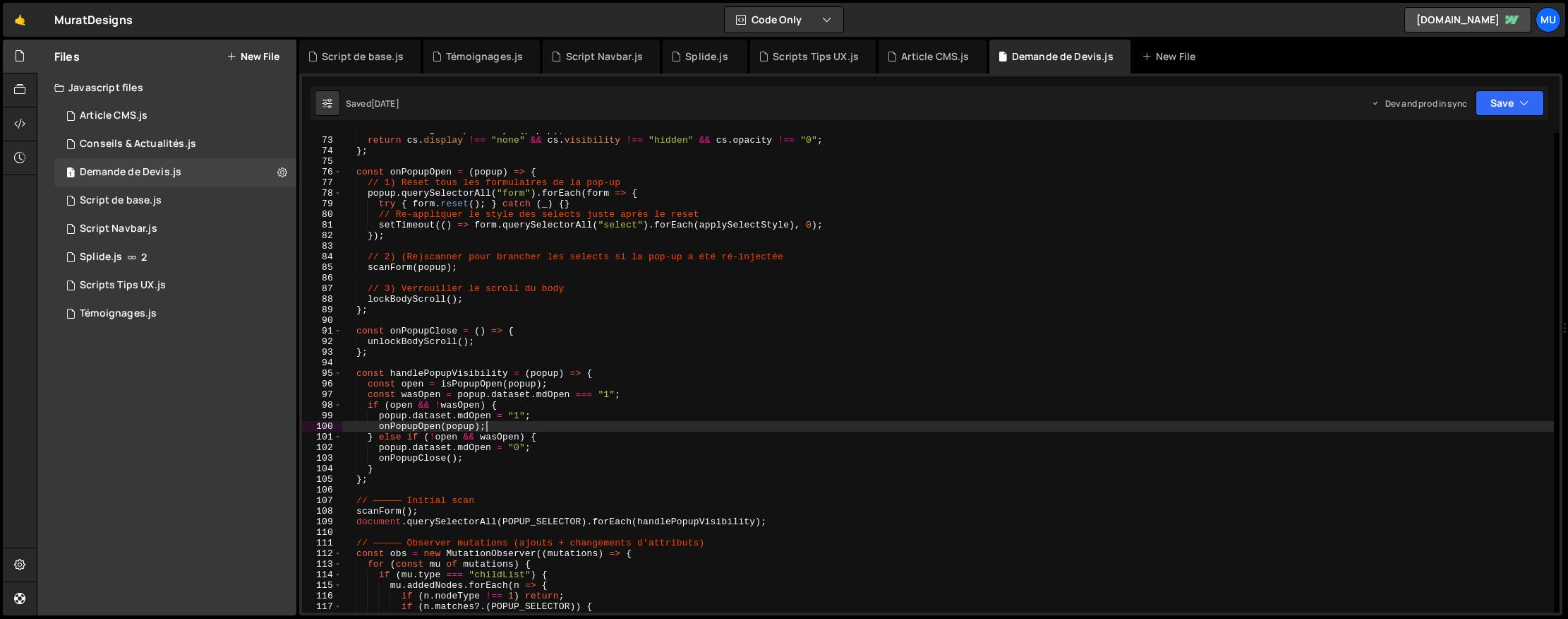
click at [776, 286] on div "const cs = getComputedStyle ( popup ) ; return cs . display !== "none" && cs . …" at bounding box center [948, 374] width 1212 height 501
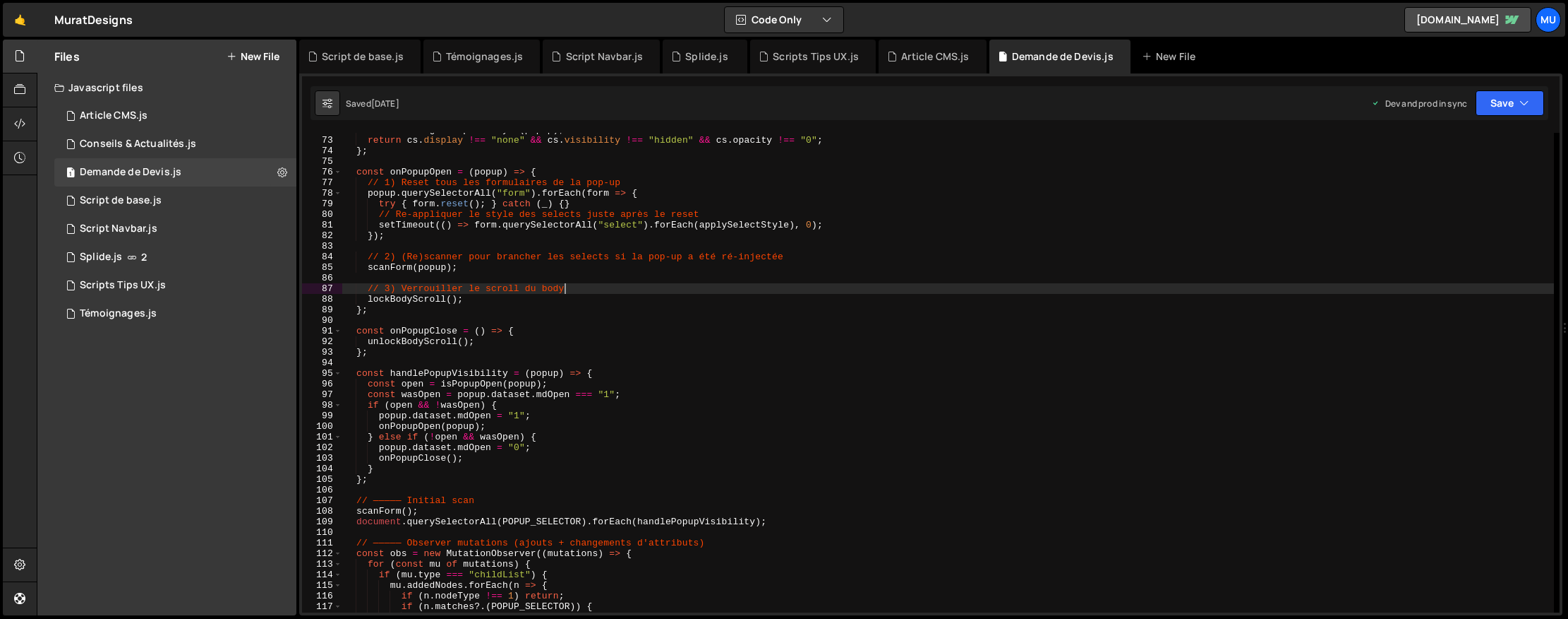
type textarea "})();"
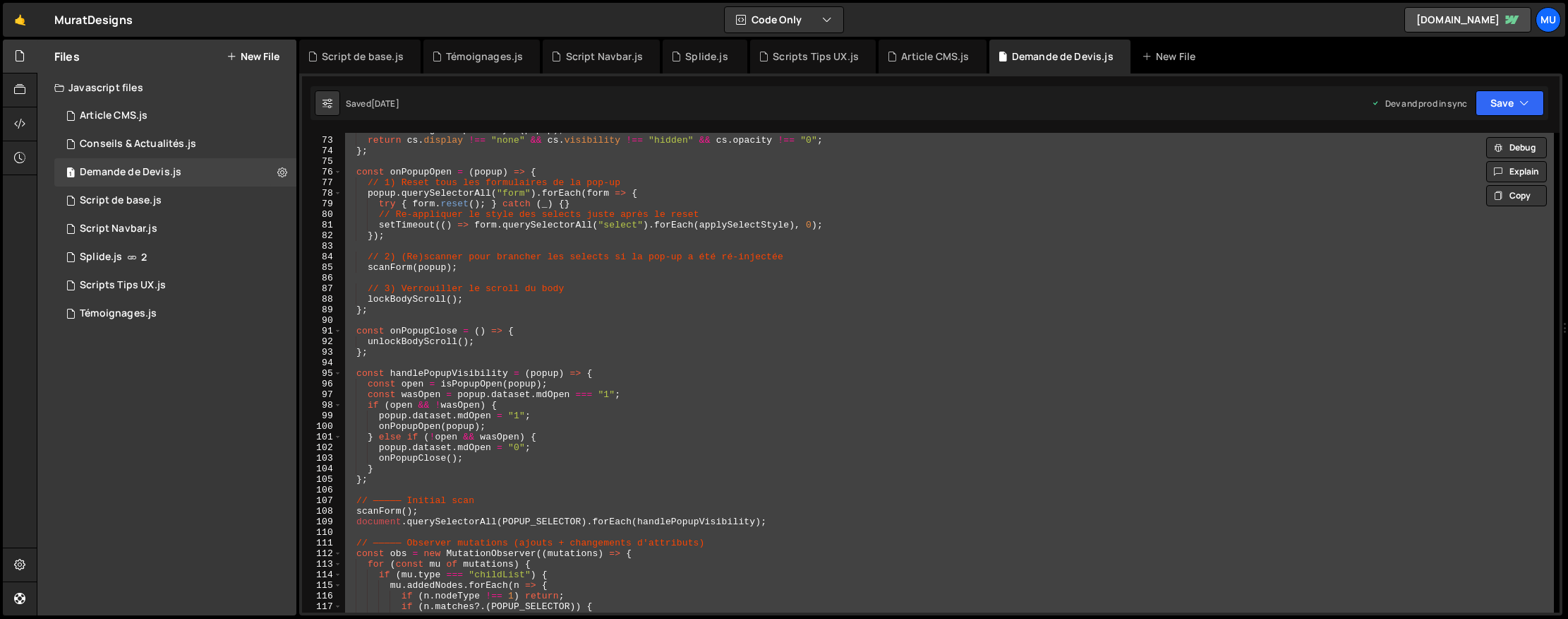
paste textarea
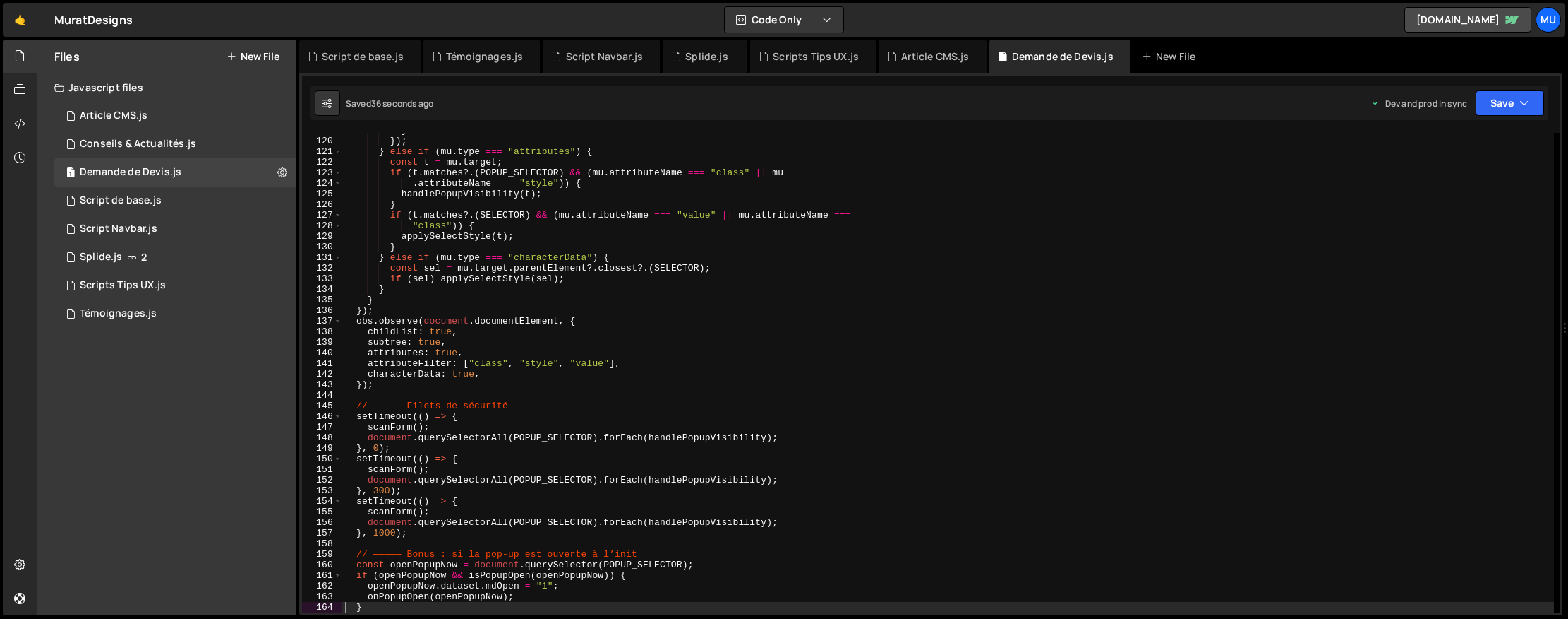
click at [813, 205] on div "} }) ; } else if ( mu . type === "attributes" ) { const t = mu . target ; if ( …" at bounding box center [948, 375] width 1212 height 501
type textarea "}"
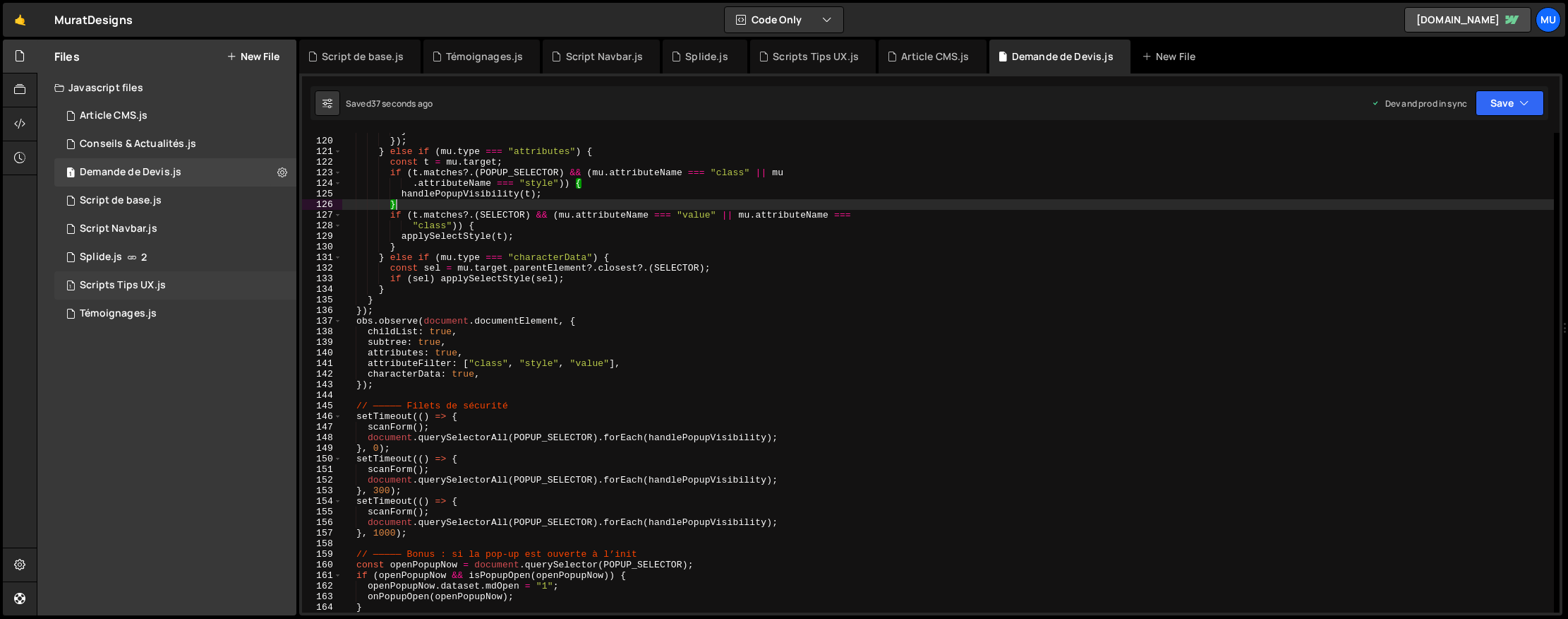
click at [117, 281] on div "Scripts Tips UX.js" at bounding box center [123, 285] width 86 height 13
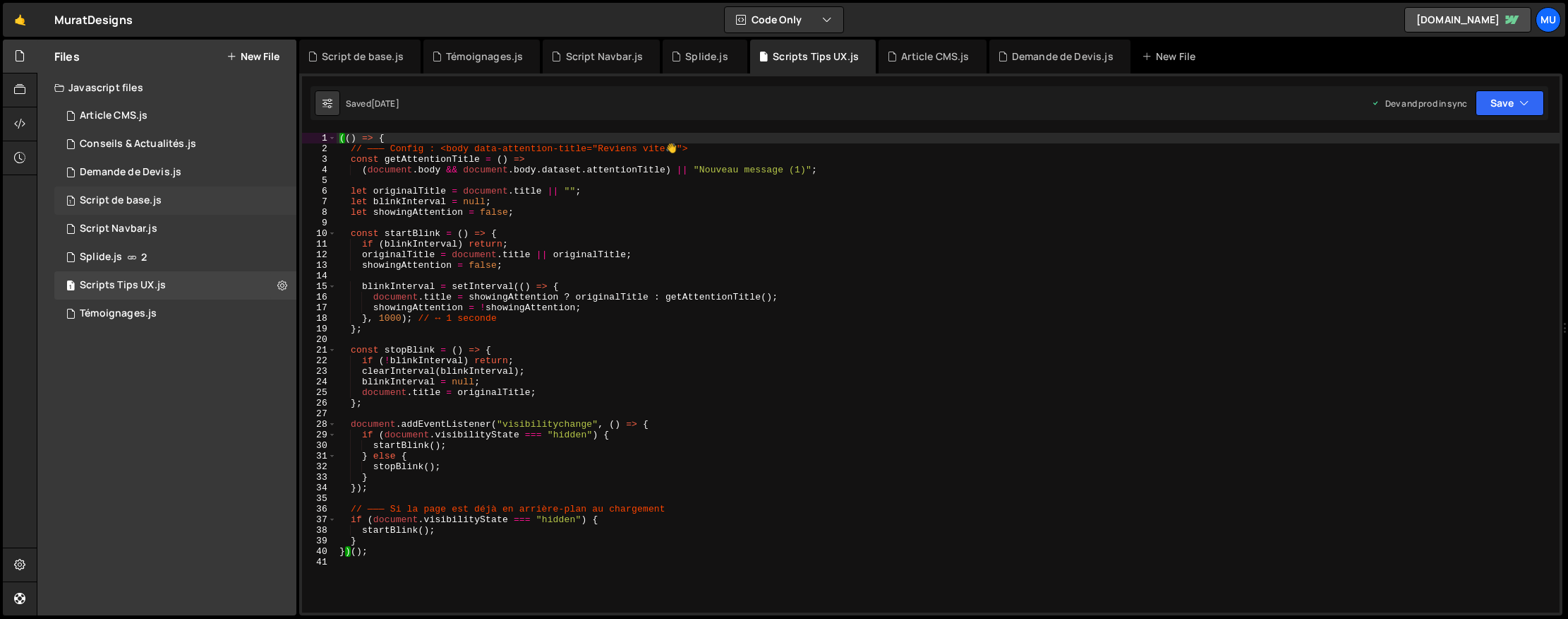
click at [146, 198] on div "Script de base.js" at bounding box center [121, 200] width 82 height 13
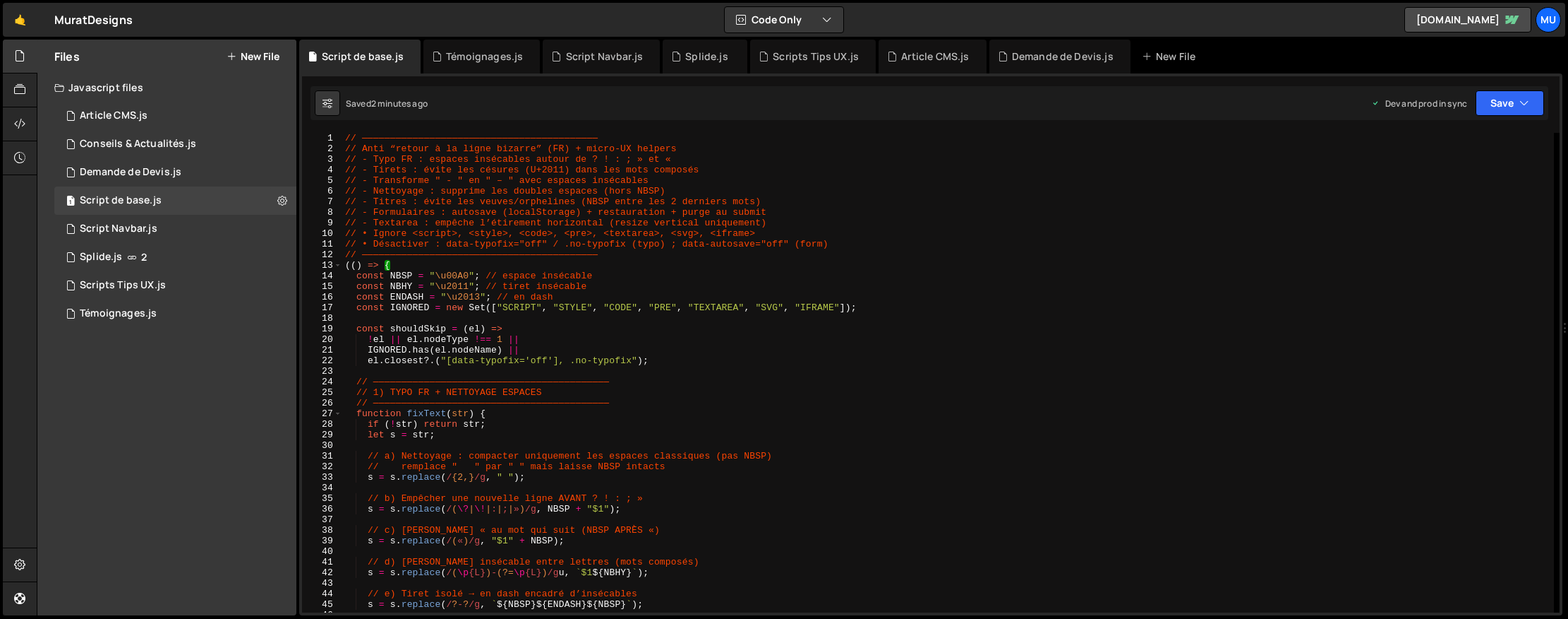
click at [607, 297] on div "// —————————————————————————————————————————— // Anti “retour à la ligne bizarr…" at bounding box center [948, 382] width 1212 height 501
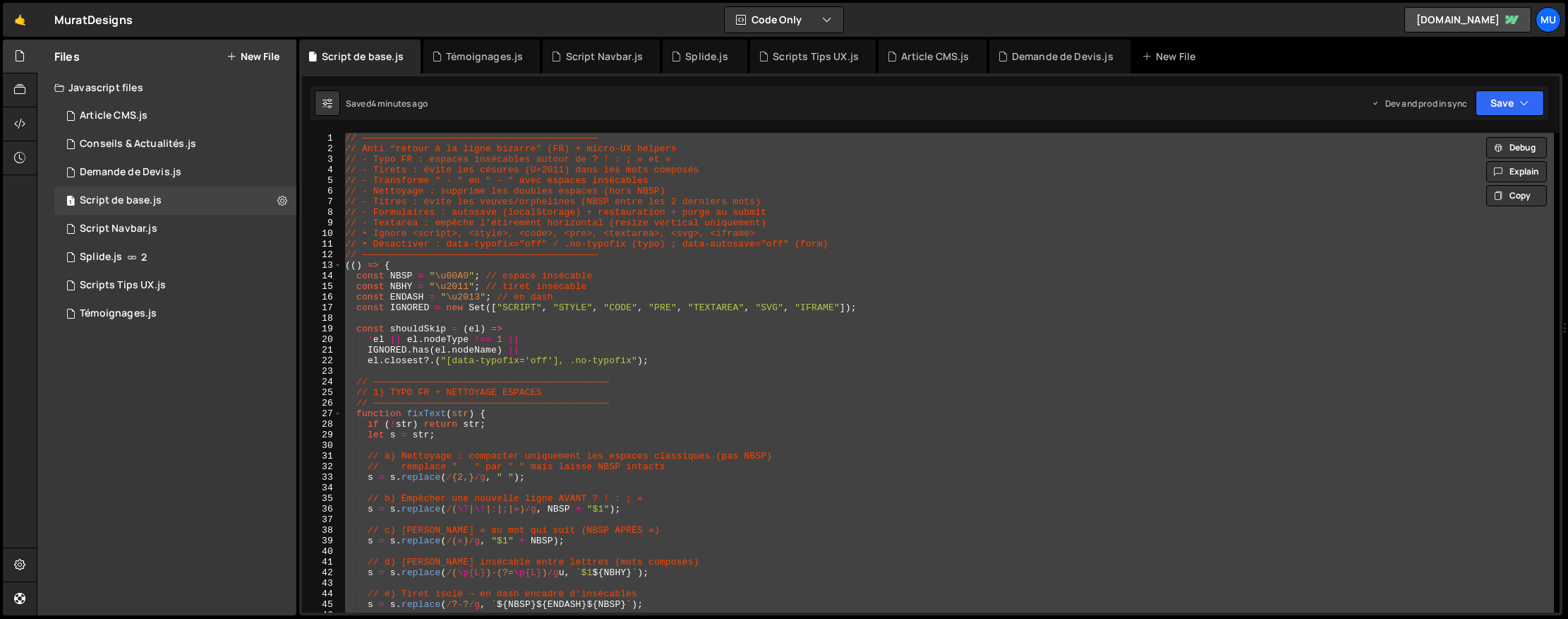
click at [754, 275] on div "// —————————————————————————————————————————— // Anti “retour à la ligne bizarr…" at bounding box center [948, 372] width 1212 height 480
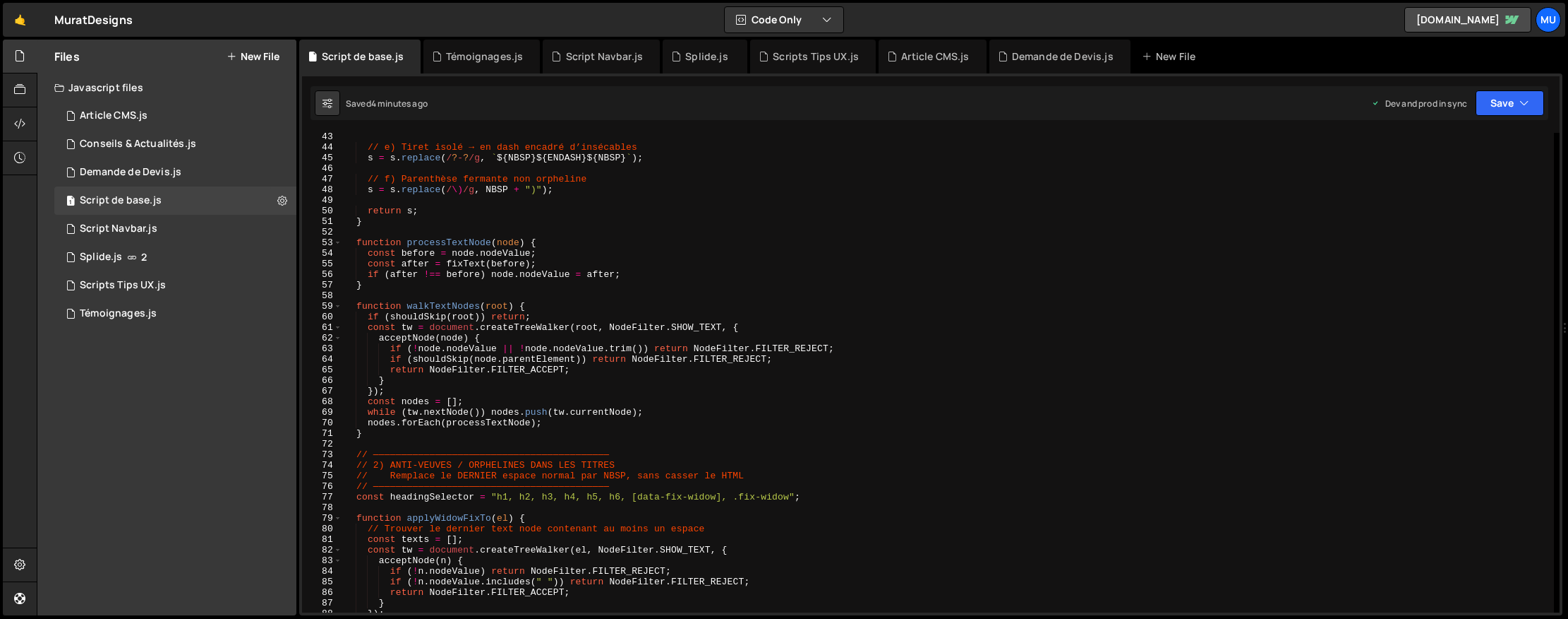
scroll to position [0, 0]
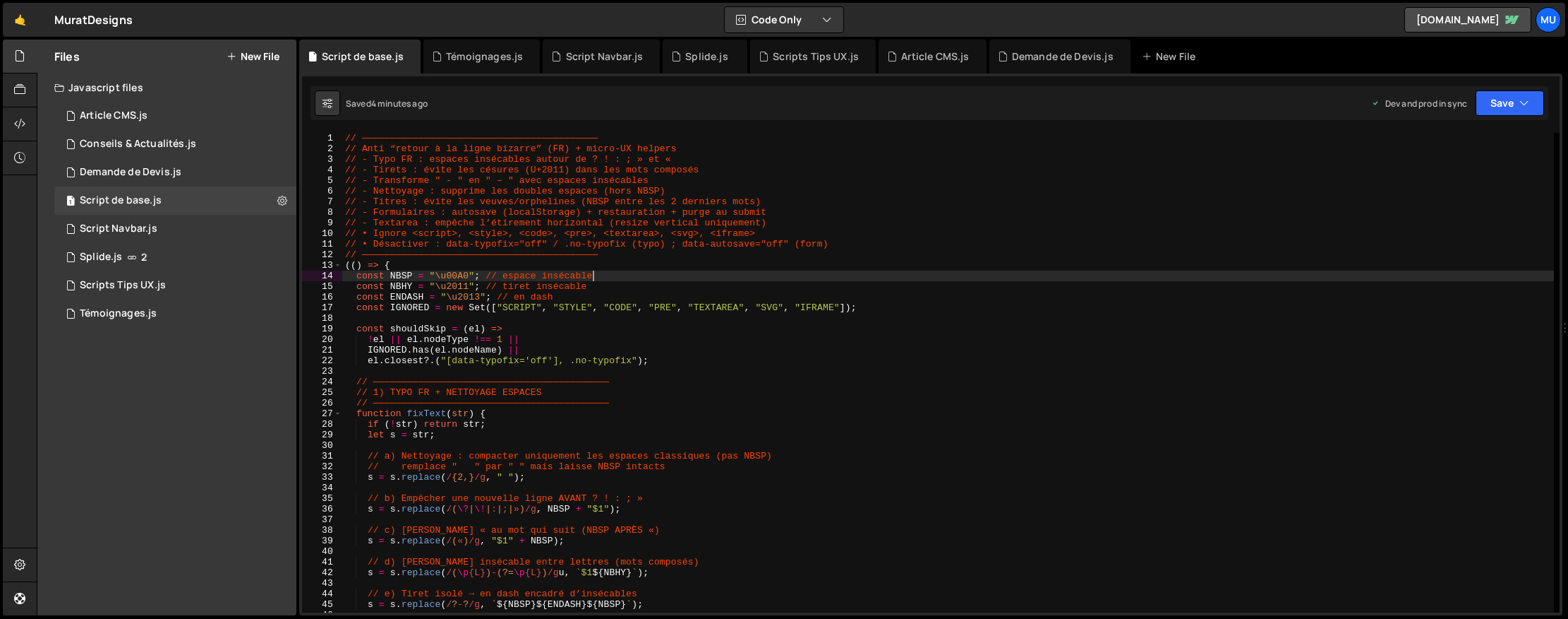
click at [782, 239] on div "// —————————————————————————————————————————— // Anti “retour à la ligne bizarr…" at bounding box center [948, 382] width 1212 height 501
type textarea "})();"
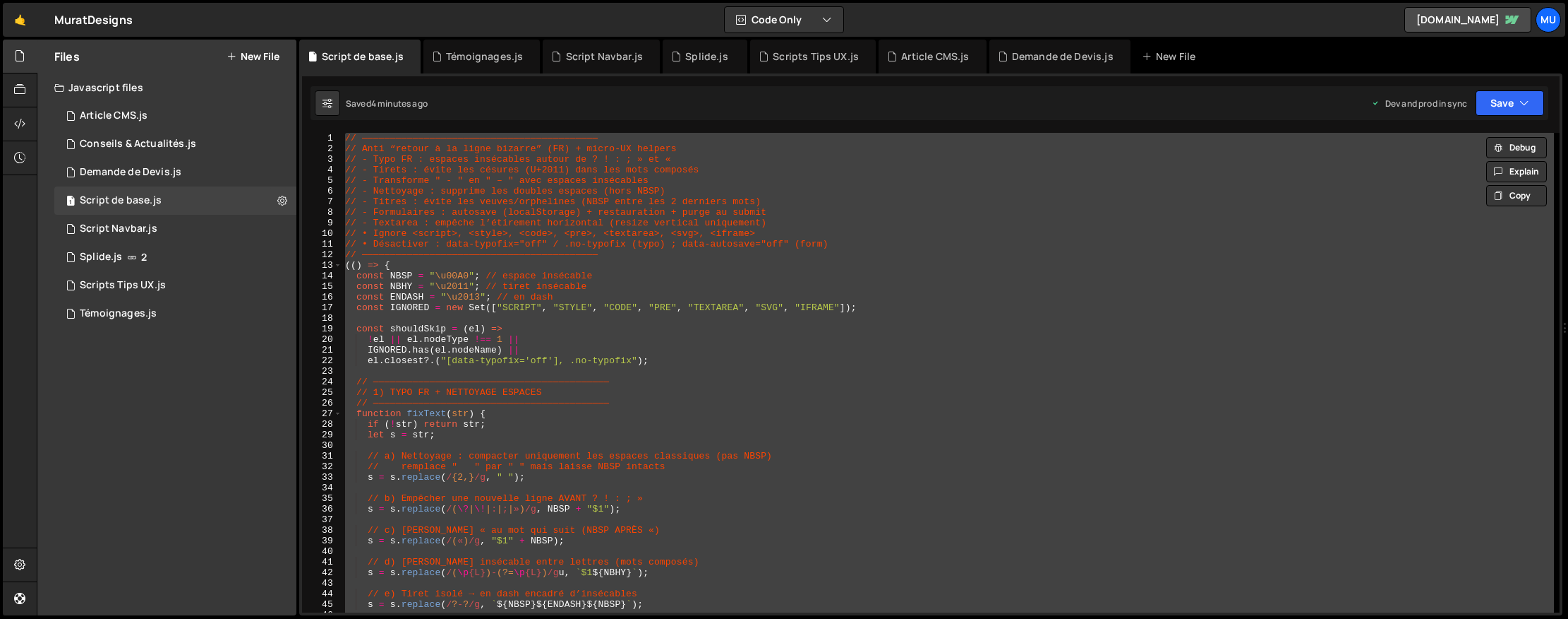
paste textarea
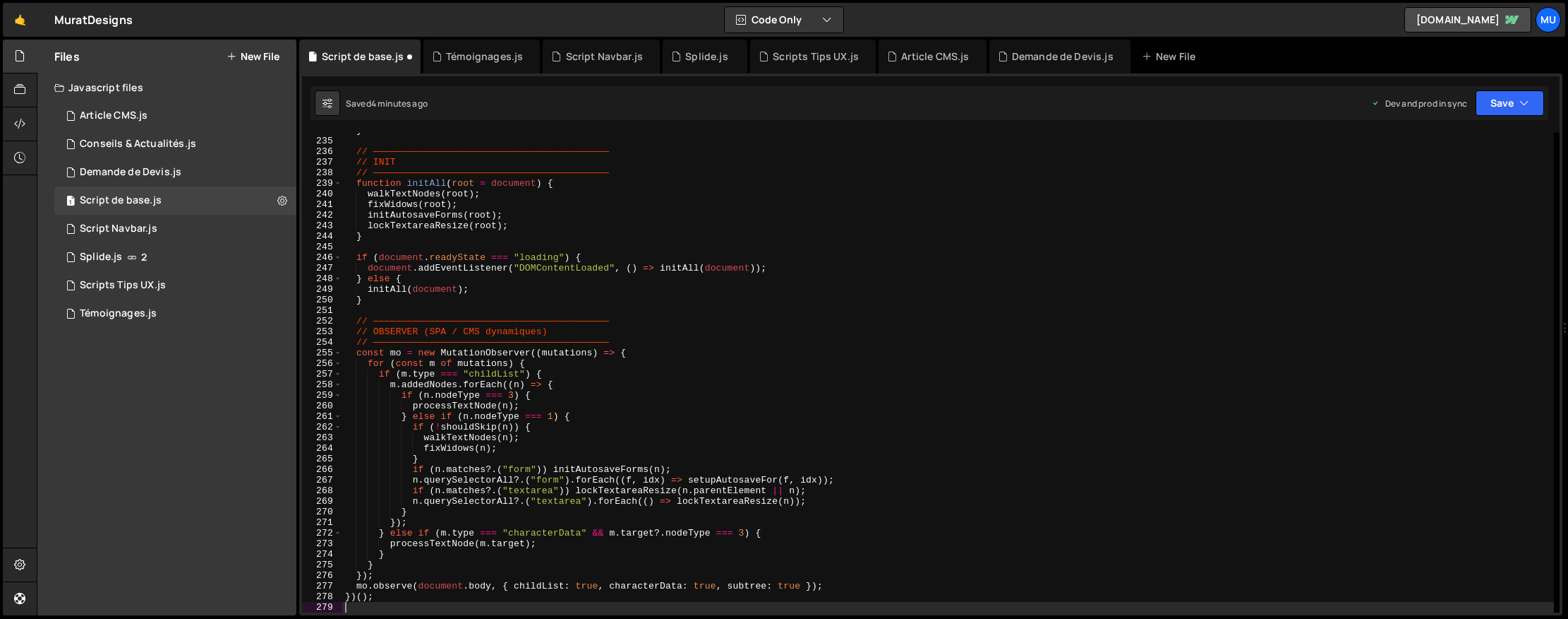
scroll to position [2476, 0]
type textarea "mo.observe(document.body, { childList: true, characterData: true, subtree: true…"
